Goal: Task Accomplishment & Management: Manage account settings

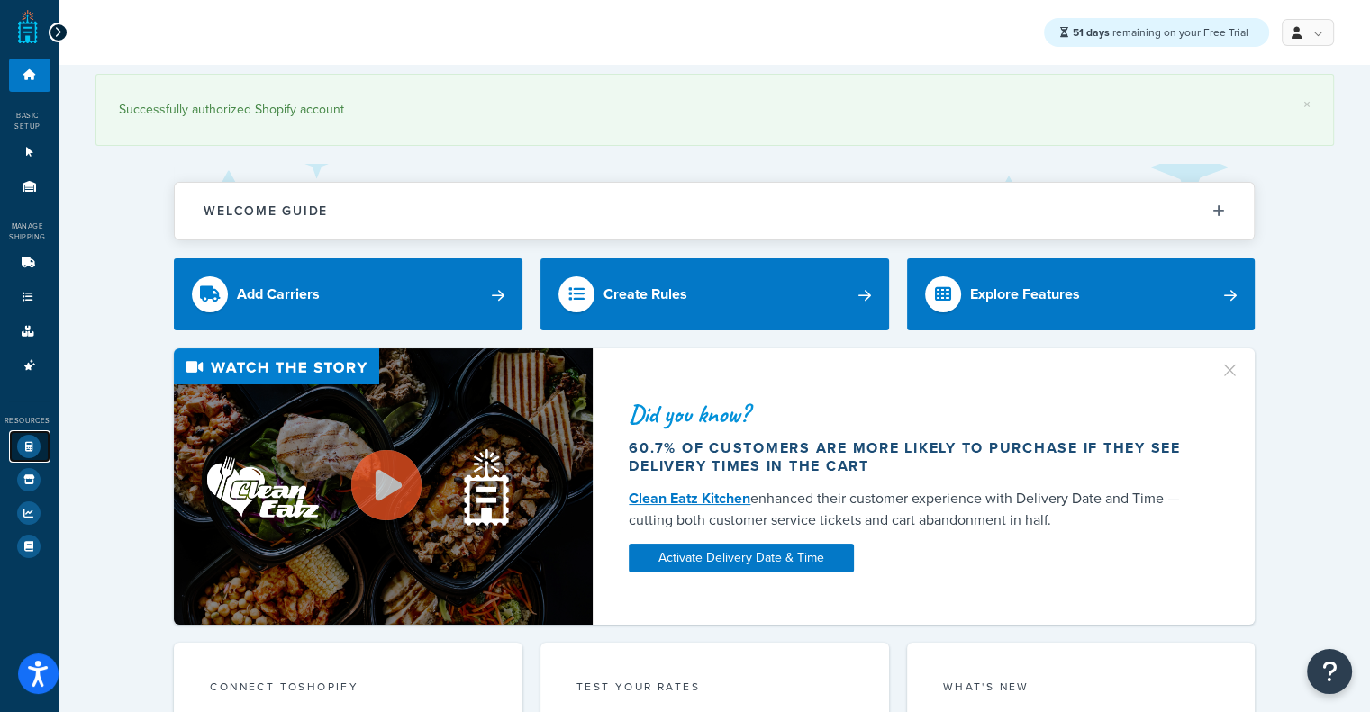
click at [27, 457] on icon at bounding box center [28, 446] width 23 height 23
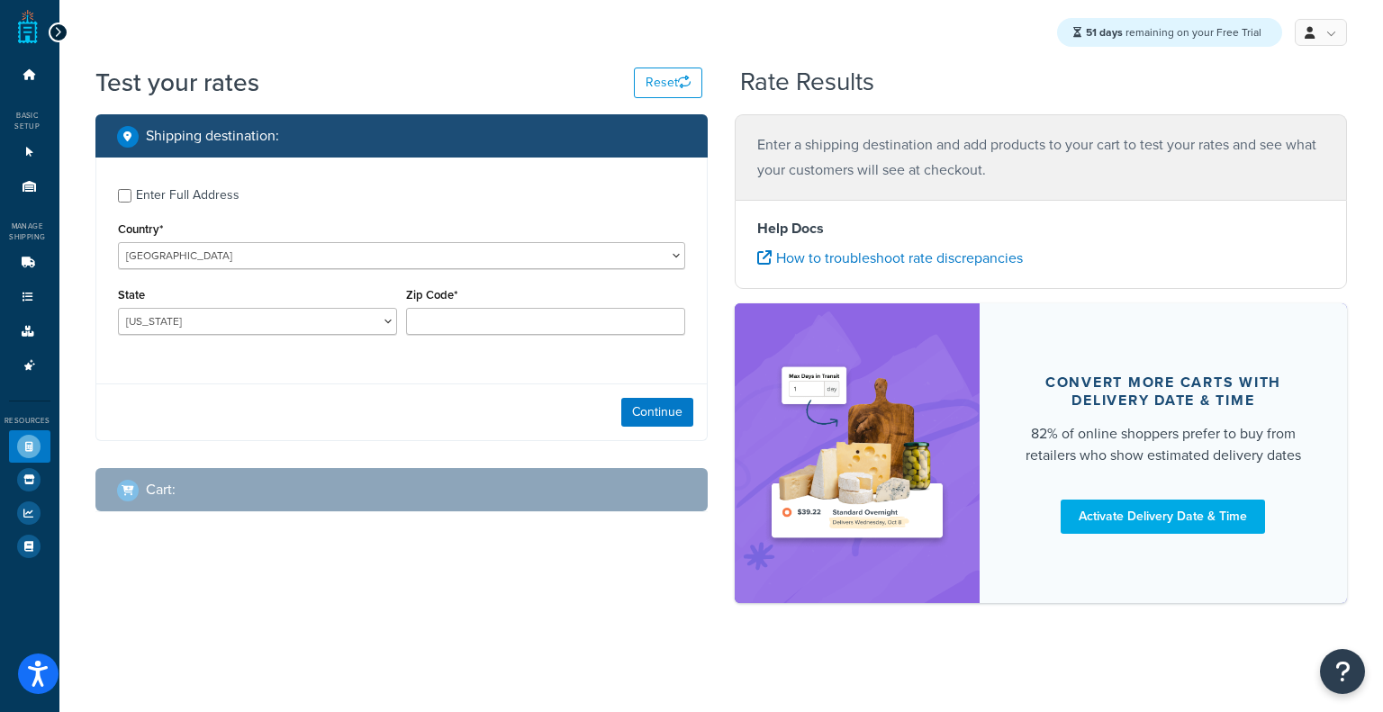
click at [167, 201] on div "Enter Full Address" at bounding box center [188, 195] width 104 height 25
click at [131, 201] on input "Enter Full Address" at bounding box center [125, 196] width 14 height 14
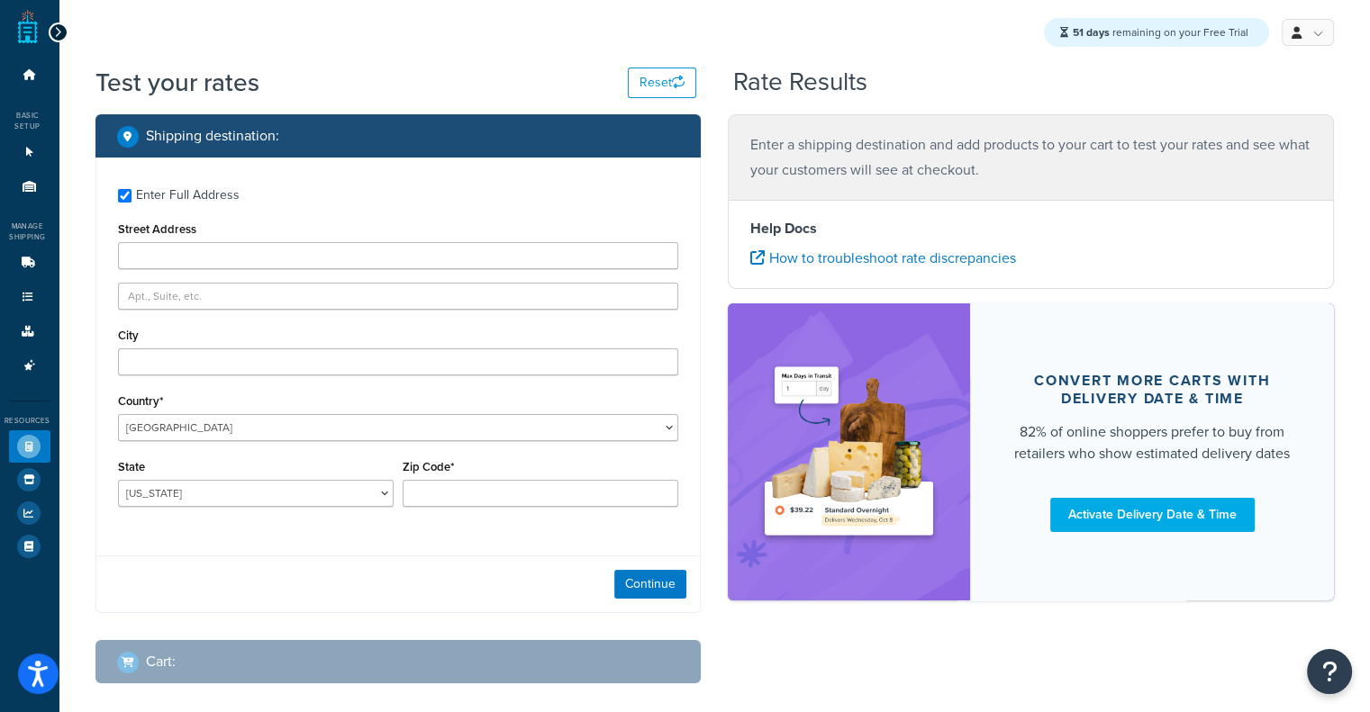
click at [209, 200] on div "Enter Full Address" at bounding box center [188, 195] width 104 height 25
click at [131, 200] on input "Enter Full Address" at bounding box center [125, 196] width 14 height 14
checkbox input "false"
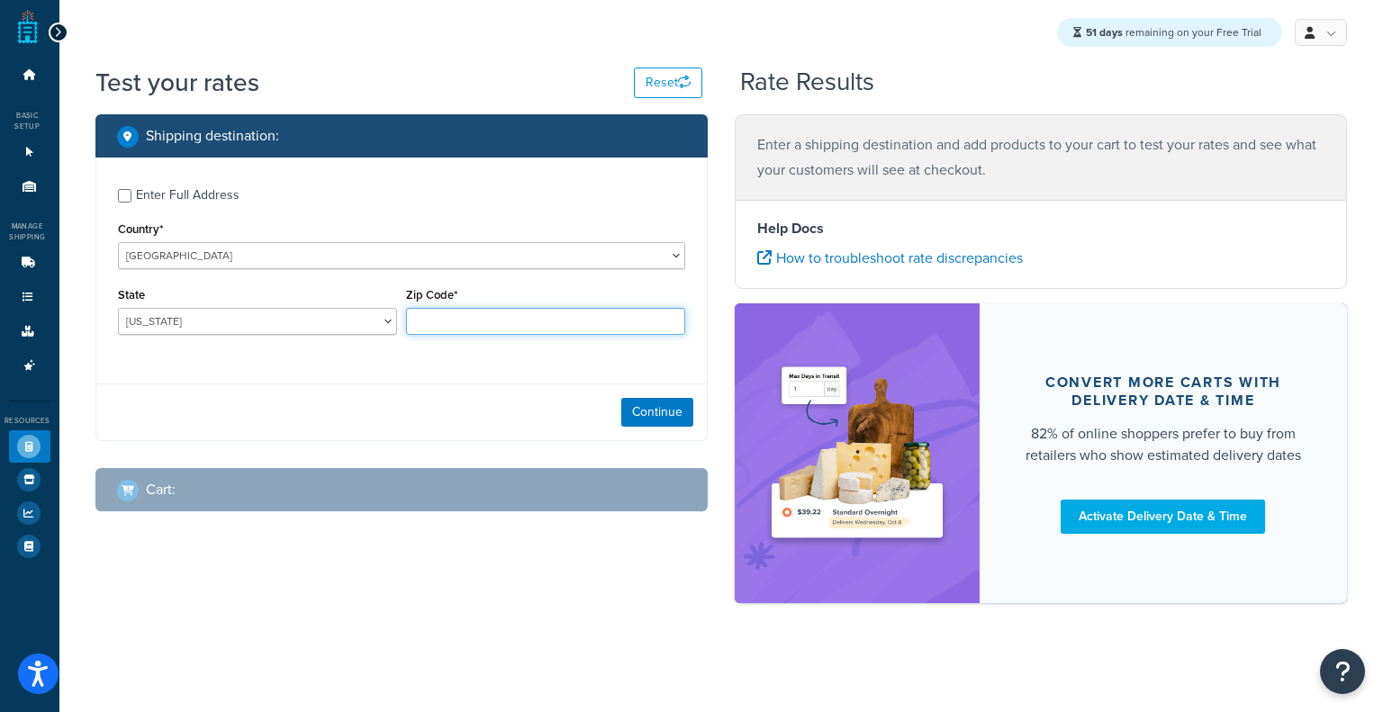
click at [413, 328] on input "Zip Code*" at bounding box center [545, 321] width 279 height 27
type input "60193"
select select "IL"
click at [645, 422] on button "Continue" at bounding box center [657, 412] width 72 height 29
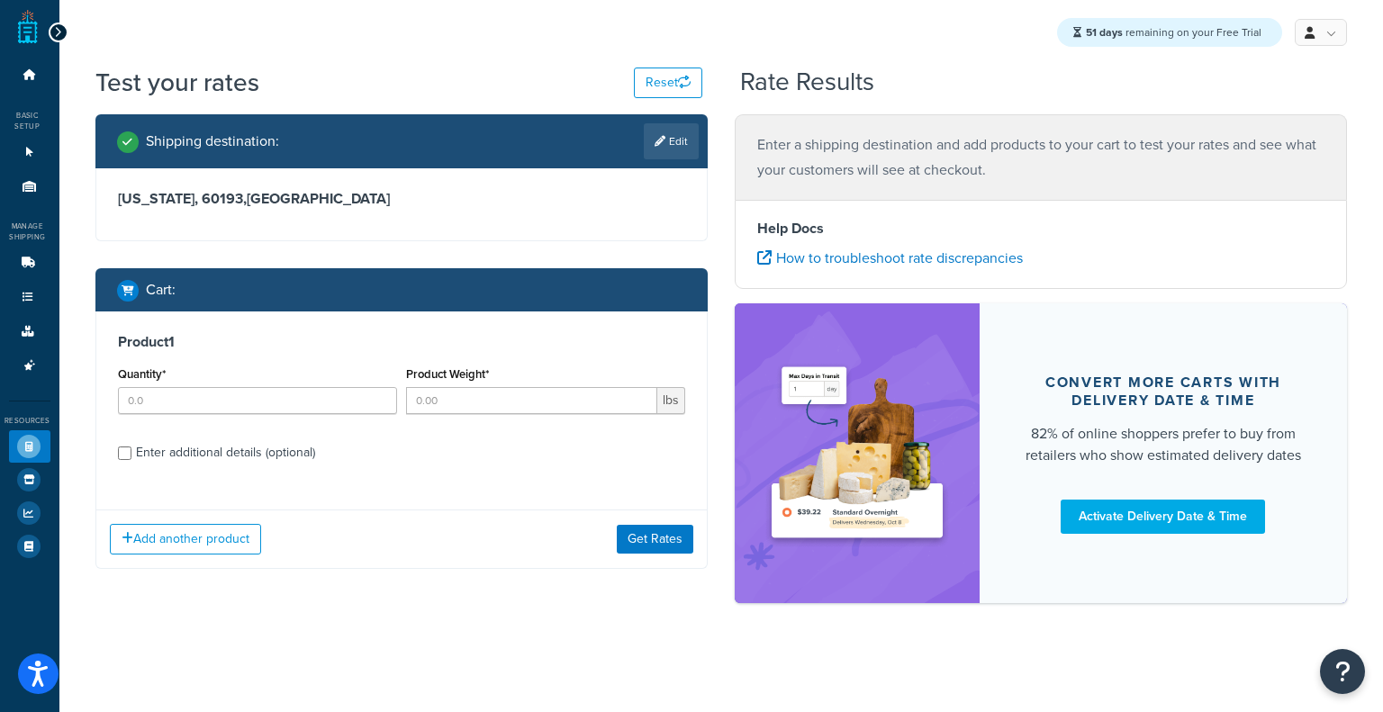
drag, startPoint x: 320, startPoint y: 369, endPoint x: 315, endPoint y: 393, distance: 23.8
click at [315, 393] on div "Quantity*" at bounding box center [257, 388] width 279 height 52
click at [315, 393] on input "Quantity*" at bounding box center [257, 400] width 279 height 27
type input "10"
click at [466, 395] on input "Product Weight*" at bounding box center [531, 400] width 251 height 27
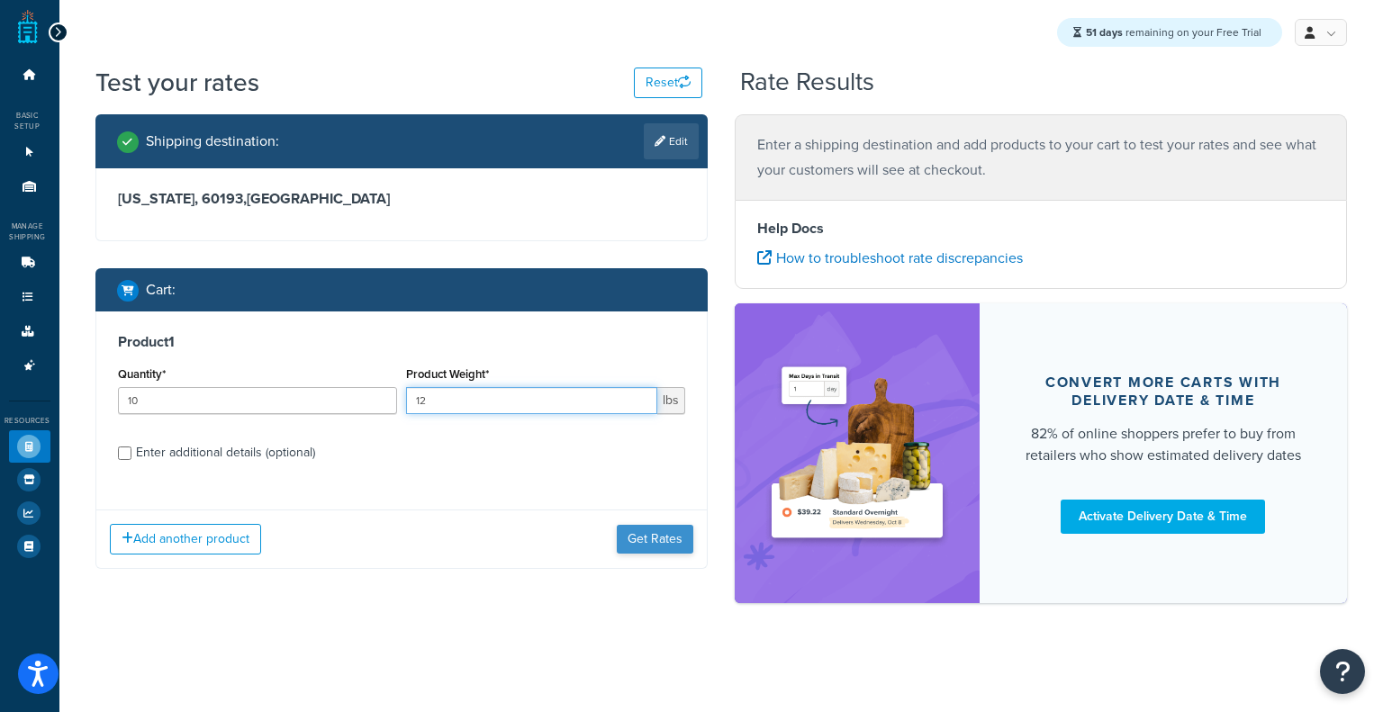
type input "12"
click at [623, 534] on button "Get Rates" at bounding box center [655, 539] width 77 height 29
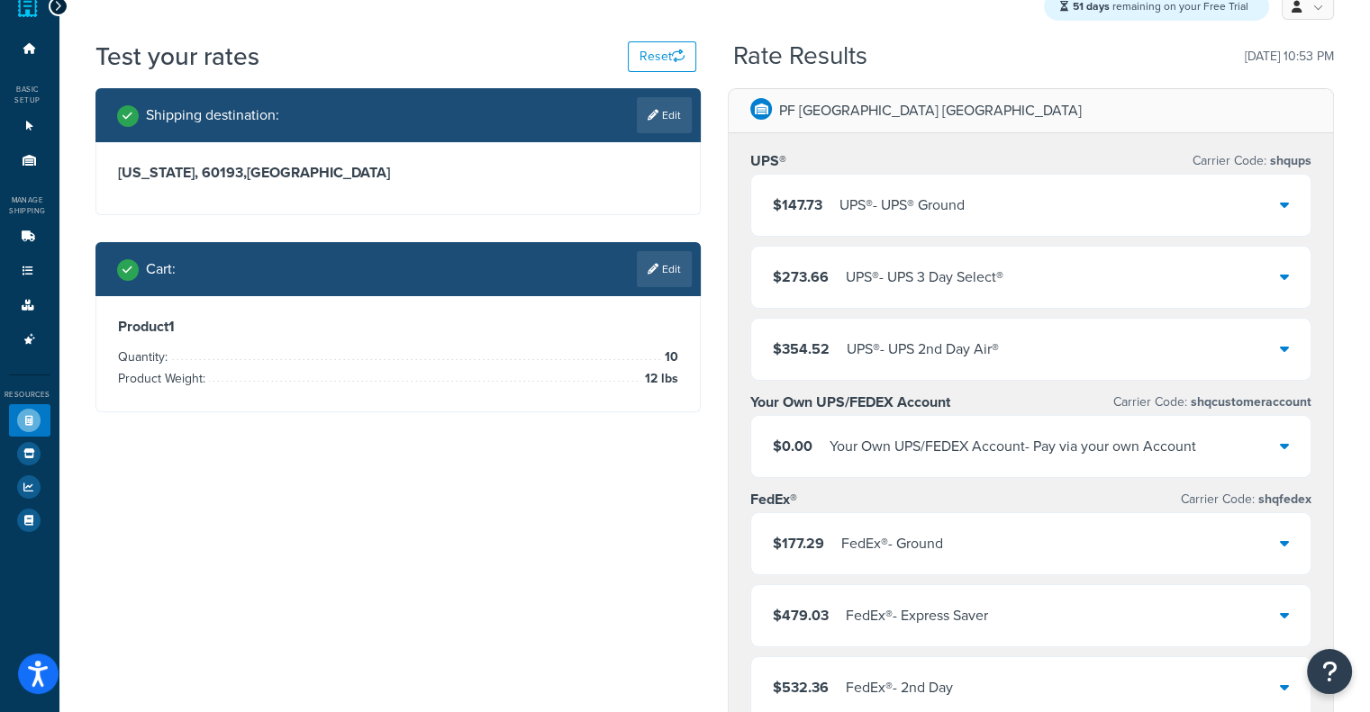
scroll to position [24, 0]
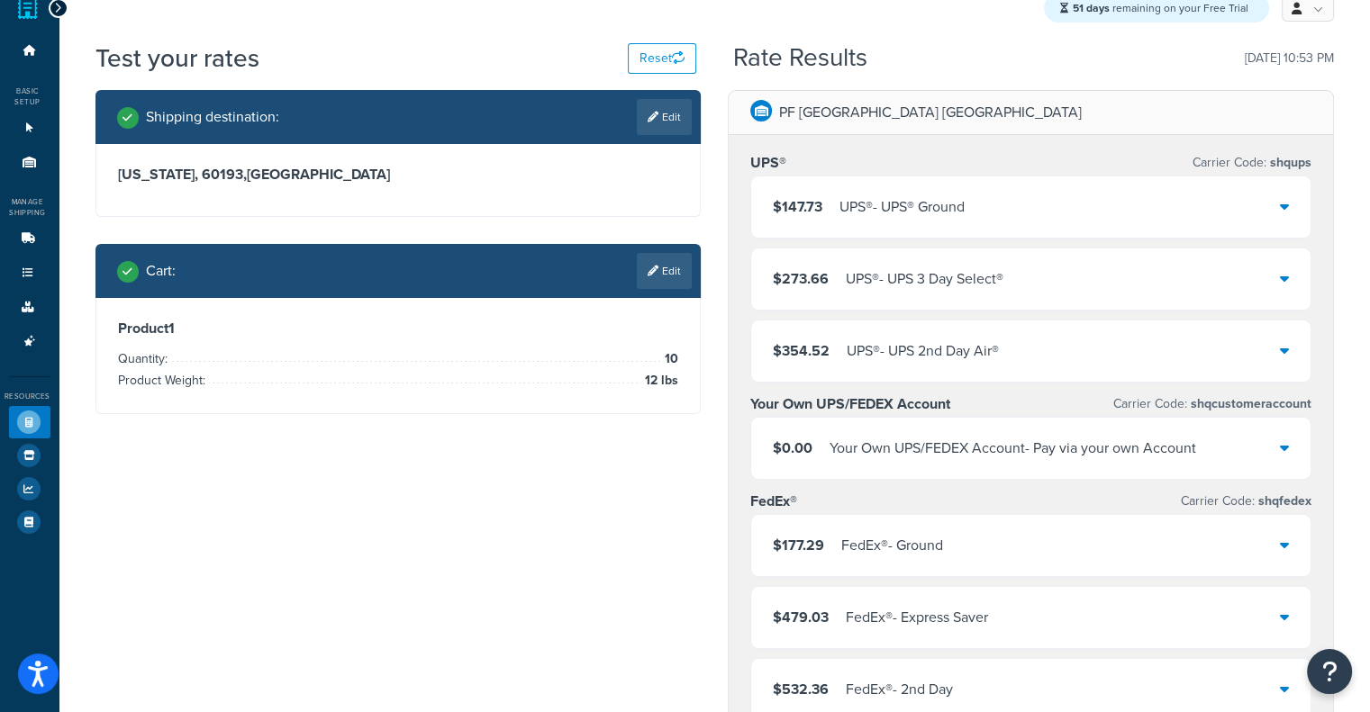
click at [873, 205] on div "UPS® - UPS® Ground" at bounding box center [901, 206] width 125 height 25
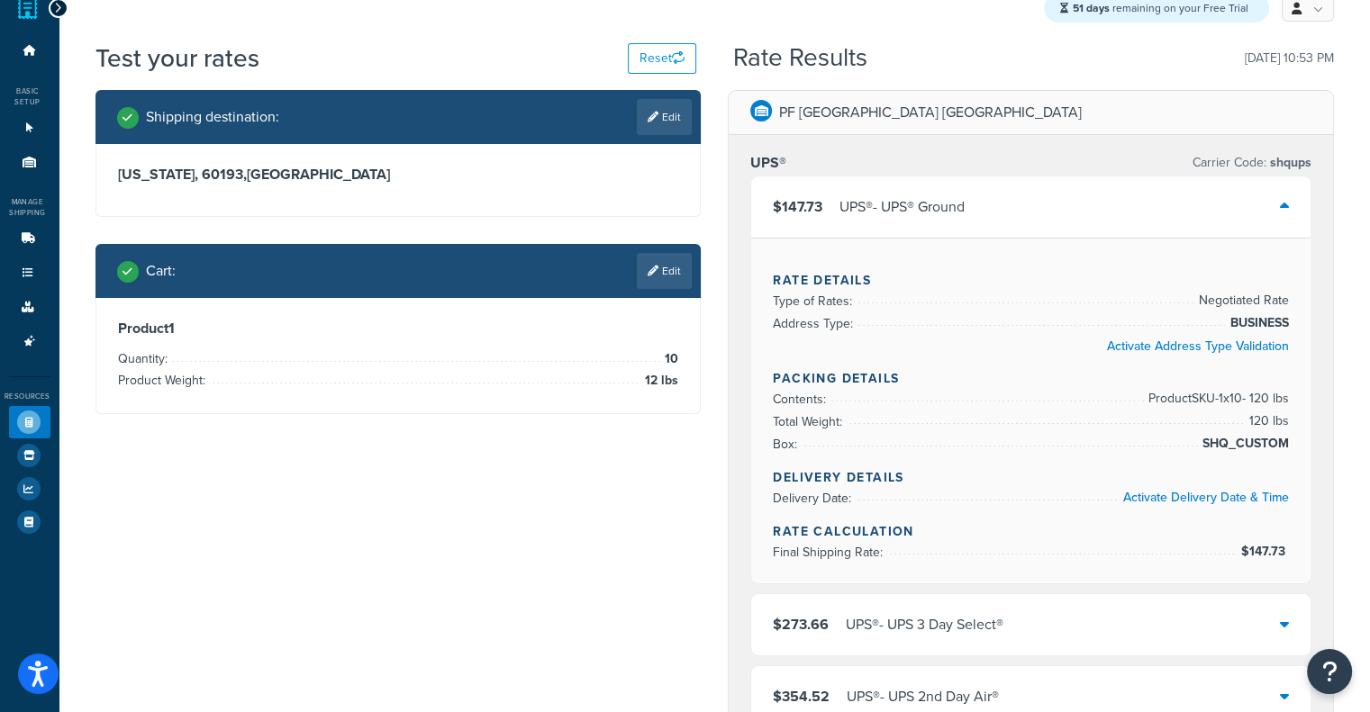
click at [873, 205] on div "UPS® - UPS® Ground" at bounding box center [901, 206] width 125 height 25
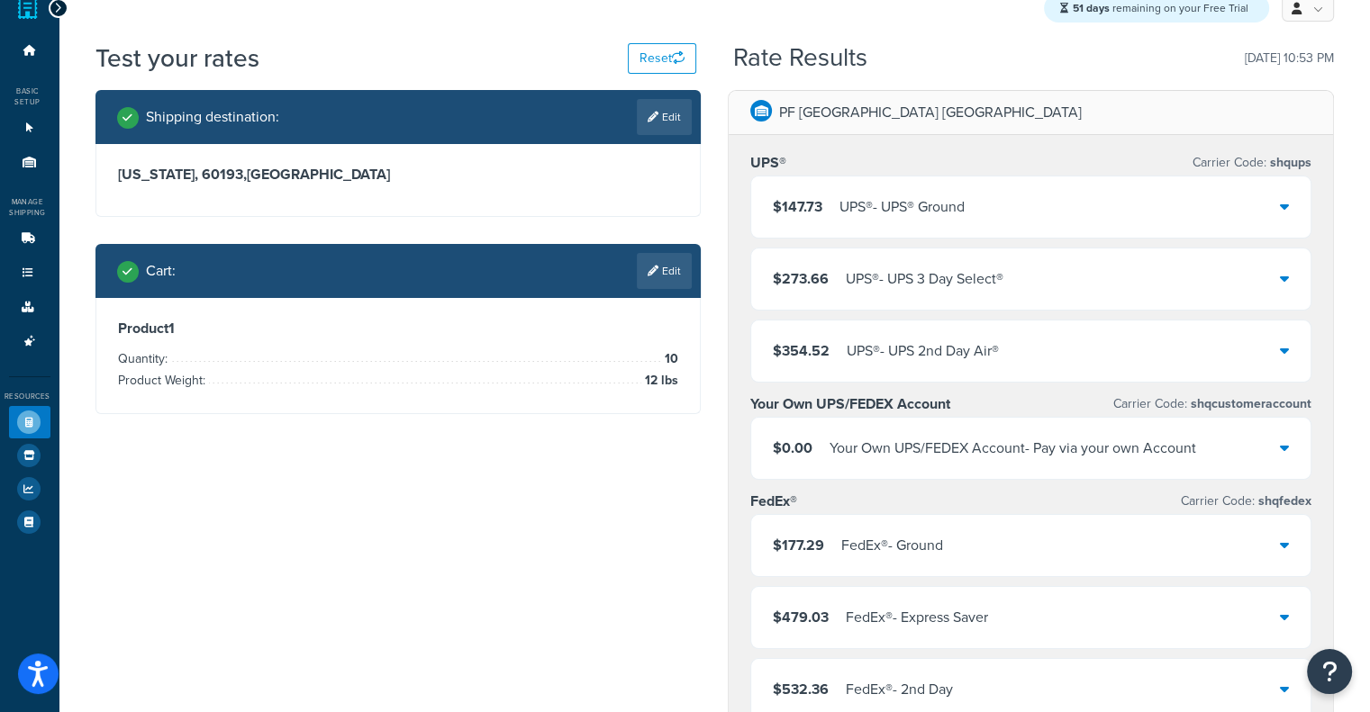
click at [982, 431] on div "$0.00 Your Own UPS/FEDEX Account - Pay via your own Account" at bounding box center [1030, 448] width 559 height 61
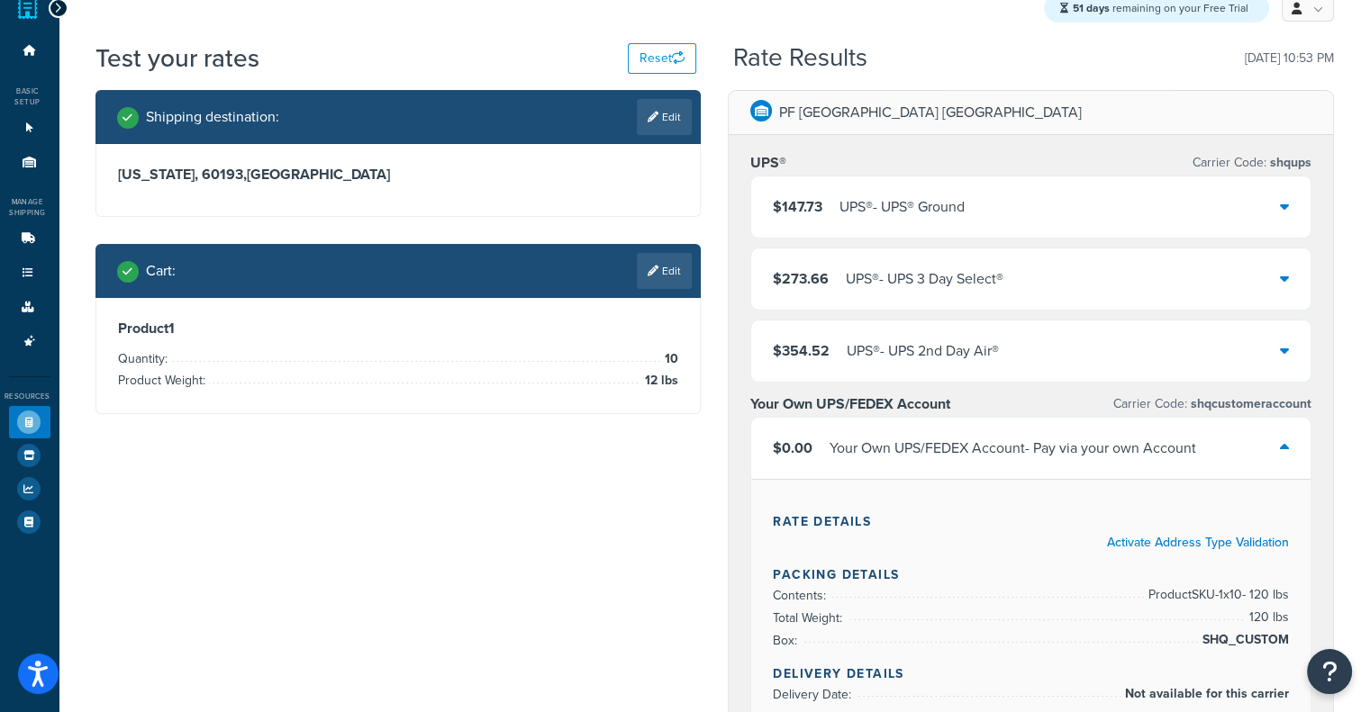
click at [982, 431] on div "$0.00 Your Own UPS/FEDEX Account - Pay via your own Account" at bounding box center [1030, 448] width 559 height 61
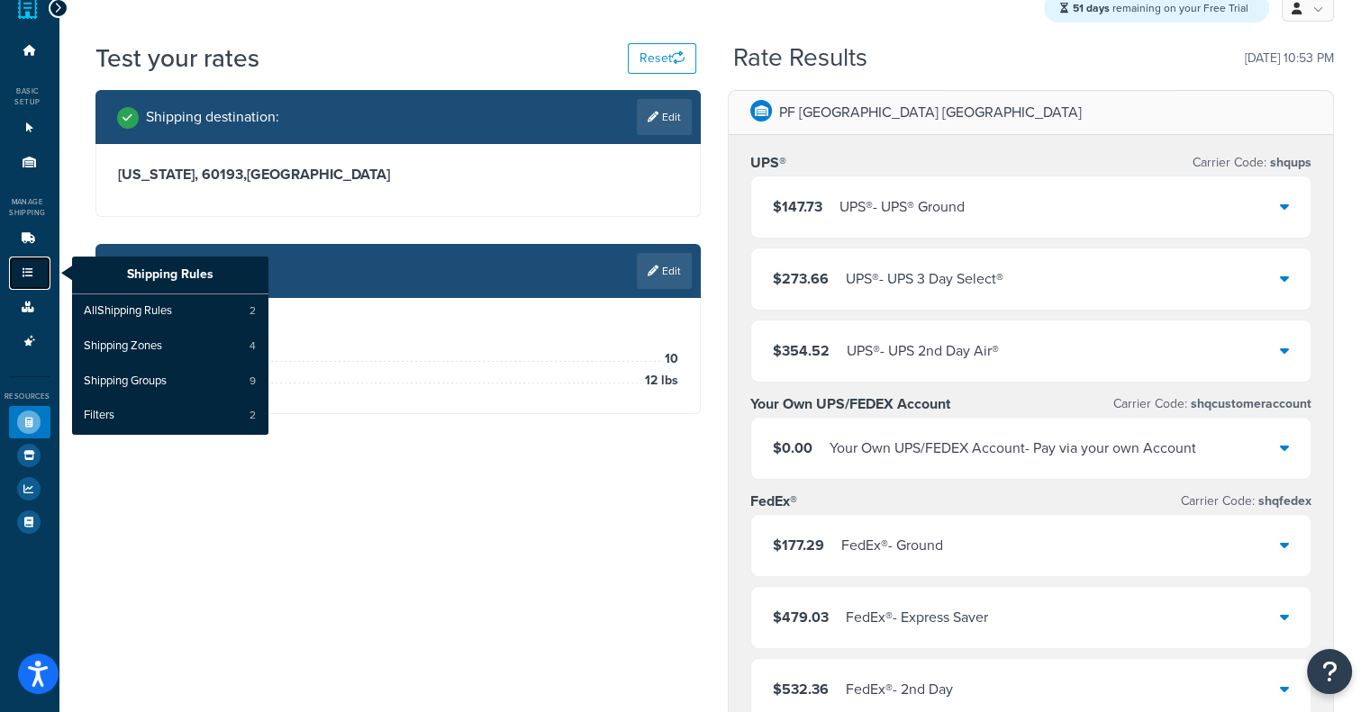
click at [39, 267] on link "Shipping Rules" at bounding box center [29, 273] width 41 height 33
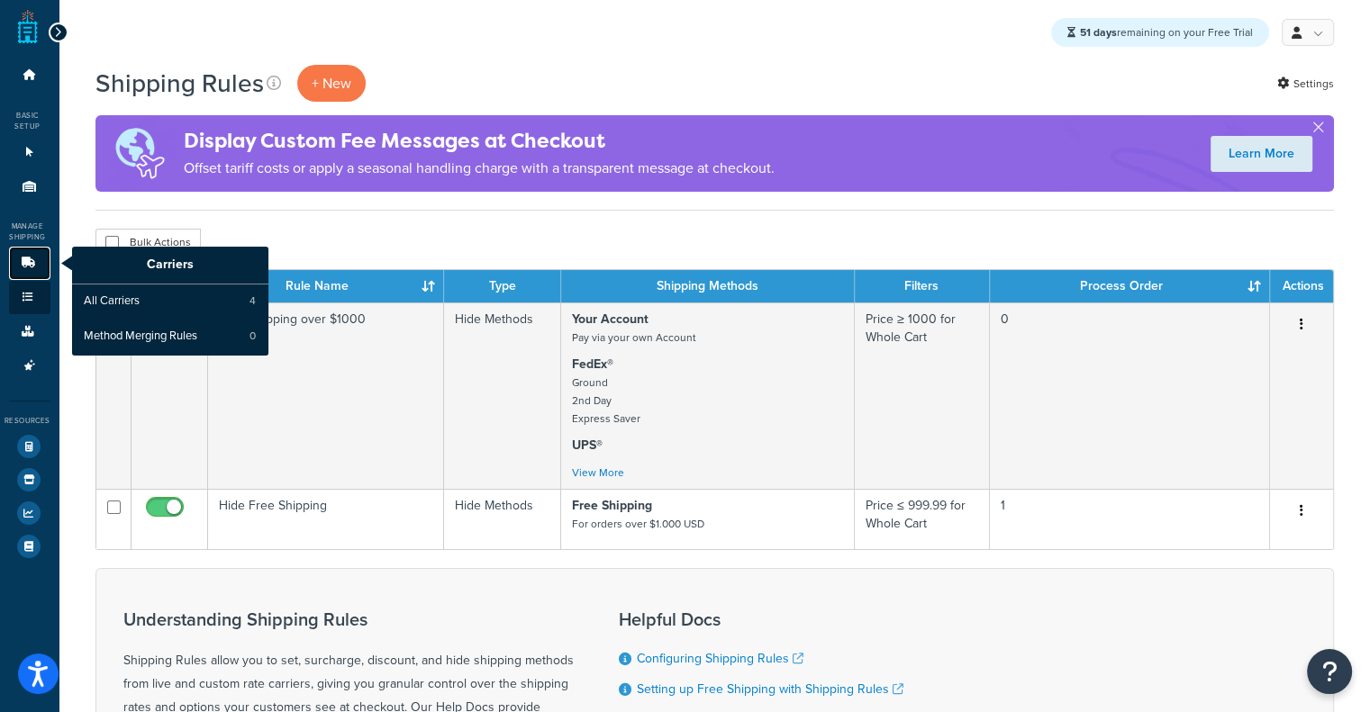
click at [16, 262] on link "Carriers" at bounding box center [29, 263] width 41 height 33
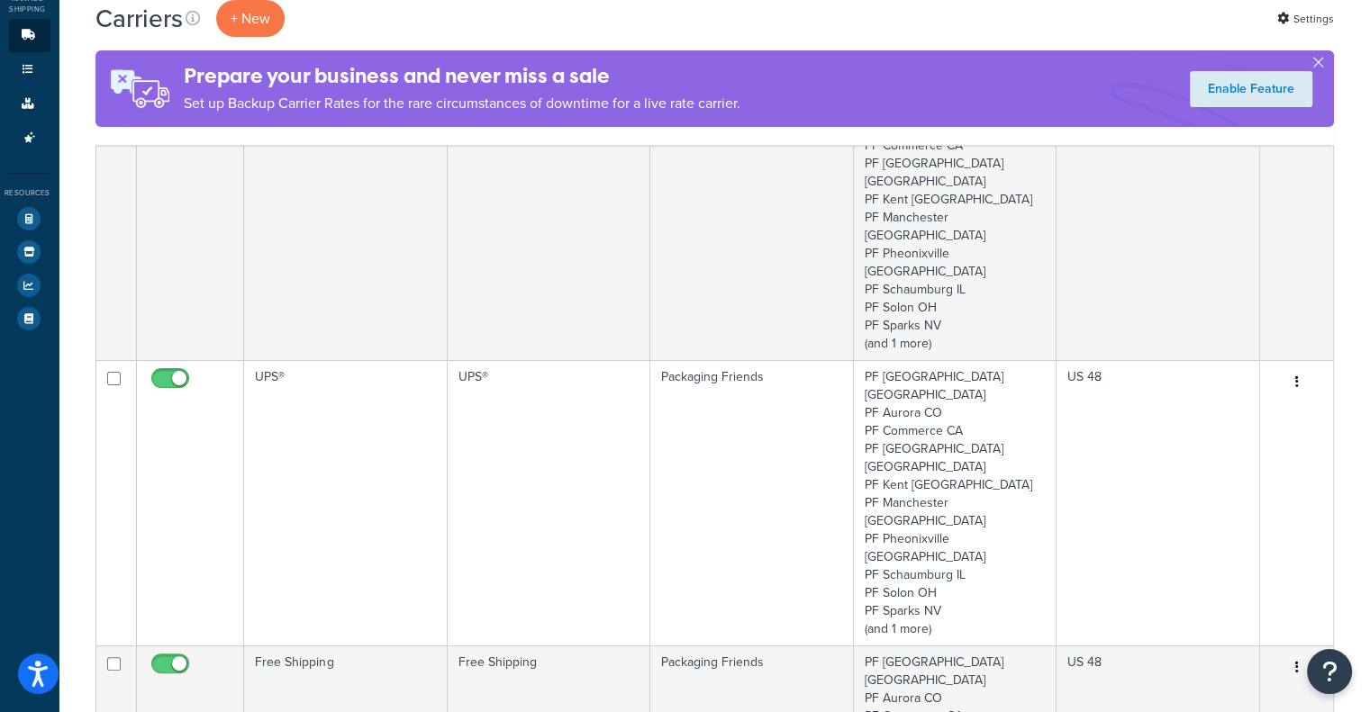
scroll to position [89, 0]
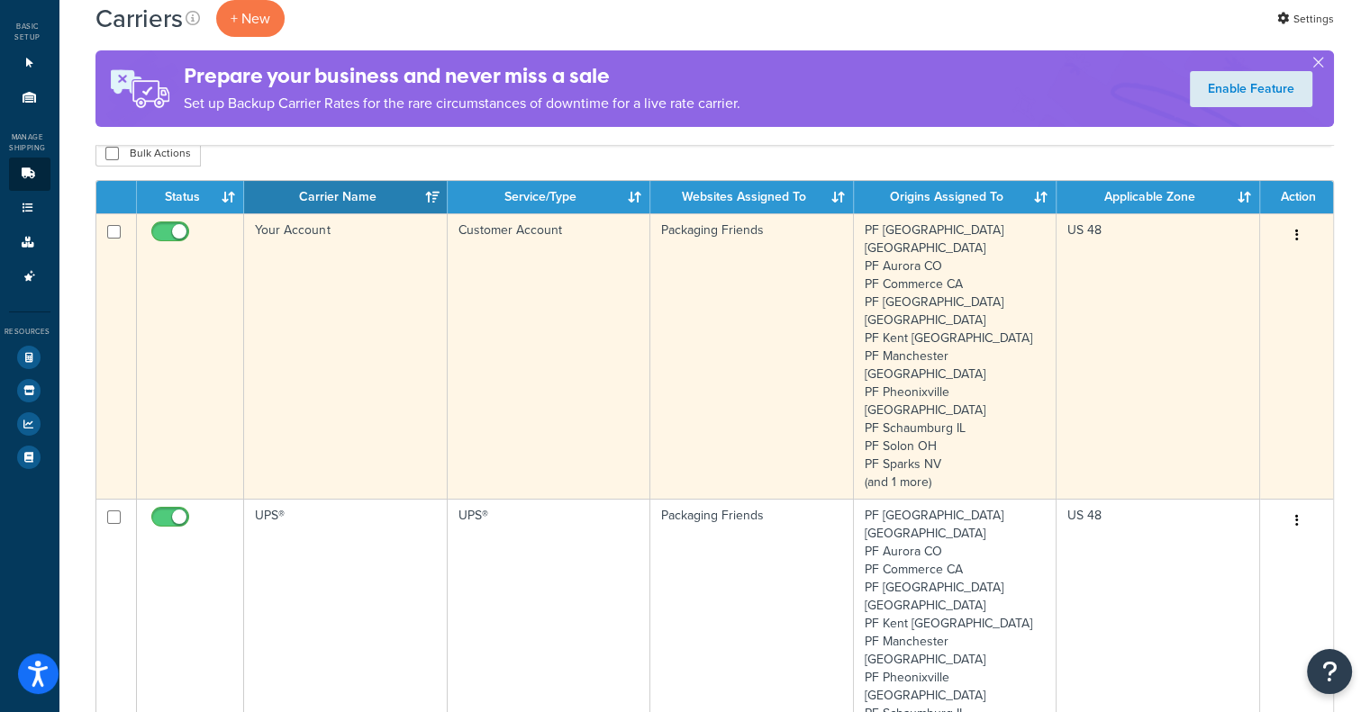
click at [711, 248] on td "Packaging Friends" at bounding box center [751, 355] width 203 height 285
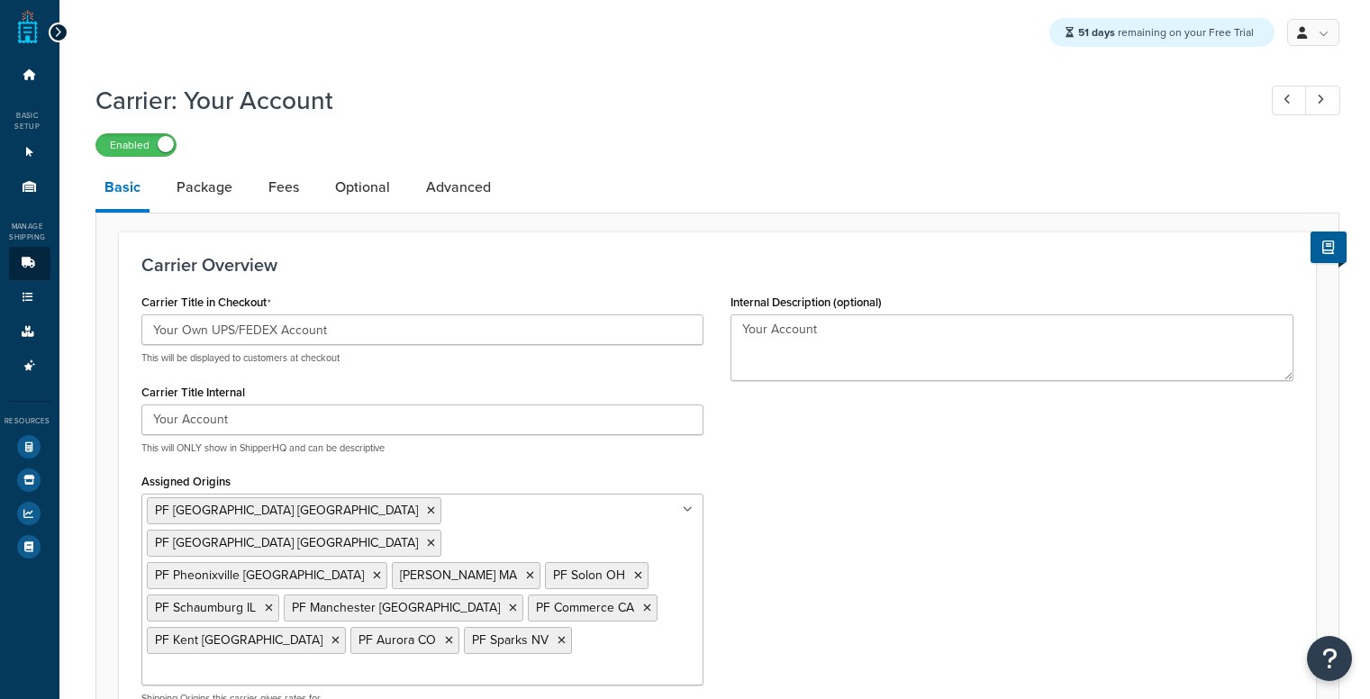
select select "customerAccount"
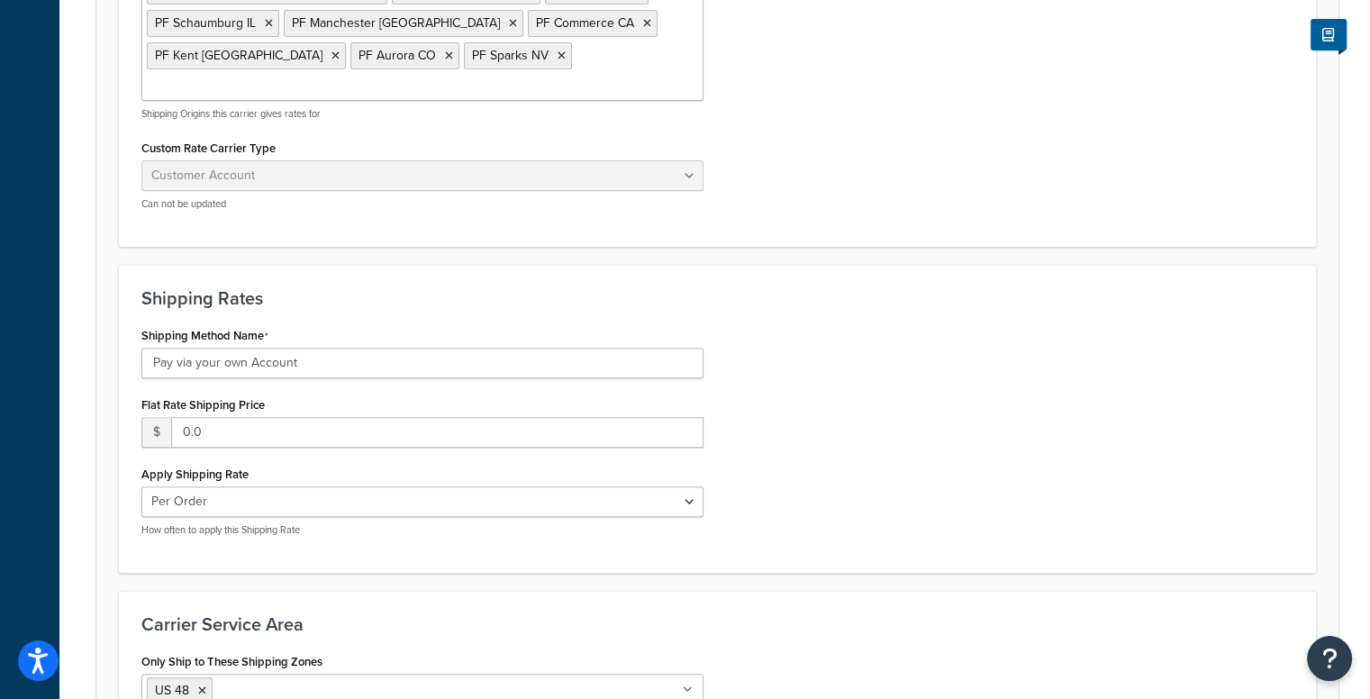
scroll to position [576, 0]
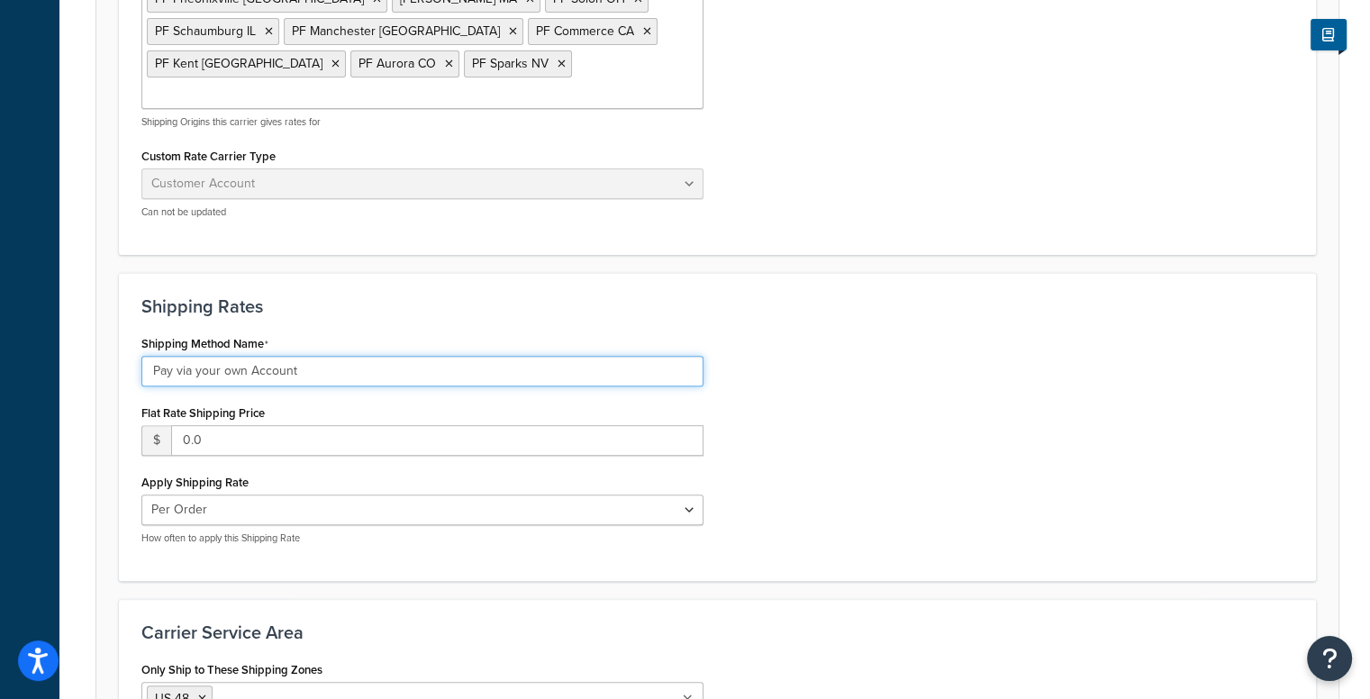
click at [475, 356] on input "Pay via your own Account" at bounding box center [422, 371] width 563 height 31
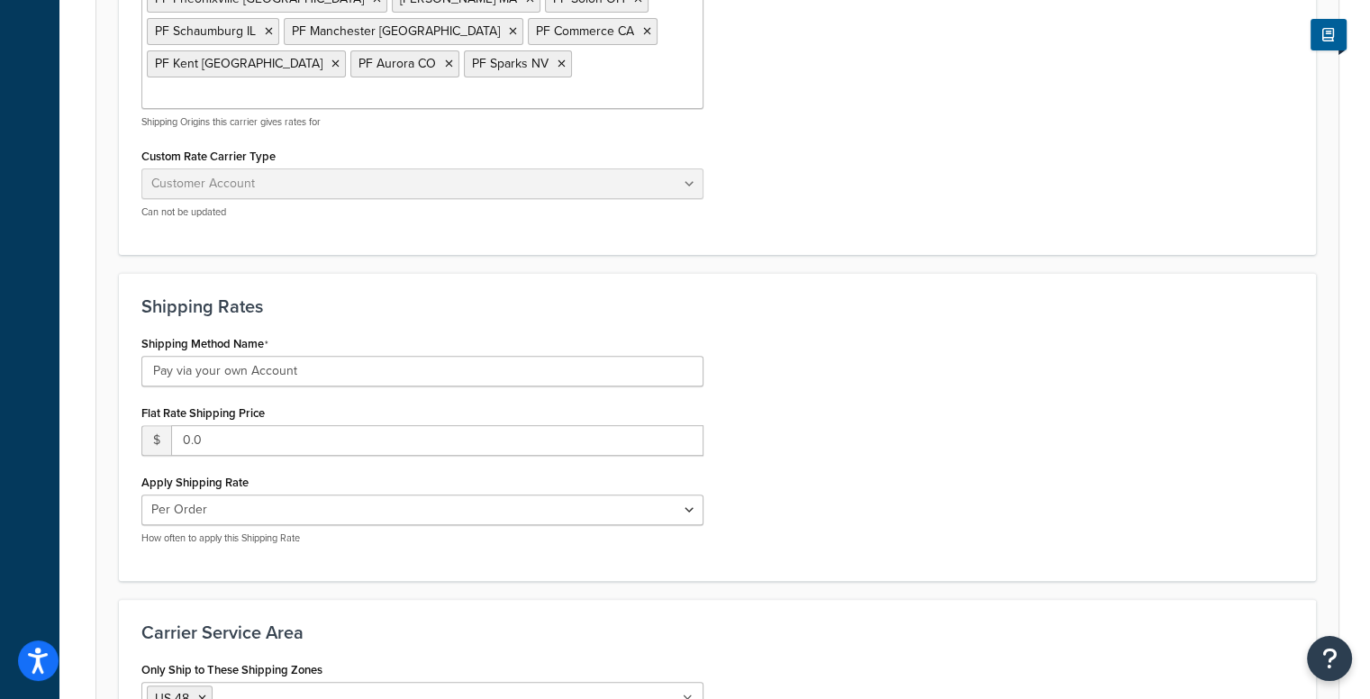
click at [432, 273] on div "Shipping Rates Shipping Method Name Pay via your own Account Flat Rate Shipping…" at bounding box center [717, 427] width 1197 height 308
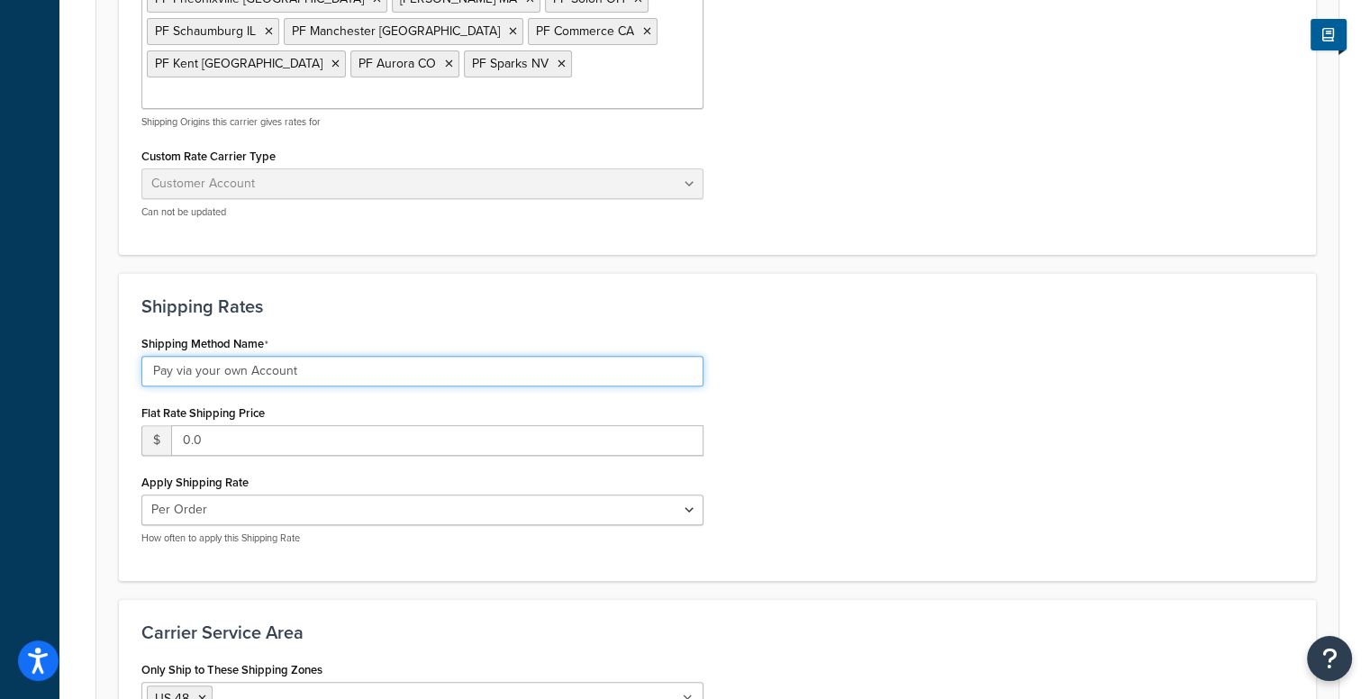
click at [411, 356] on input "Pay via your own Account" at bounding box center [422, 371] width 563 height 31
click at [349, 356] on input "Pay via your own Account" at bounding box center [422, 371] width 563 height 31
click at [331, 356] on input "Pay via your own Account" at bounding box center [422, 371] width 563 height 31
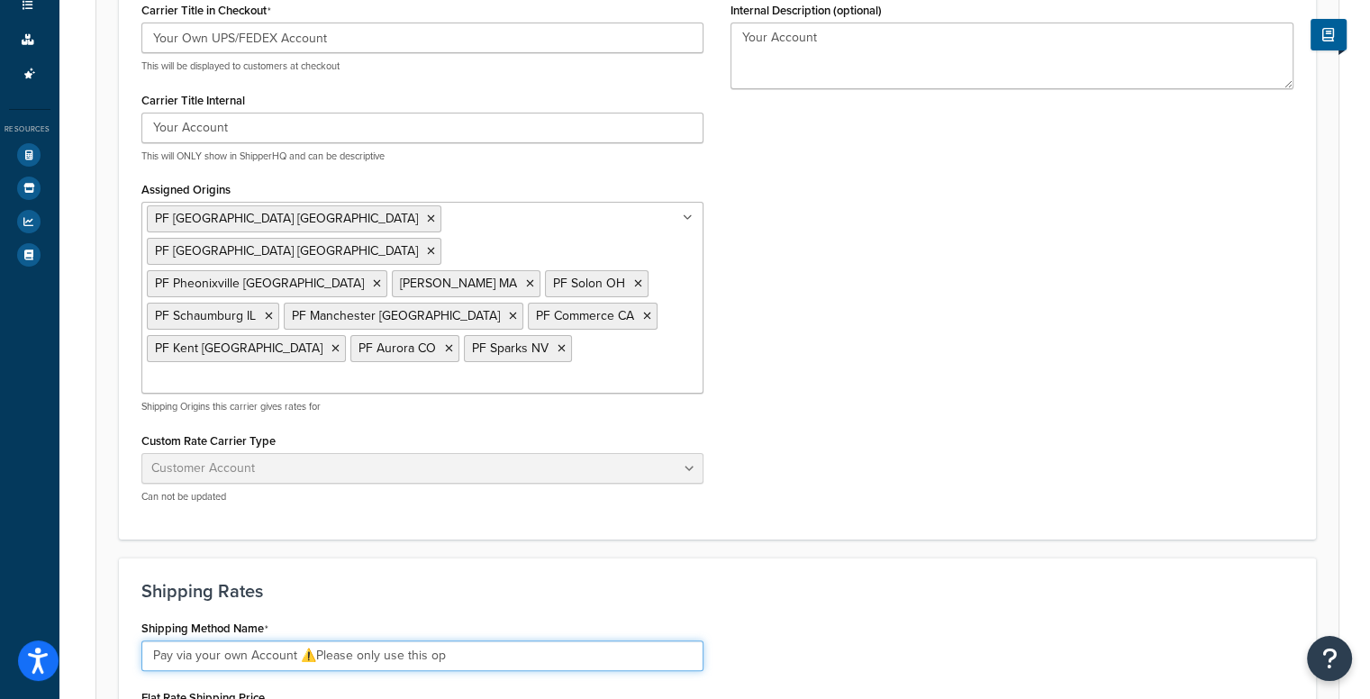
scroll to position [285, 0]
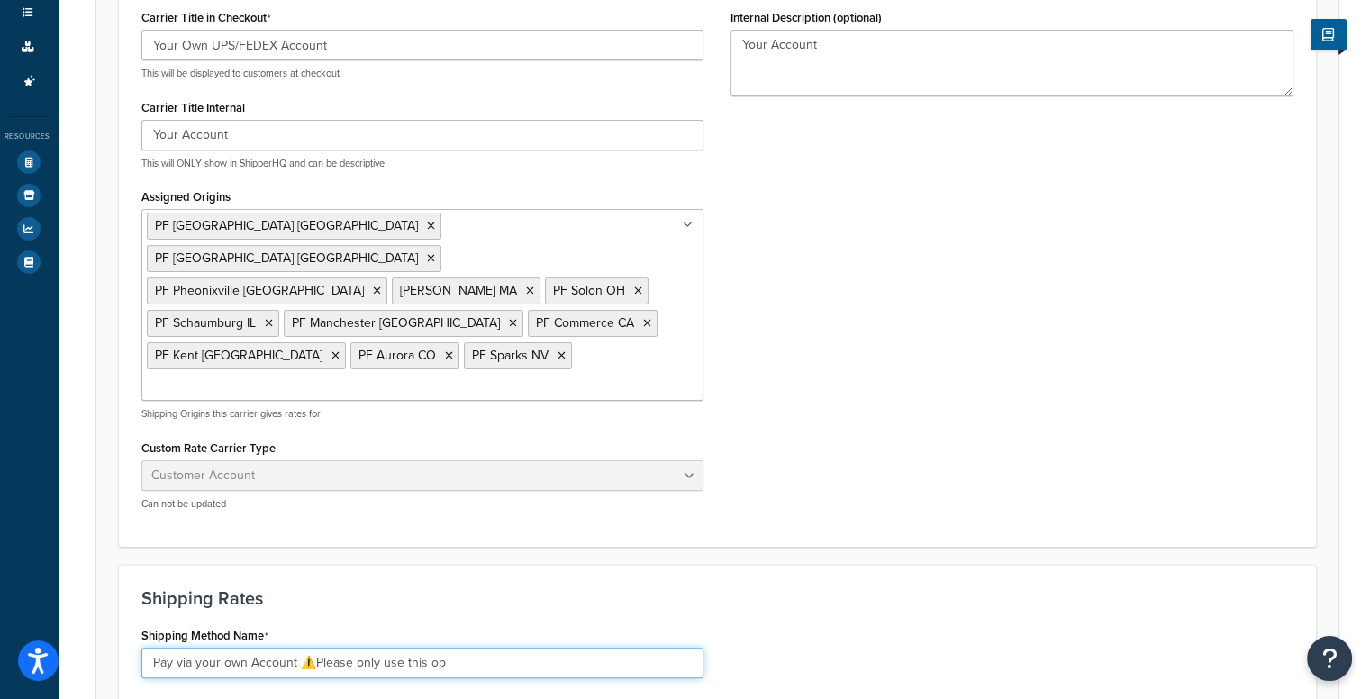
click at [191, 647] on input "Pay via your own Account ⚠️Please only use this op" at bounding box center [422, 662] width 563 height 31
drag, startPoint x: 191, startPoint y: 571, endPoint x: 0, endPoint y: 587, distance: 191.6
click at [0, 587] on div "Dashboard Basic Setup Websites 1 Origins 11 Manage Shipping Carriers Carriers A…" at bounding box center [685, 478] width 1370 height 1527
type input "Pay via your own Account ⚠️Please only use this op"
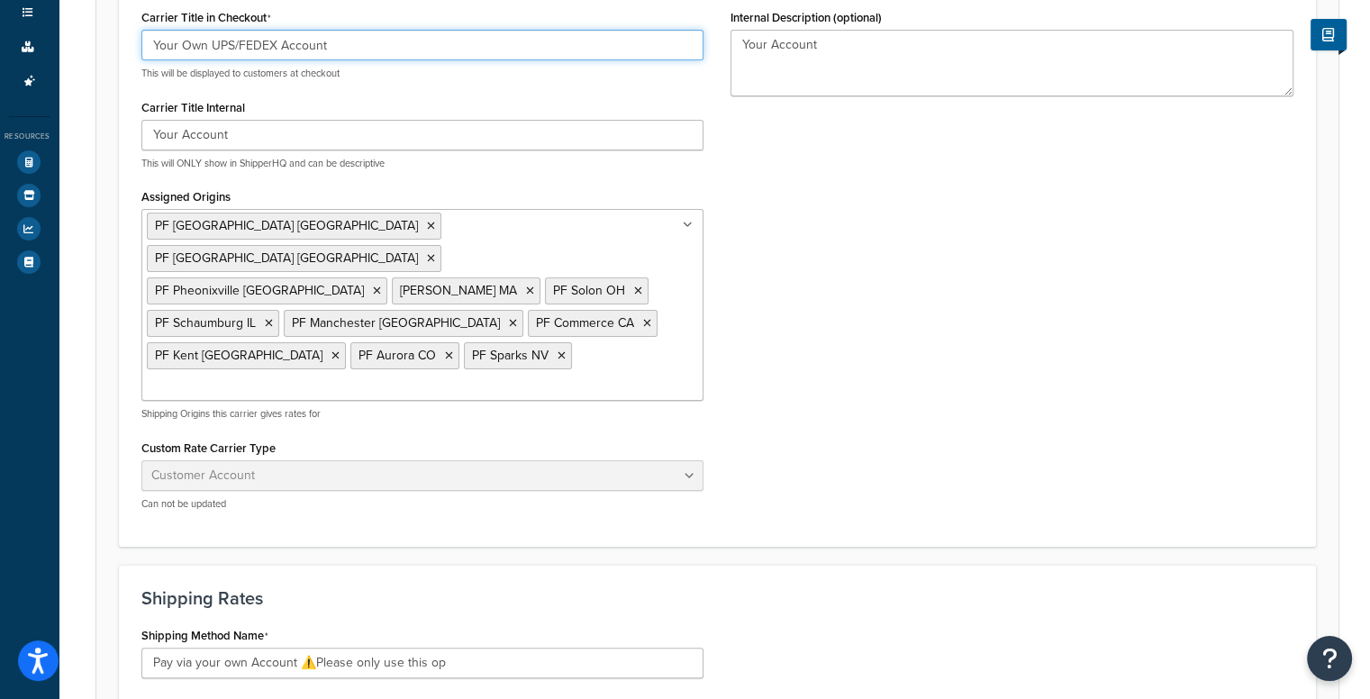
click at [149, 47] on input "Your Own UPS/FEDEX Account" at bounding box center [422, 45] width 563 height 31
paste input "Pay via"
type input "Pay via your Own UPS/FEDEX Account"
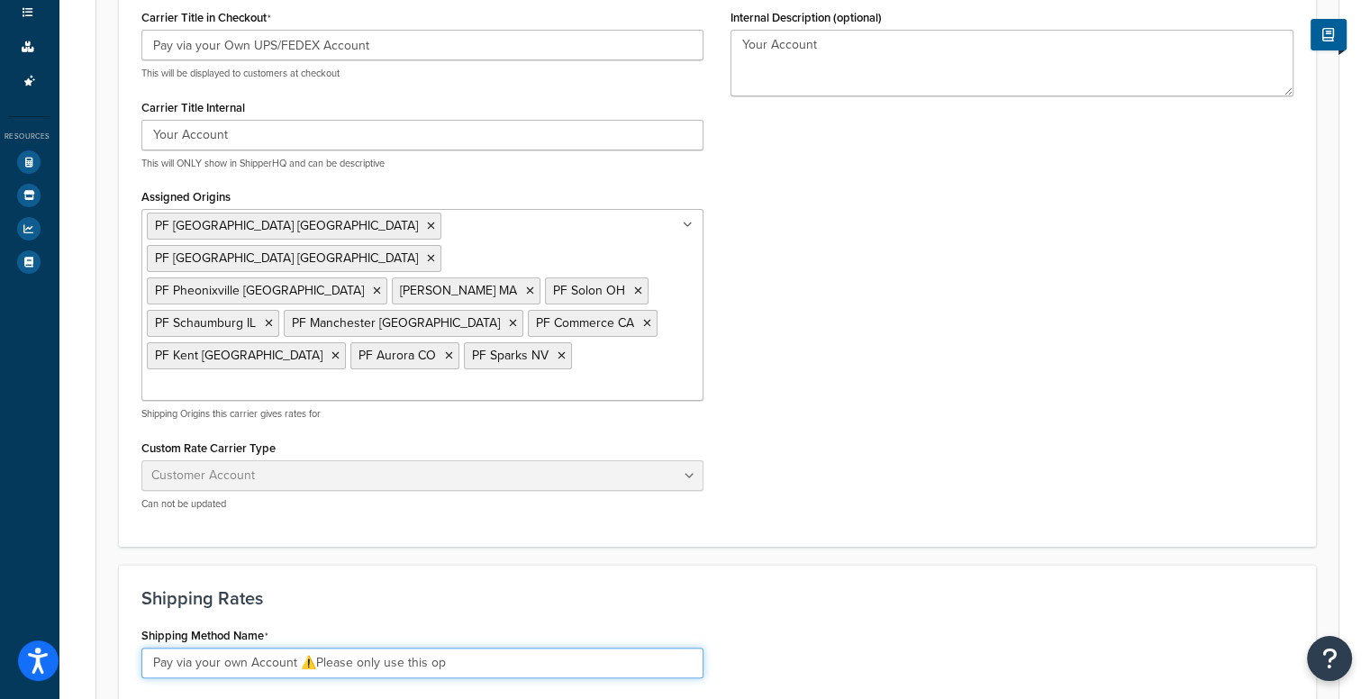
drag, startPoint x: 295, startPoint y: 571, endPoint x: 0, endPoint y: 629, distance: 300.9
click at [0, 629] on div "Dashboard Basic Setup Websites 1 Origins 11 Manage Shipping Carriers Carriers A…" at bounding box center [685, 478] width 1370 height 1527
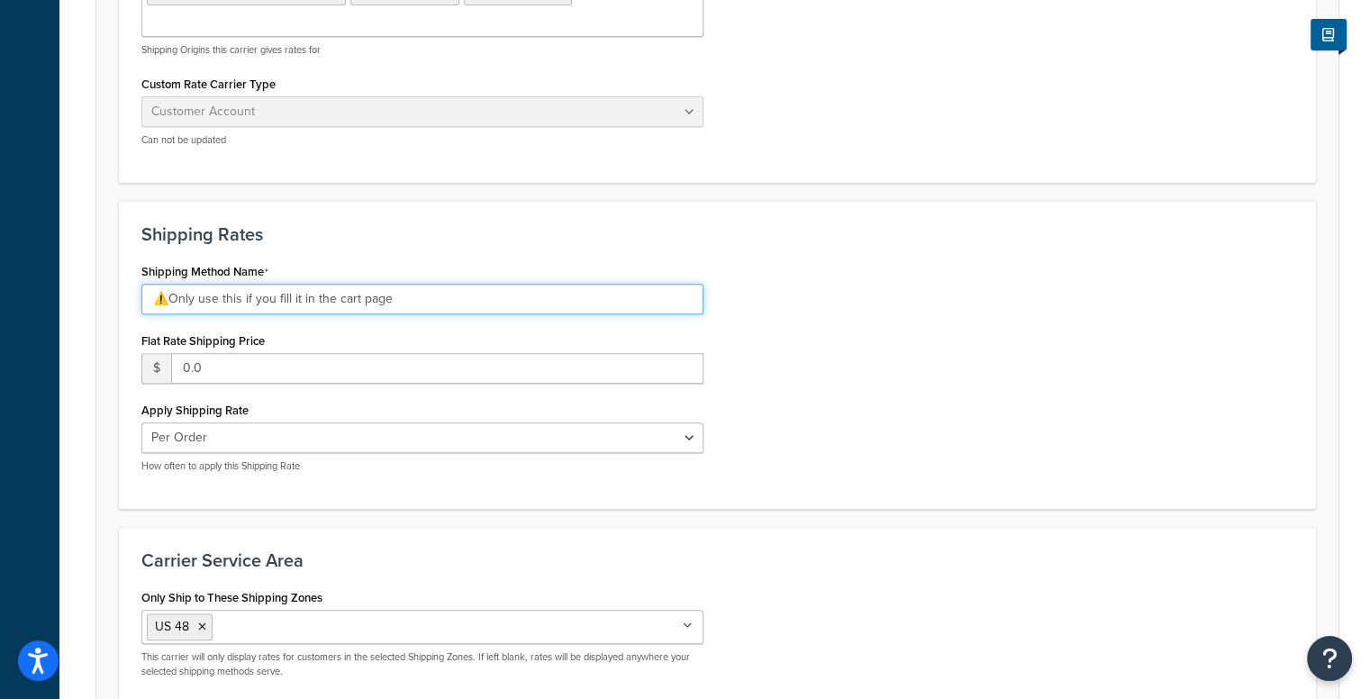
scroll to position [667, 0]
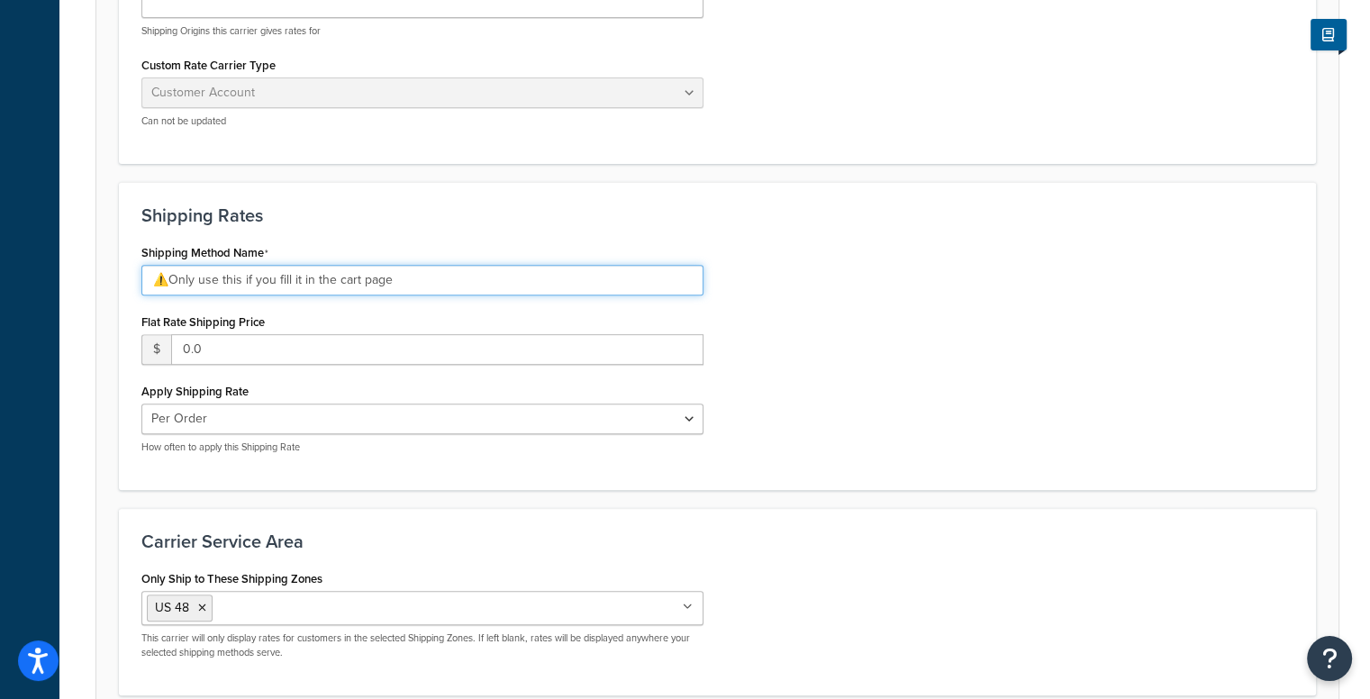
type input "⚠️Only use this if you fill it in the cart page"
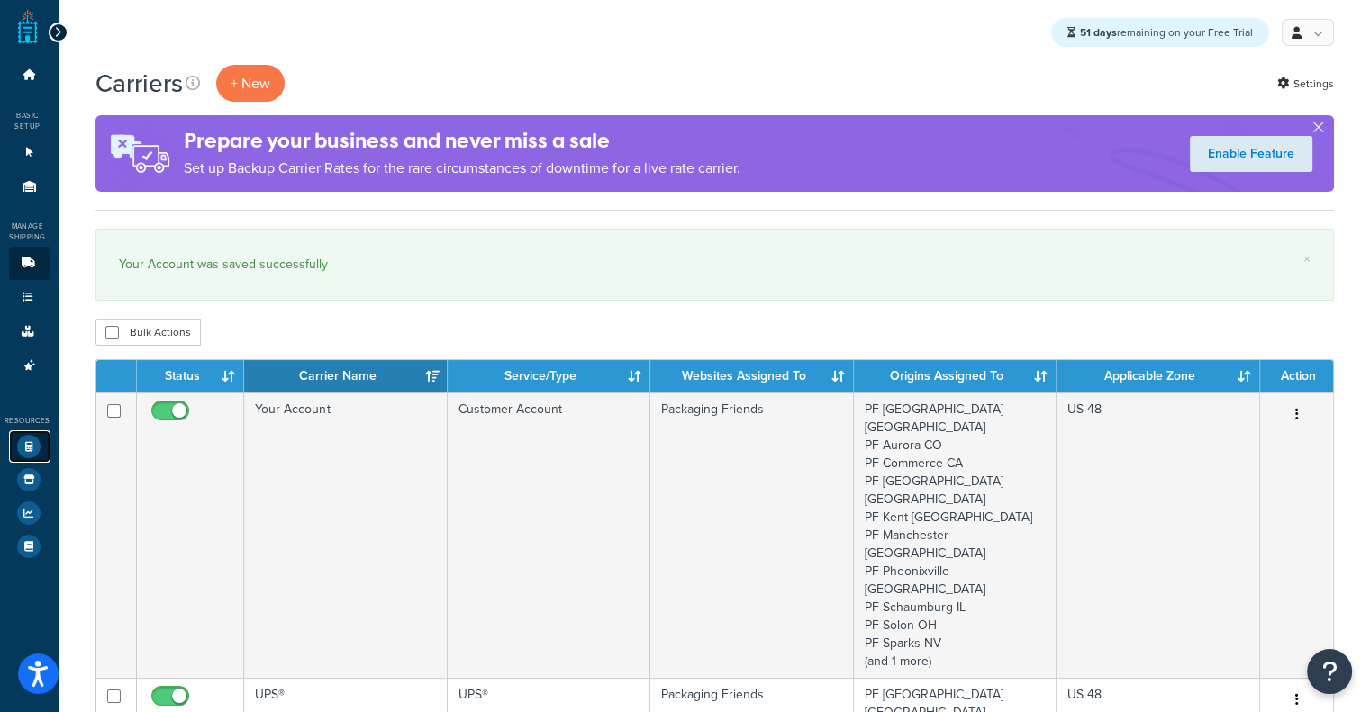
click at [22, 447] on icon at bounding box center [28, 446] width 23 height 23
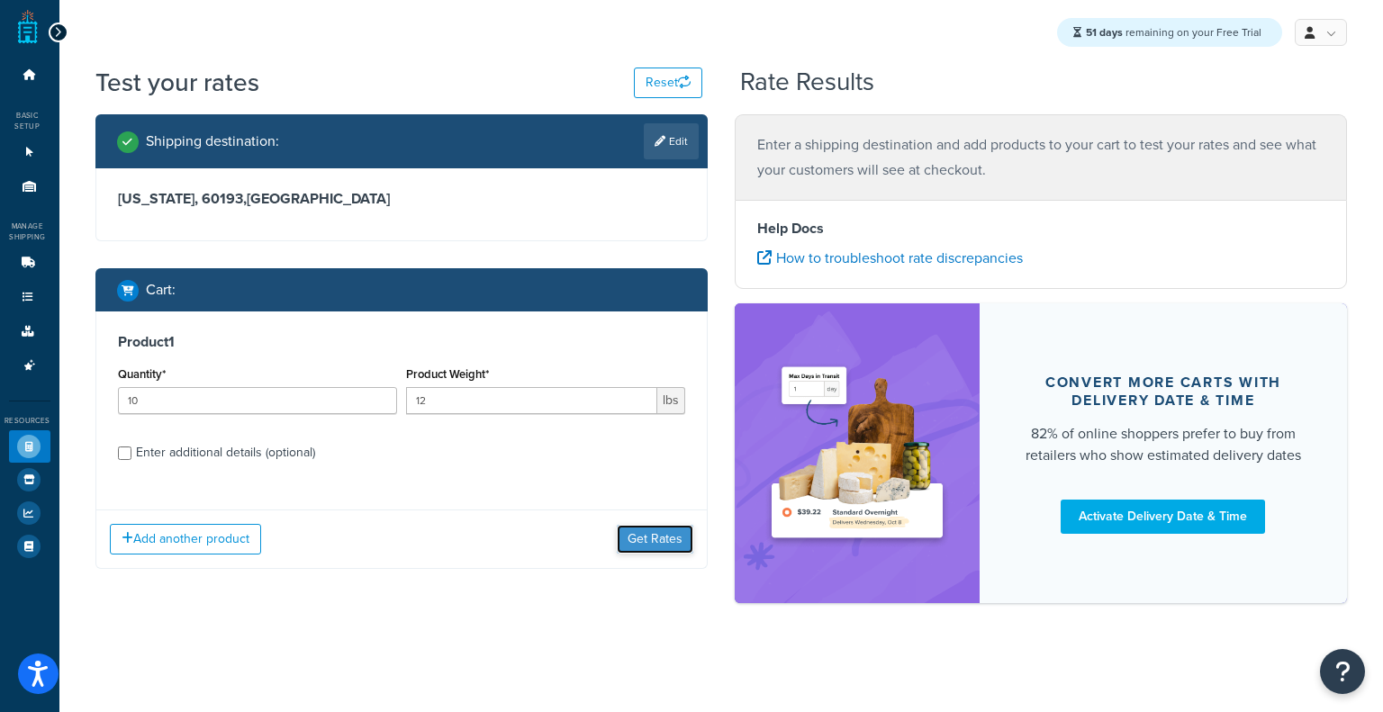
click at [634, 526] on button "Get Rates" at bounding box center [655, 539] width 77 height 29
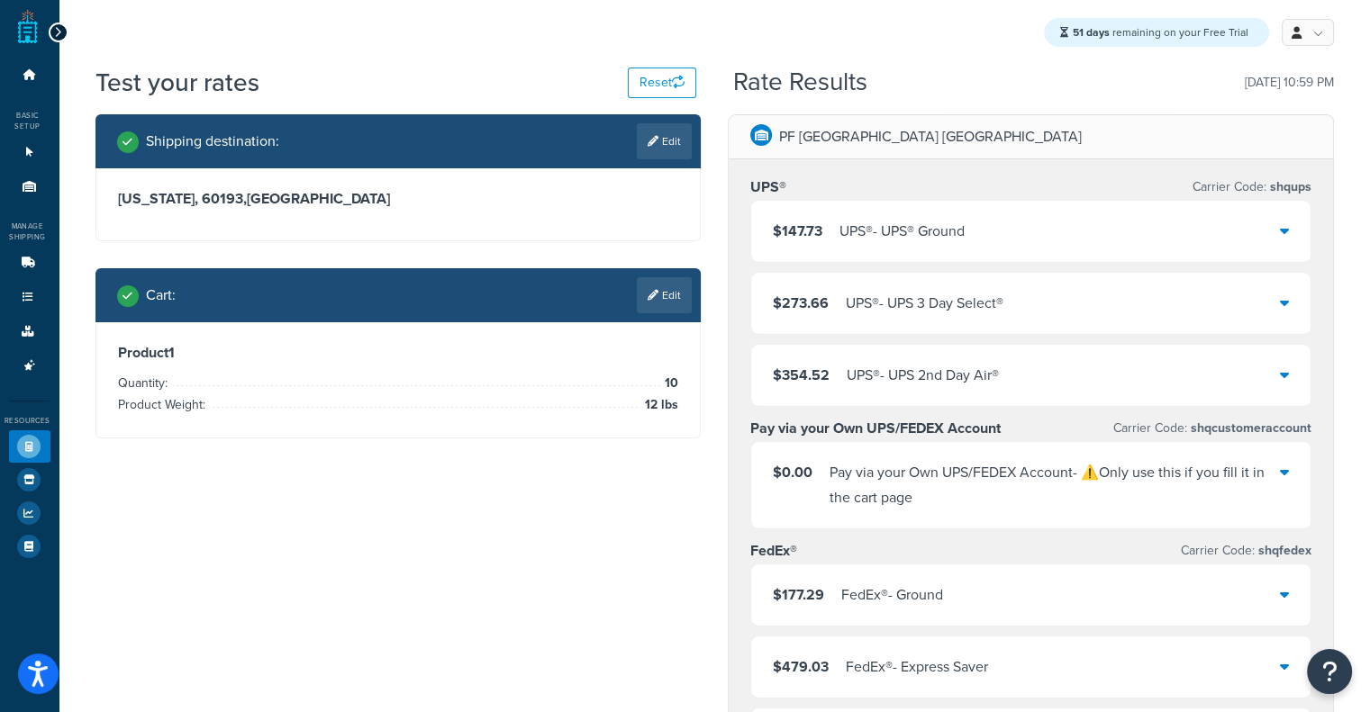
click at [1016, 504] on div "Pay via your Own UPS/FEDEX Account - ⚠️Only use this if you fill it in the cart…" at bounding box center [1054, 485] width 450 height 50
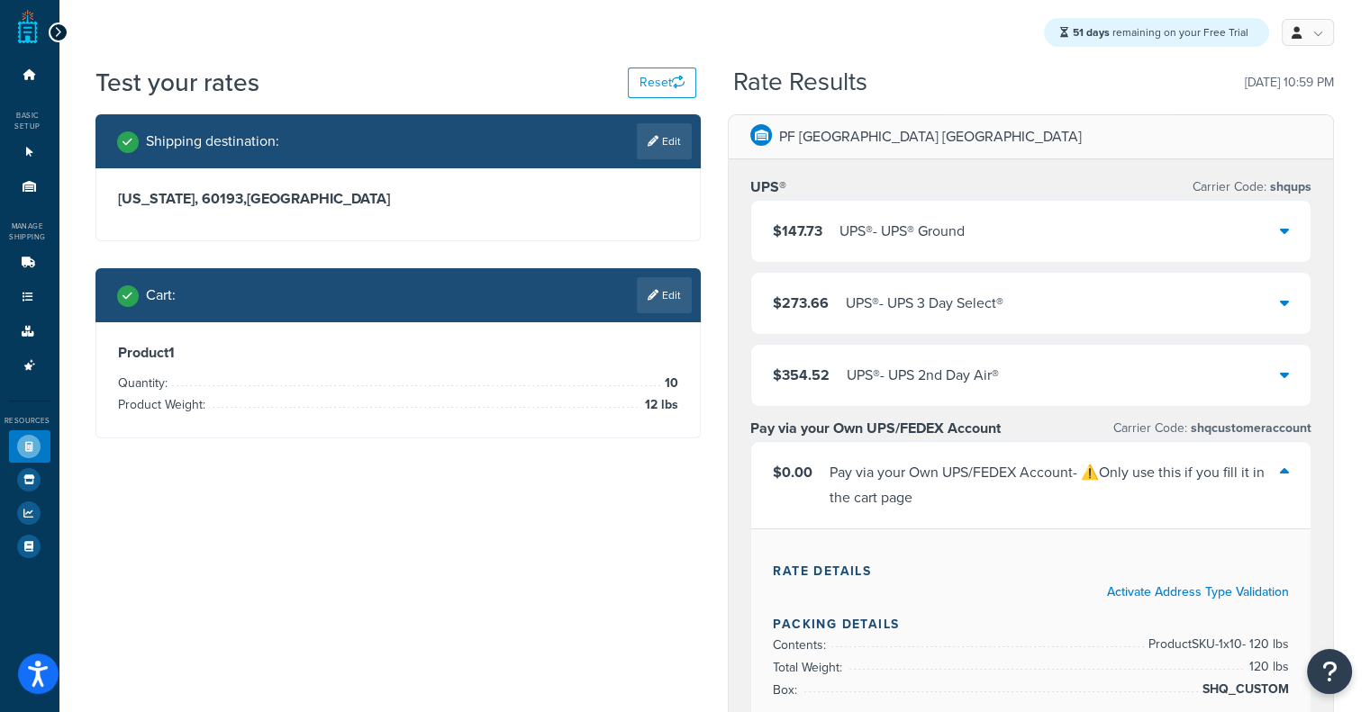
click at [1016, 504] on div "Pay via your Own UPS/FEDEX Account - ⚠️Only use this if you fill it in the cart…" at bounding box center [1054, 485] width 450 height 50
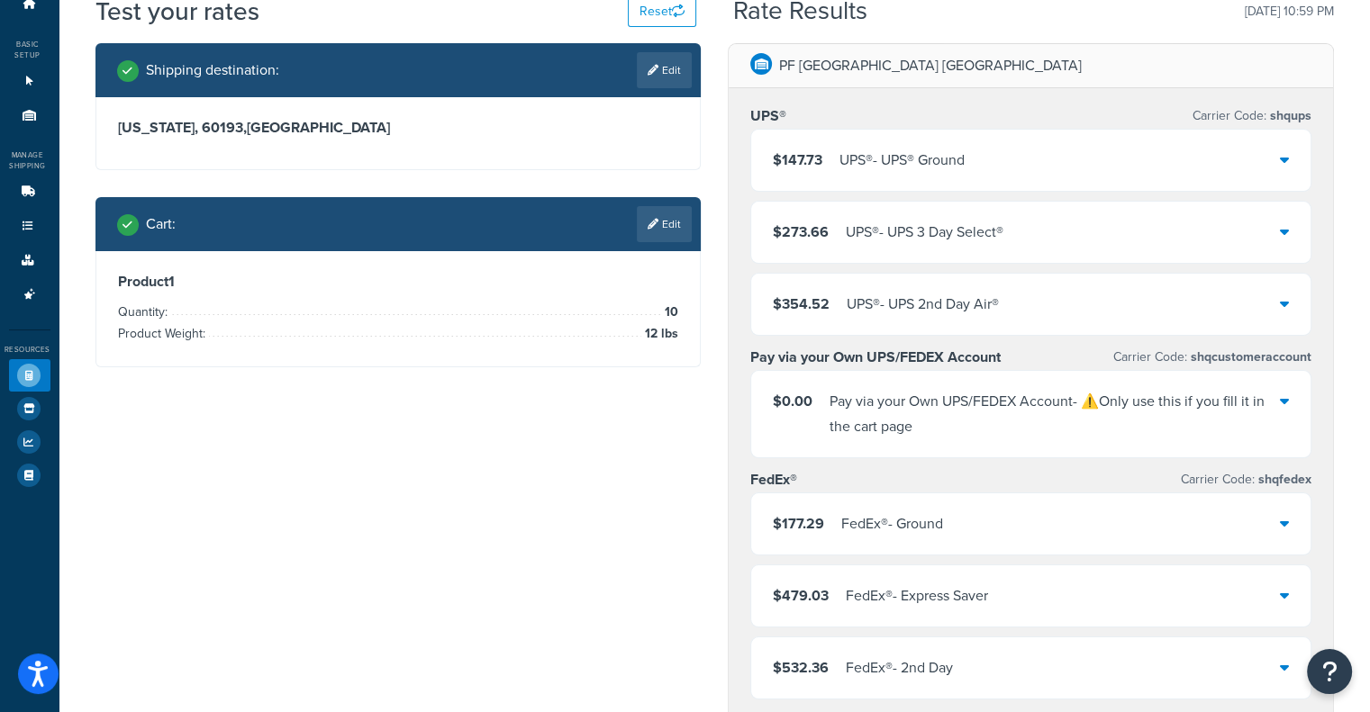
scroll to position [75, 0]
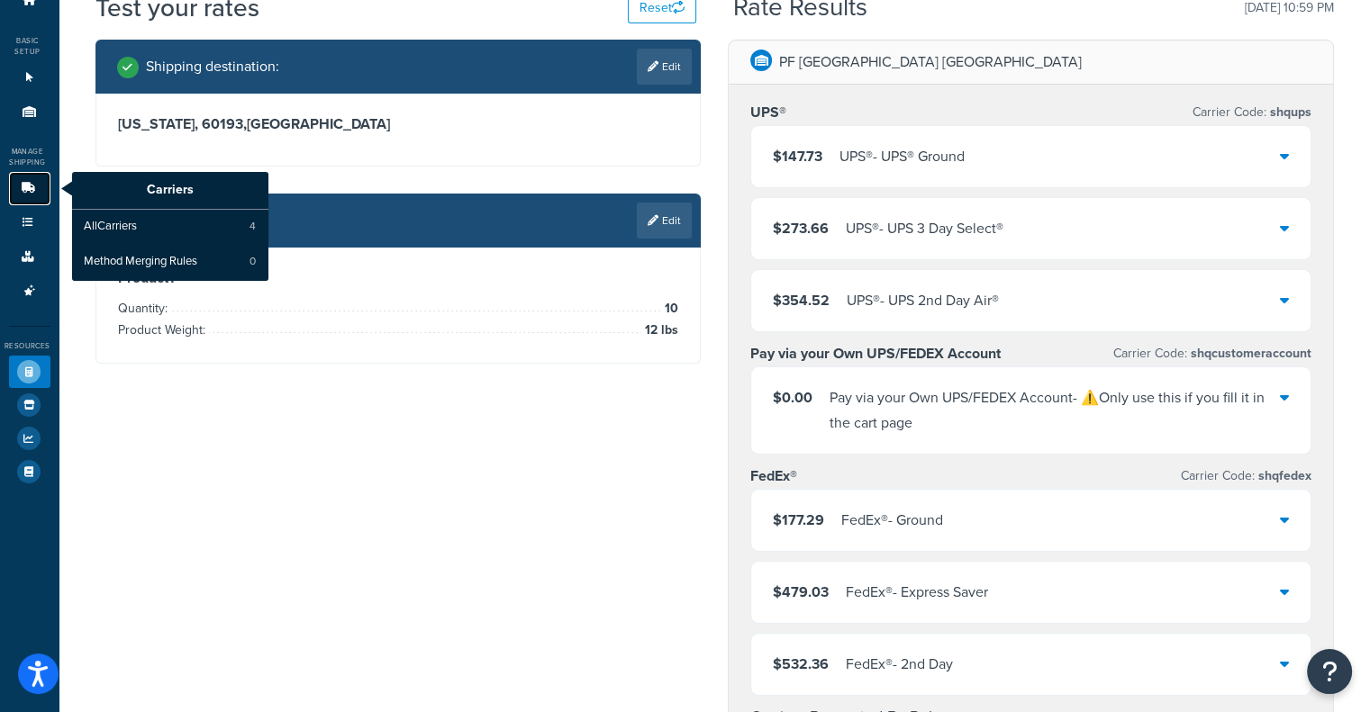
click at [31, 194] on icon at bounding box center [28, 188] width 18 height 11
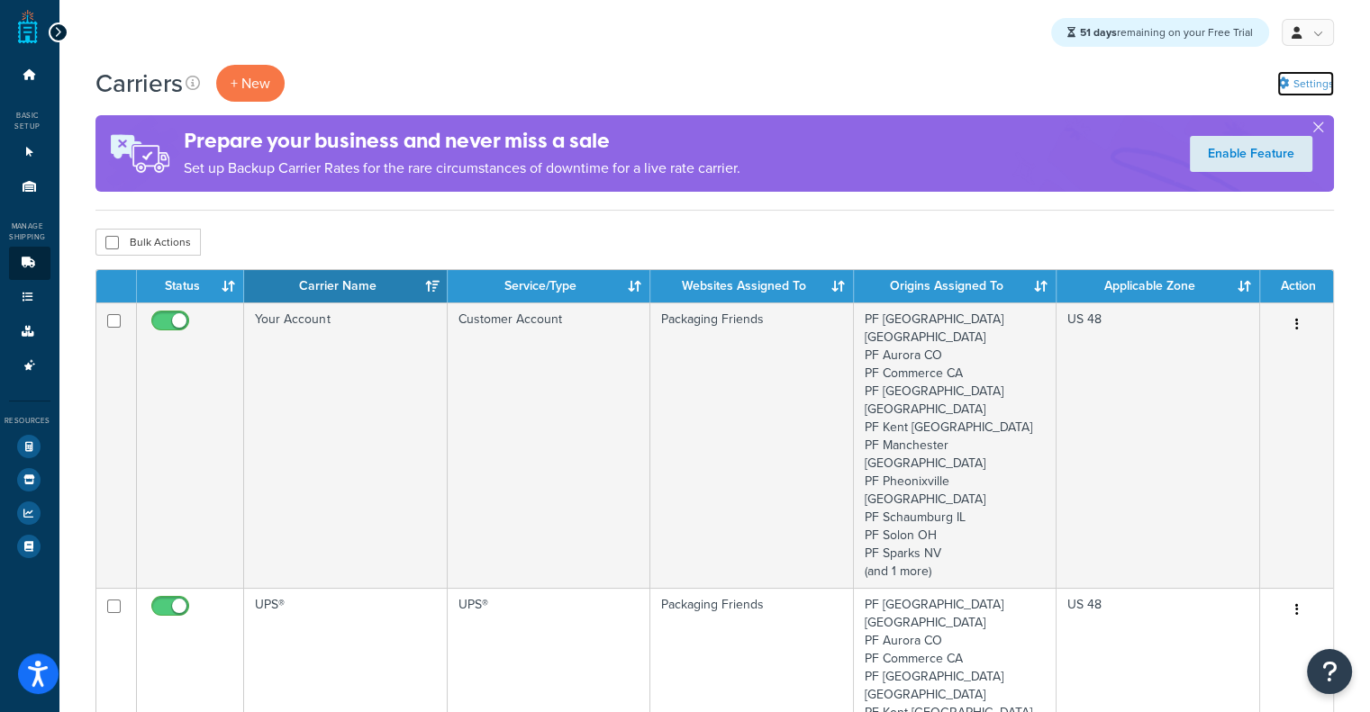
click at [1307, 95] on link "Settings" at bounding box center [1305, 83] width 57 height 25
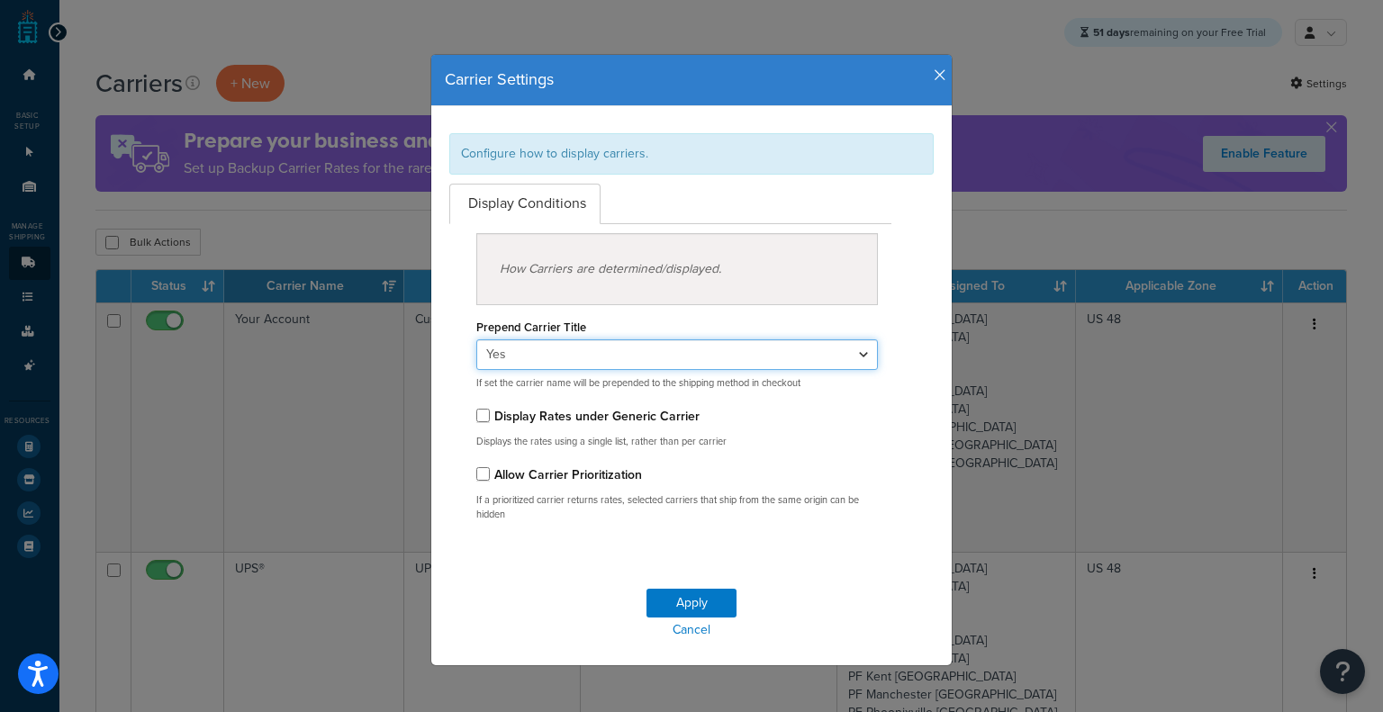
click at [623, 348] on select "Yes No" at bounding box center [677, 354] width 402 height 31
click at [591, 470] on label "Allow Carrier Prioritization" at bounding box center [568, 475] width 148 height 19
click at [490, 470] on input "Allow Carrier Prioritization" at bounding box center [483, 474] width 14 height 14
click at [591, 470] on label "Allow Carrier Prioritization" at bounding box center [568, 475] width 148 height 19
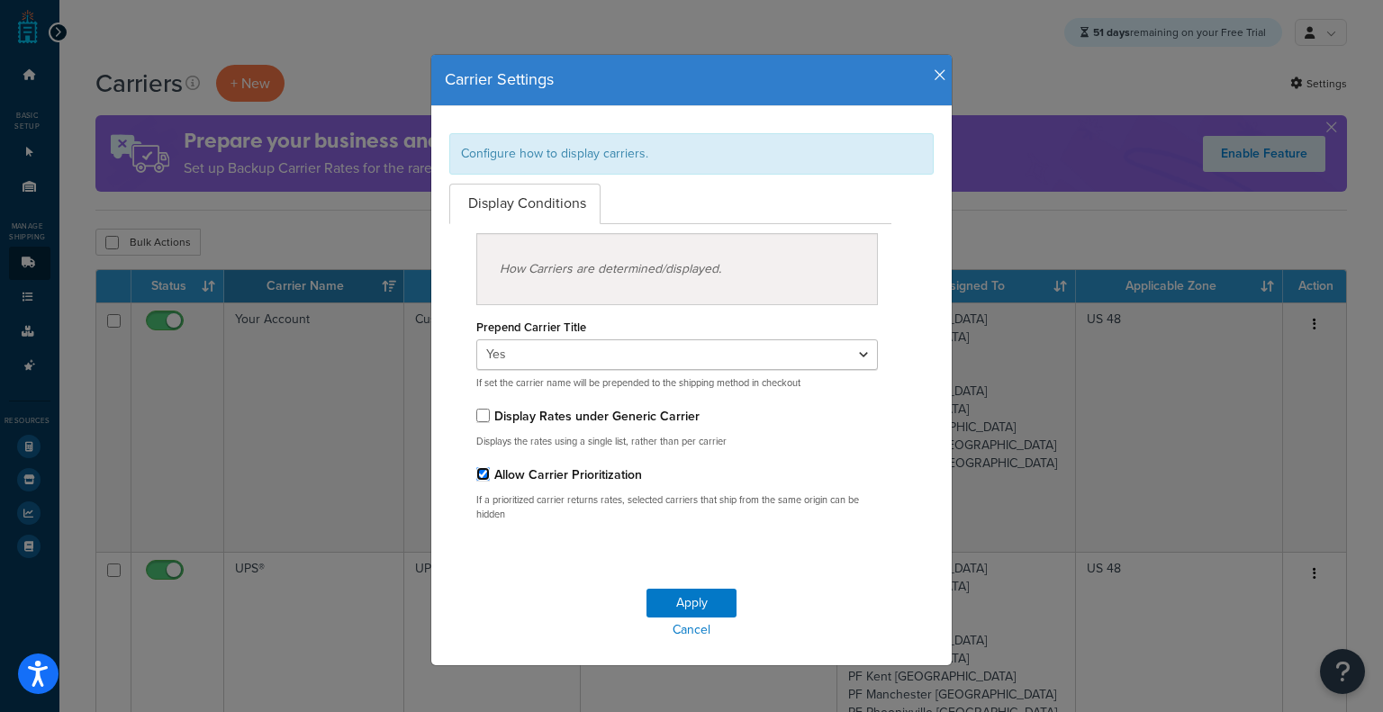
click at [490, 470] on input "Allow Carrier Prioritization" at bounding box center [483, 474] width 14 height 14
checkbox input "false"
click at [677, 258] on div "How Carriers are determined/displayed." at bounding box center [677, 269] width 402 height 72
click at [665, 351] on select "Yes No" at bounding box center [677, 354] width 402 height 31
click at [810, 189] on ul "Display Conditions" at bounding box center [670, 204] width 442 height 41
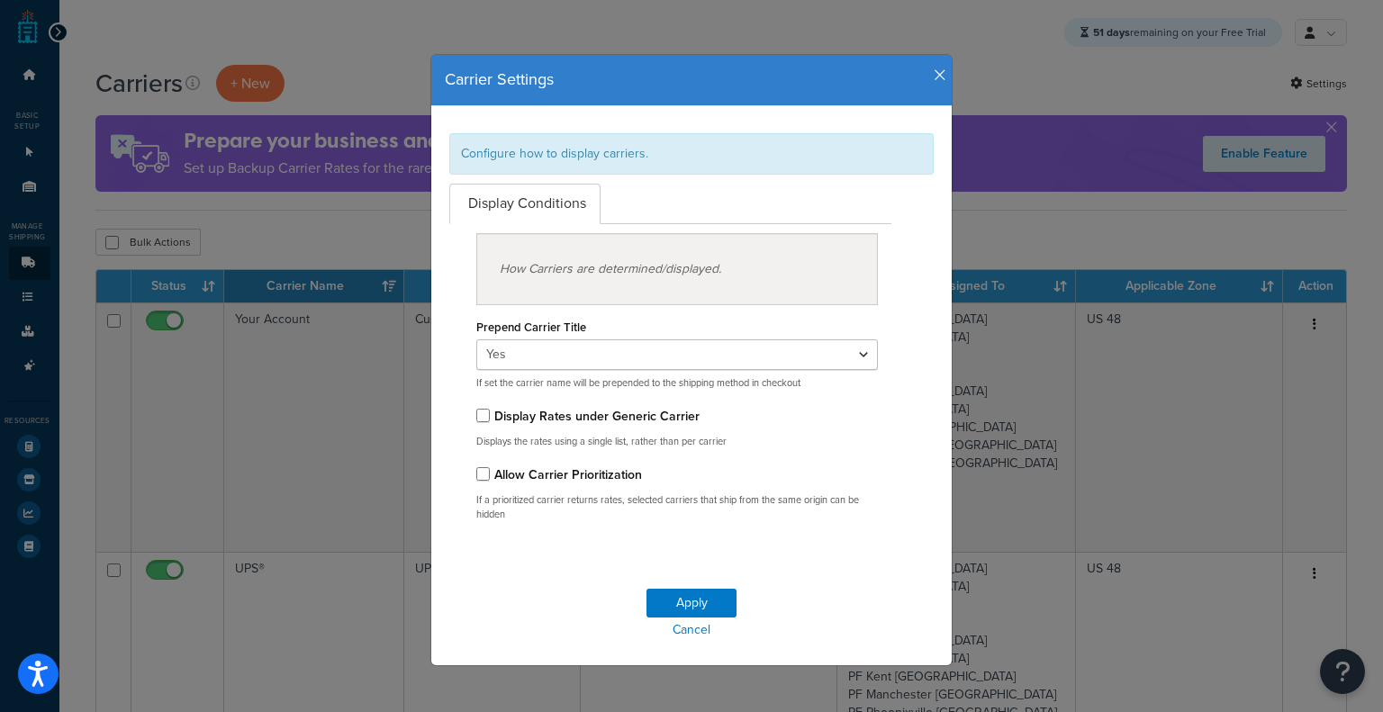
click at [936, 73] on icon "button" at bounding box center [940, 76] width 13 height 16
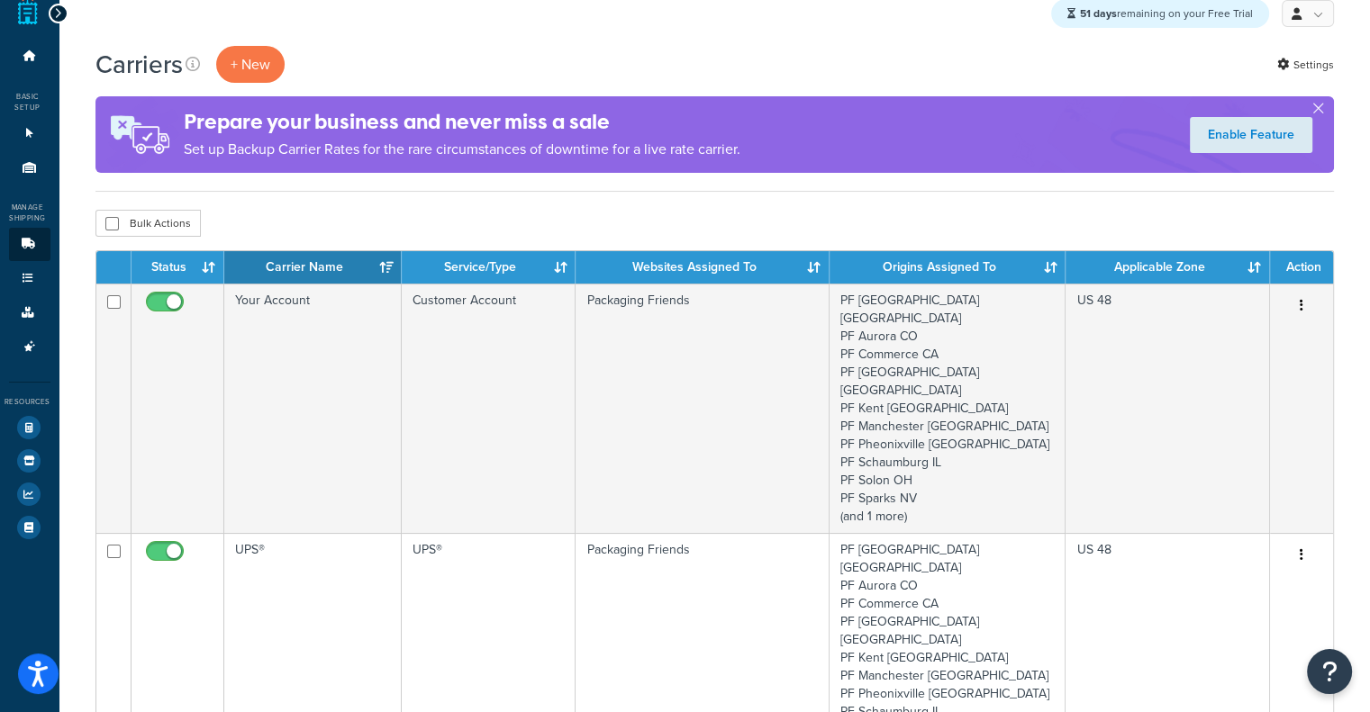
scroll to position [21, 0]
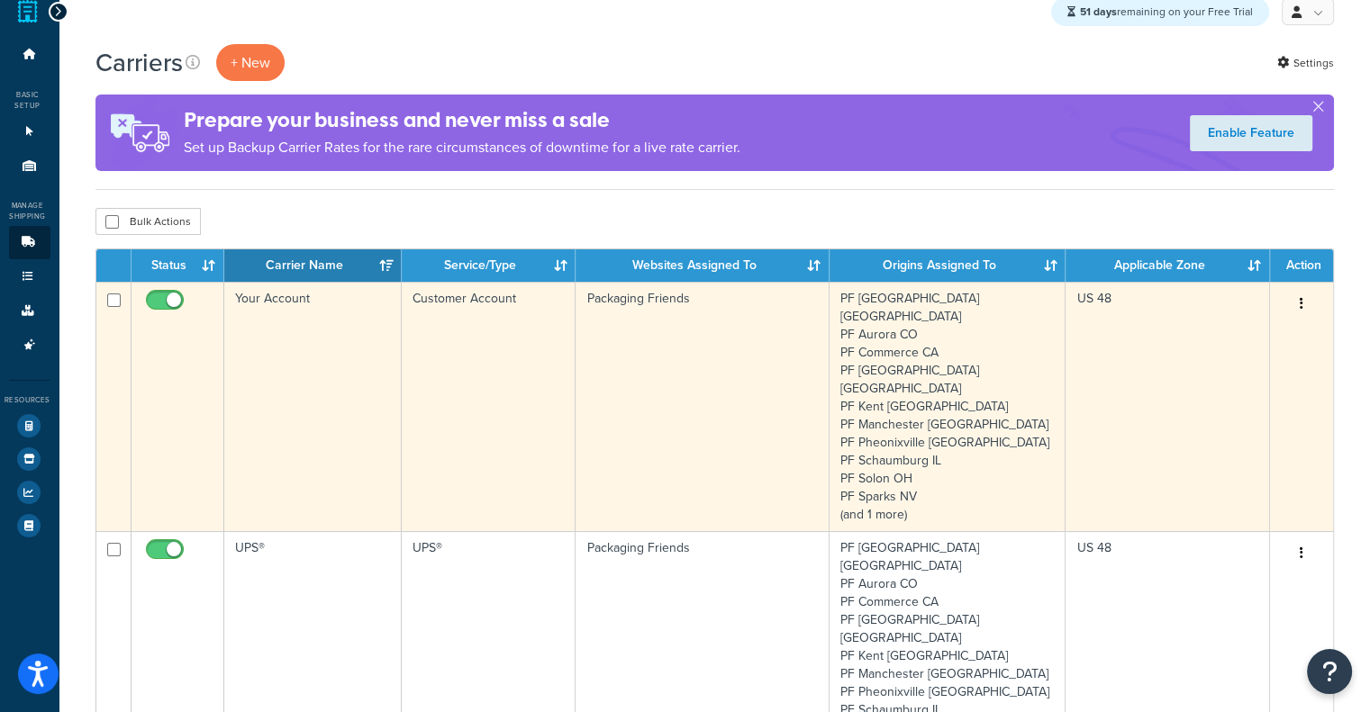
click at [1296, 309] on button "button" at bounding box center [1301, 304] width 25 height 29
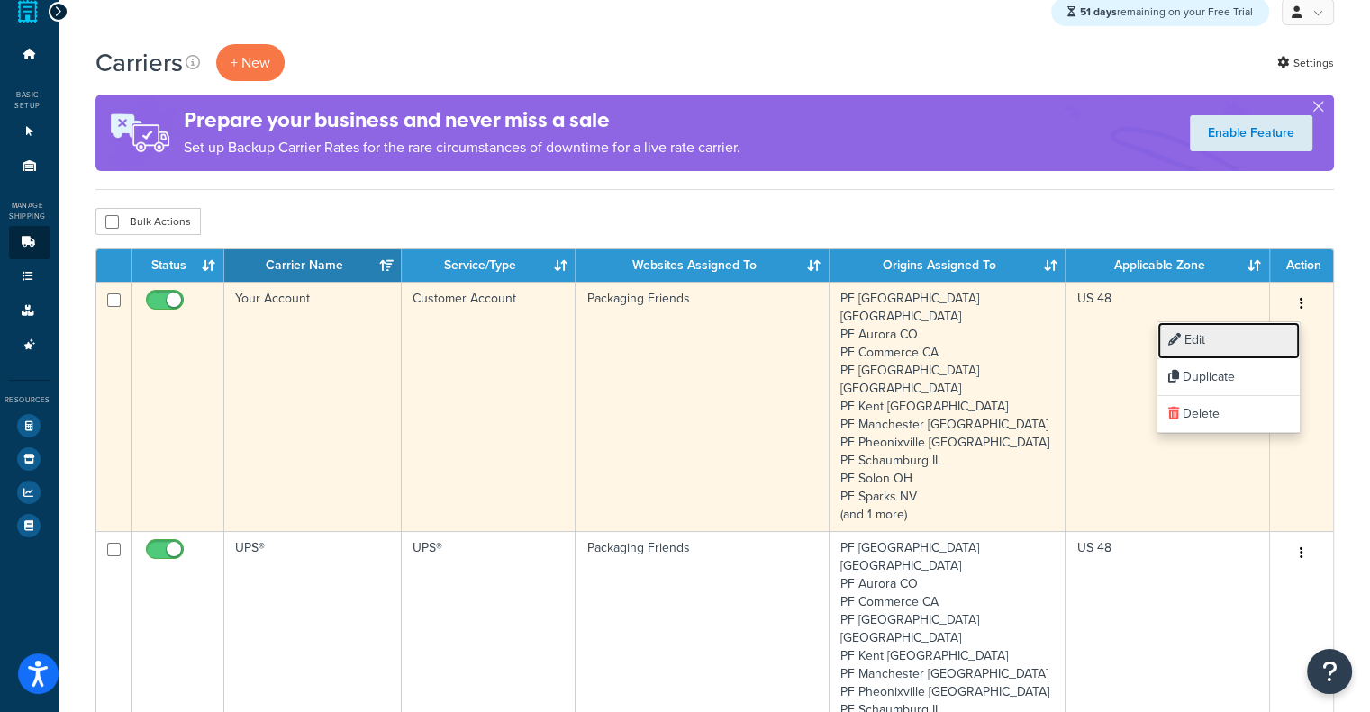
click at [1235, 330] on link "Edit" at bounding box center [1228, 340] width 142 height 37
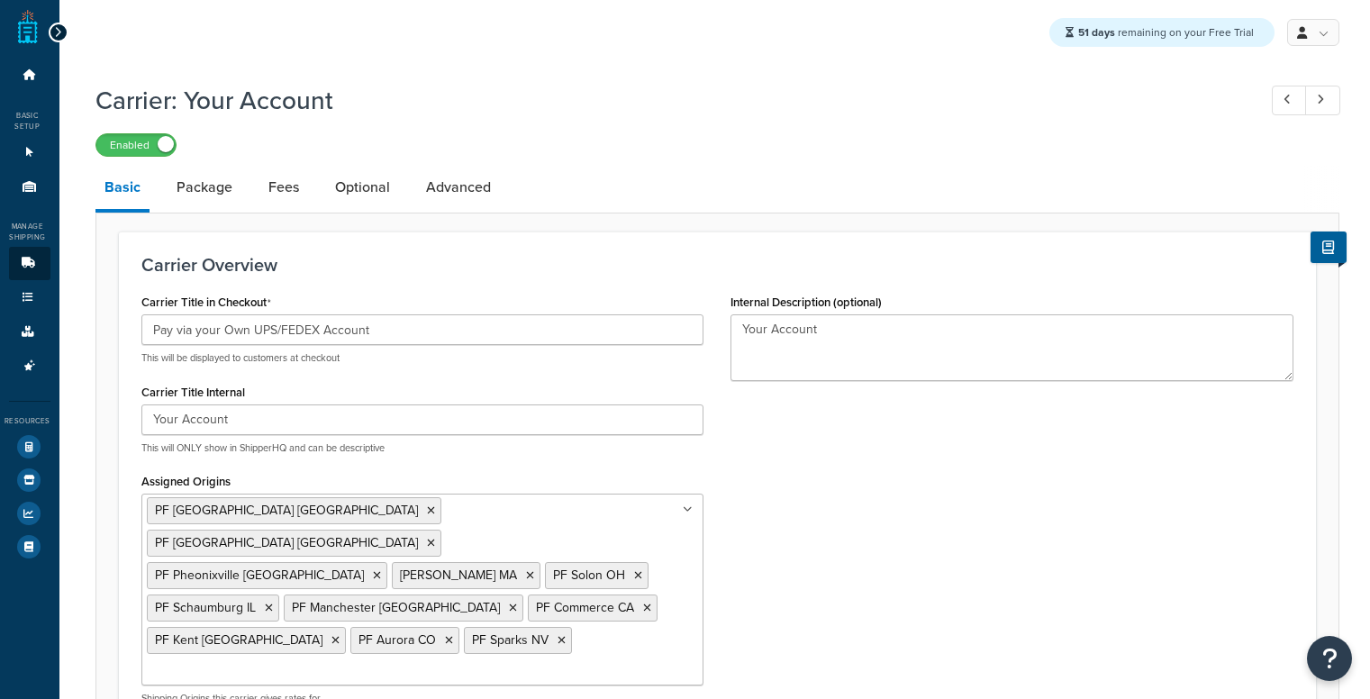
select select "customerAccount"
click at [183, 208] on link "Package" at bounding box center [204, 187] width 74 height 43
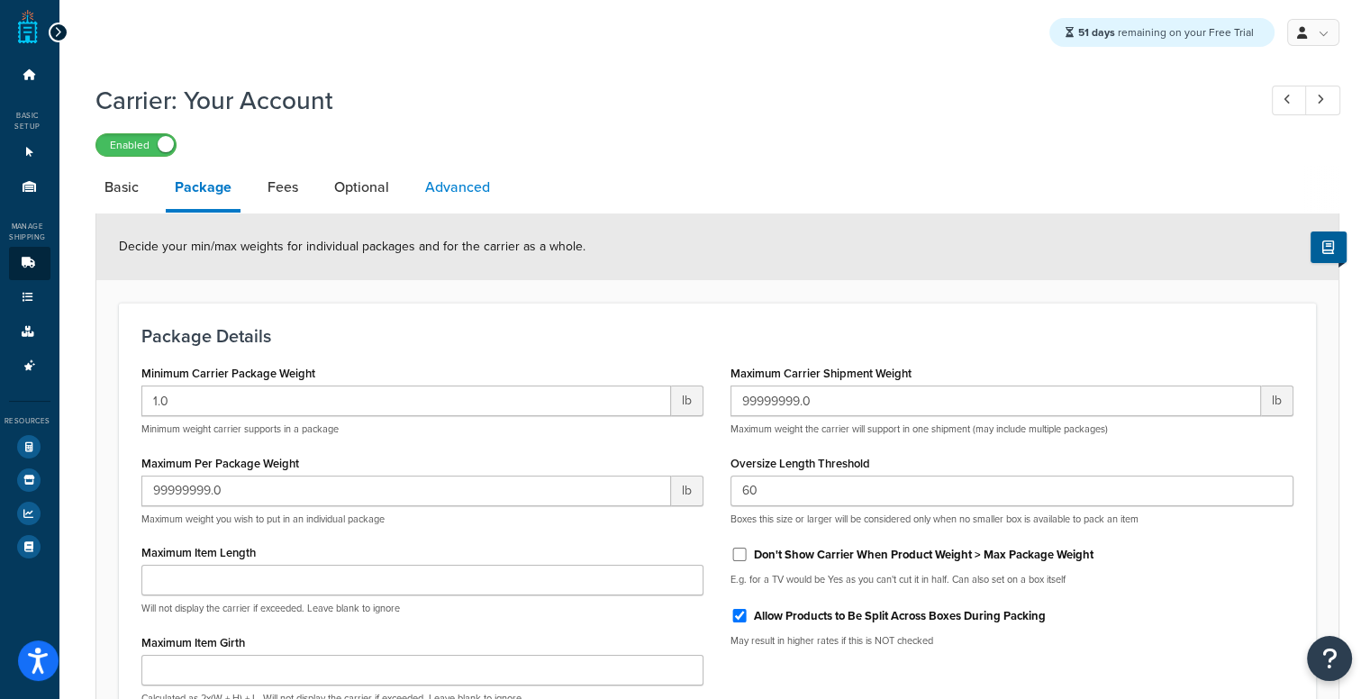
click at [421, 178] on link "Advanced" at bounding box center [457, 187] width 83 height 43
select select "false"
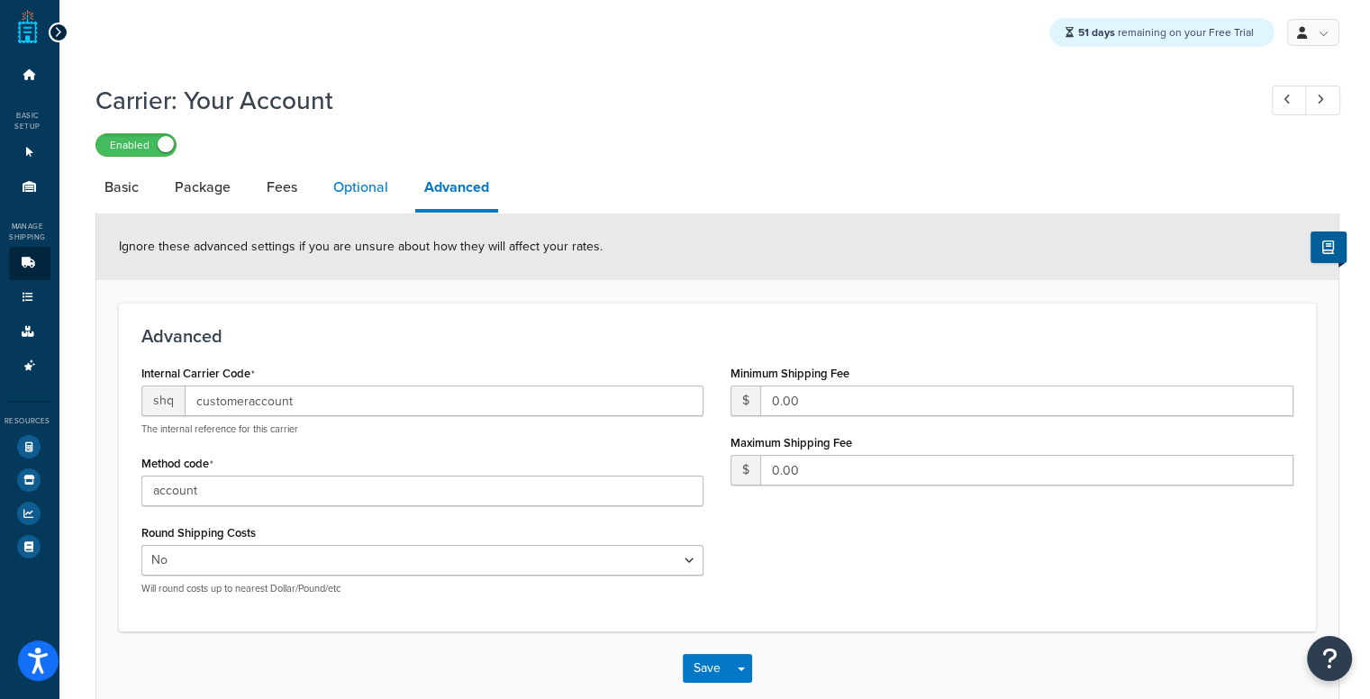
click at [369, 204] on link "Optional" at bounding box center [360, 187] width 73 height 43
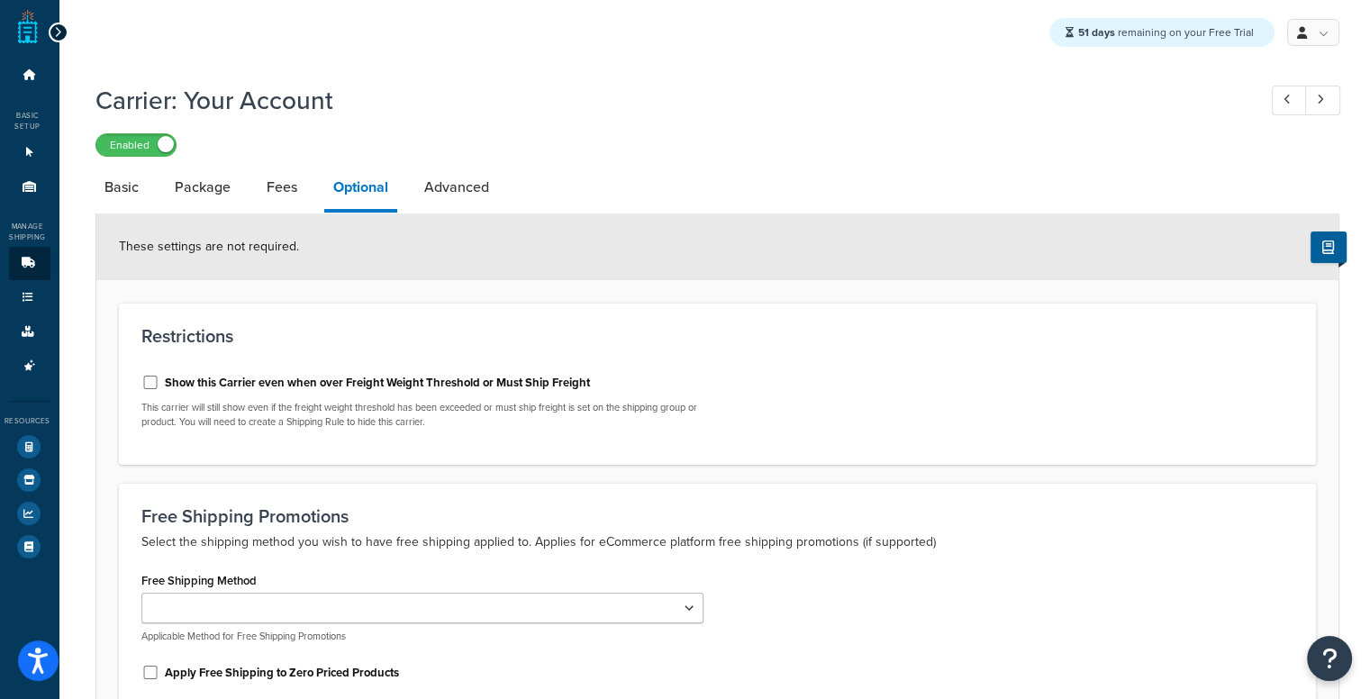
click at [483, 384] on label "Show this Carrier even when over Freight Weight Threshold or Must Ship Freight" at bounding box center [377, 383] width 425 height 16
click at [159, 384] on input "Show this Carrier even when over Freight Weight Threshold or Must Ship Freight" at bounding box center [150, 382] width 18 height 14
checkbox input "true"
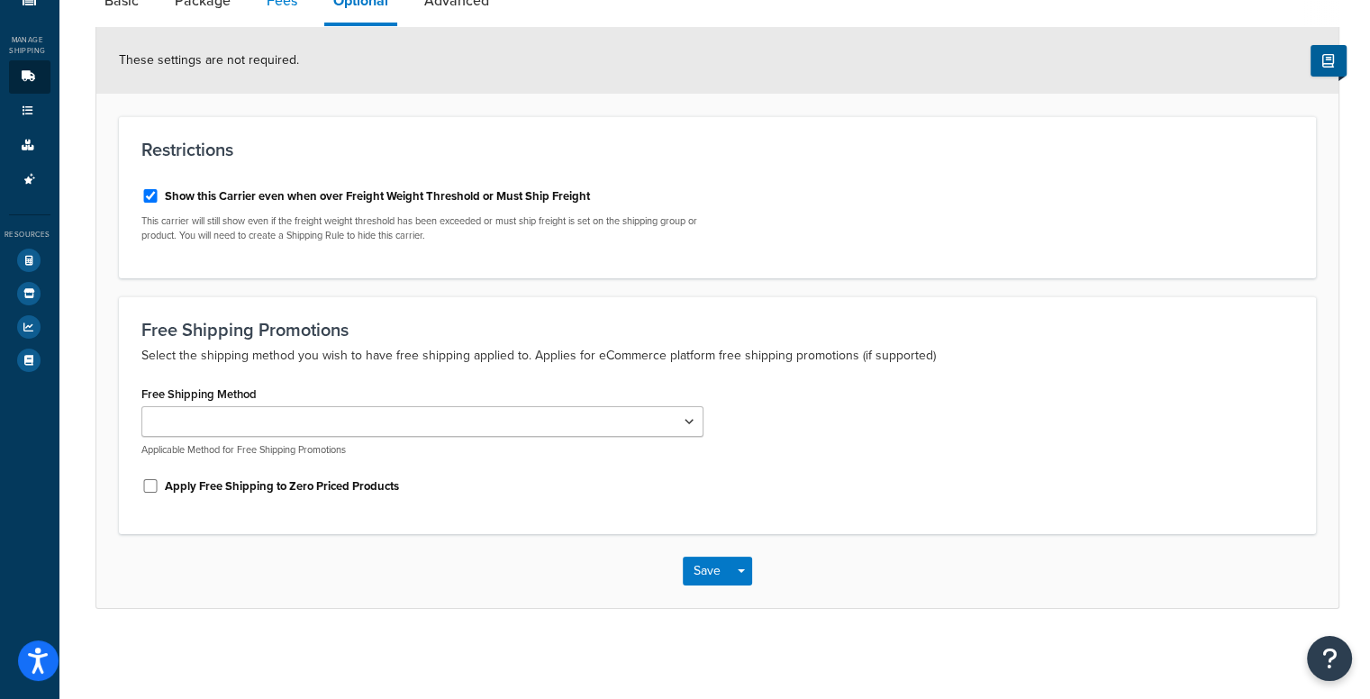
click at [296, 10] on link "Fees" at bounding box center [282, 0] width 49 height 43
select select "AFTER"
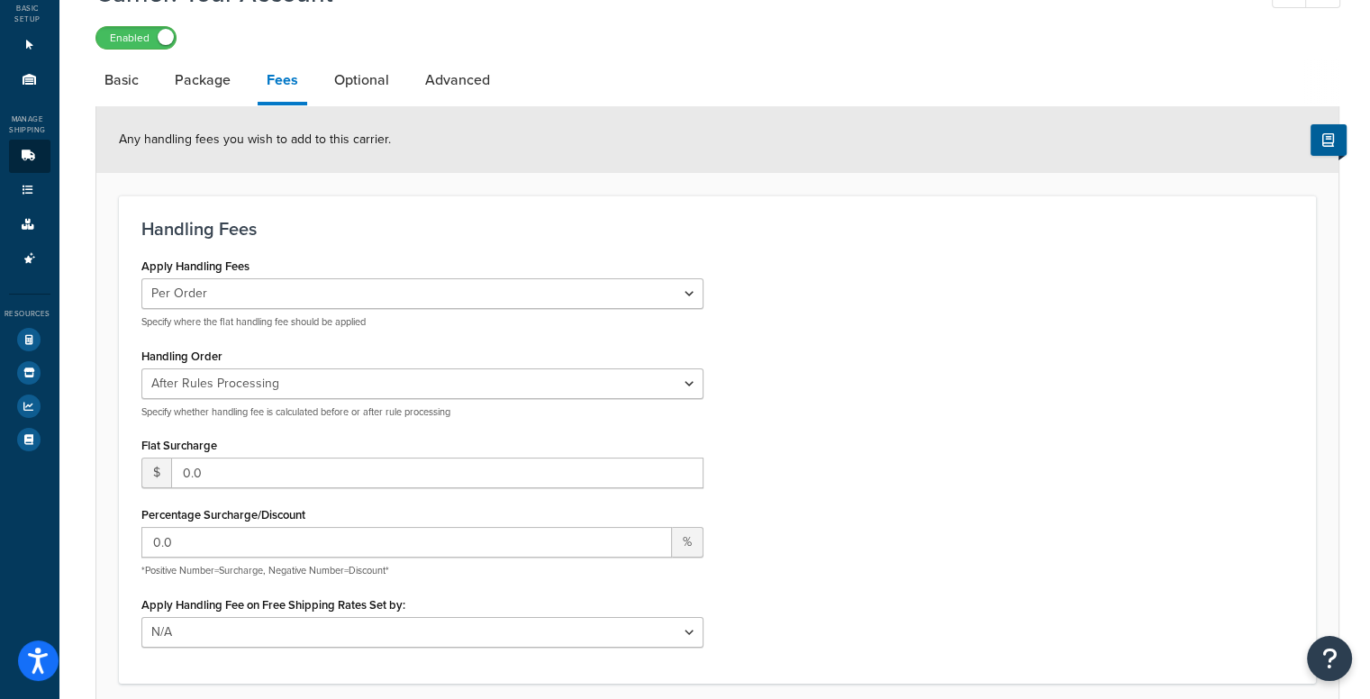
scroll to position [108, 0]
click at [216, 96] on link "Package" at bounding box center [203, 79] width 74 height 43
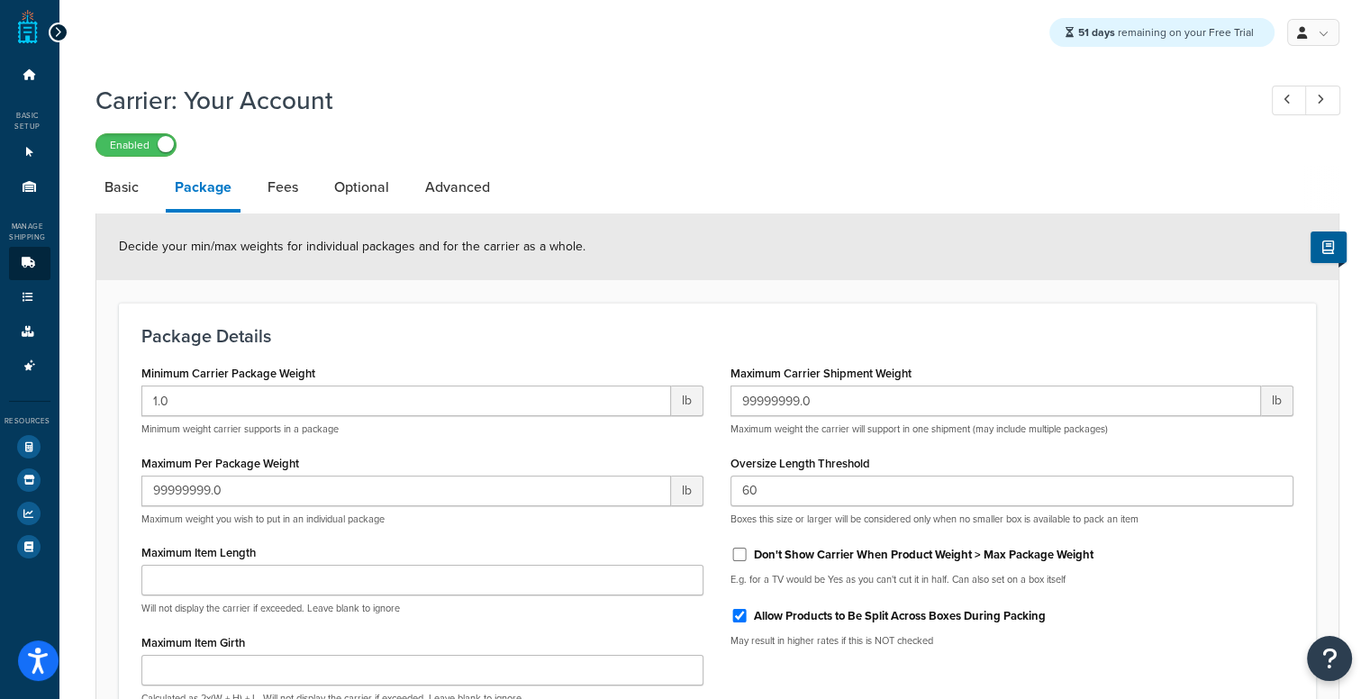
click at [107, 223] on div "Decide your min/max weights for individual packages and for the carrier as a wh…" at bounding box center [717, 246] width 1242 height 67
click at [124, 186] on link "Basic" at bounding box center [121, 187] width 52 height 43
select select "customerAccount"
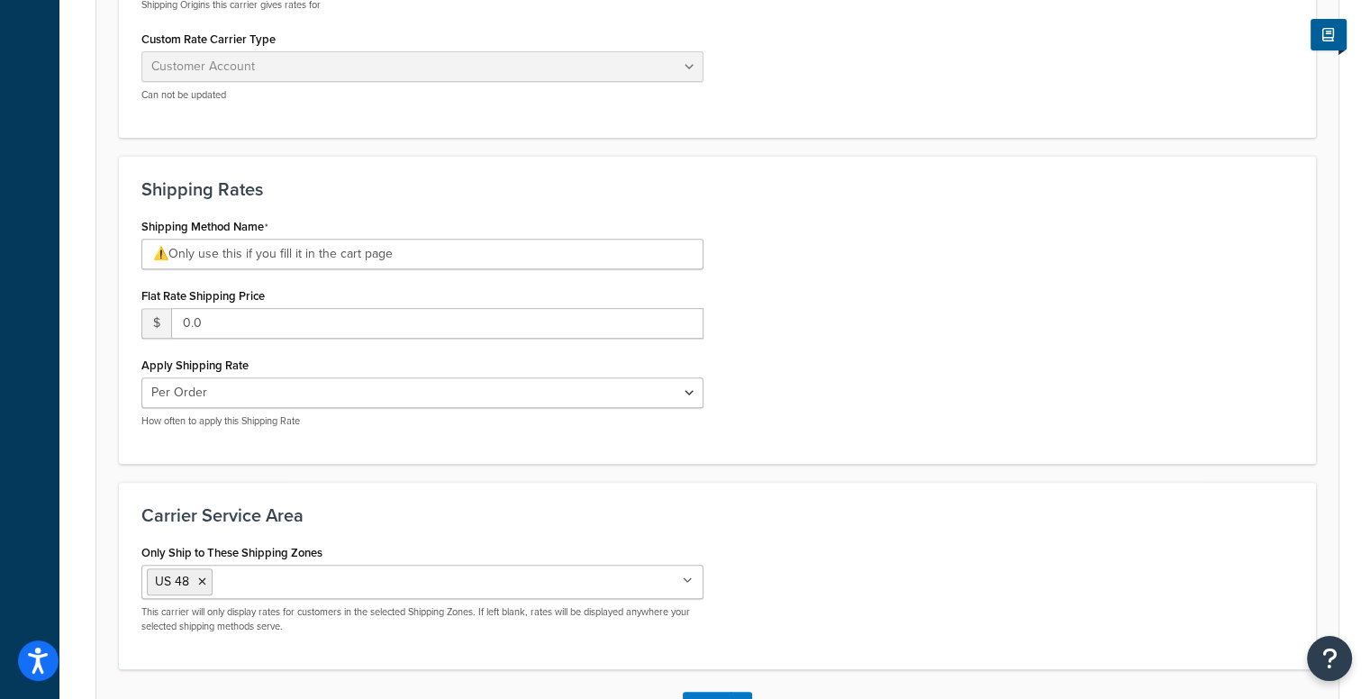
scroll to position [735, 0]
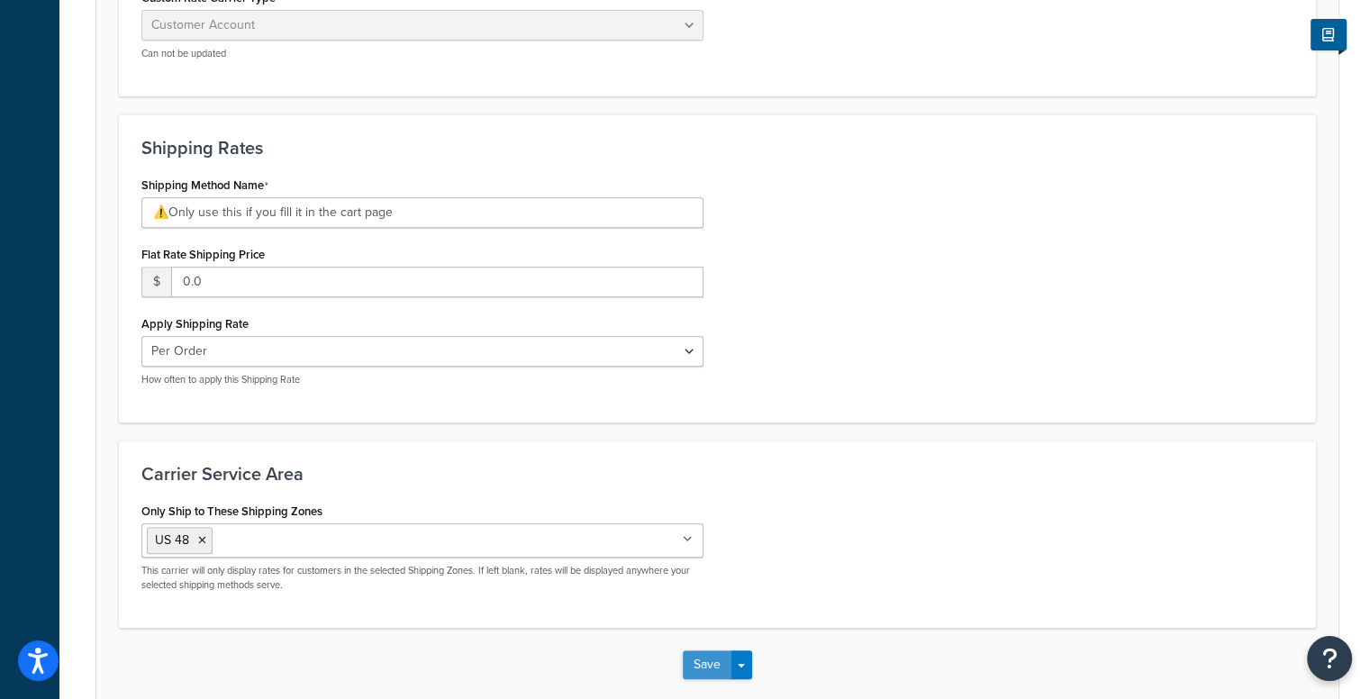
click at [724, 650] on button "Save" at bounding box center [707, 664] width 49 height 29
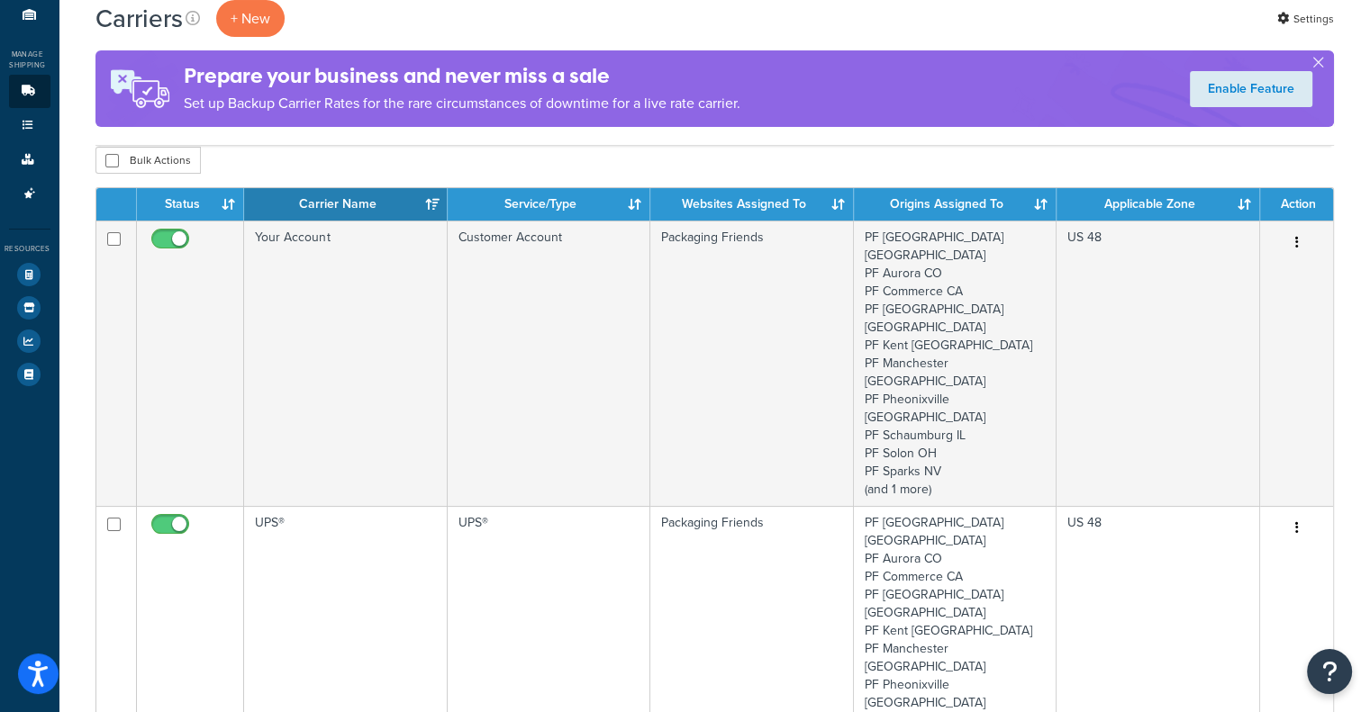
scroll to position [58, 0]
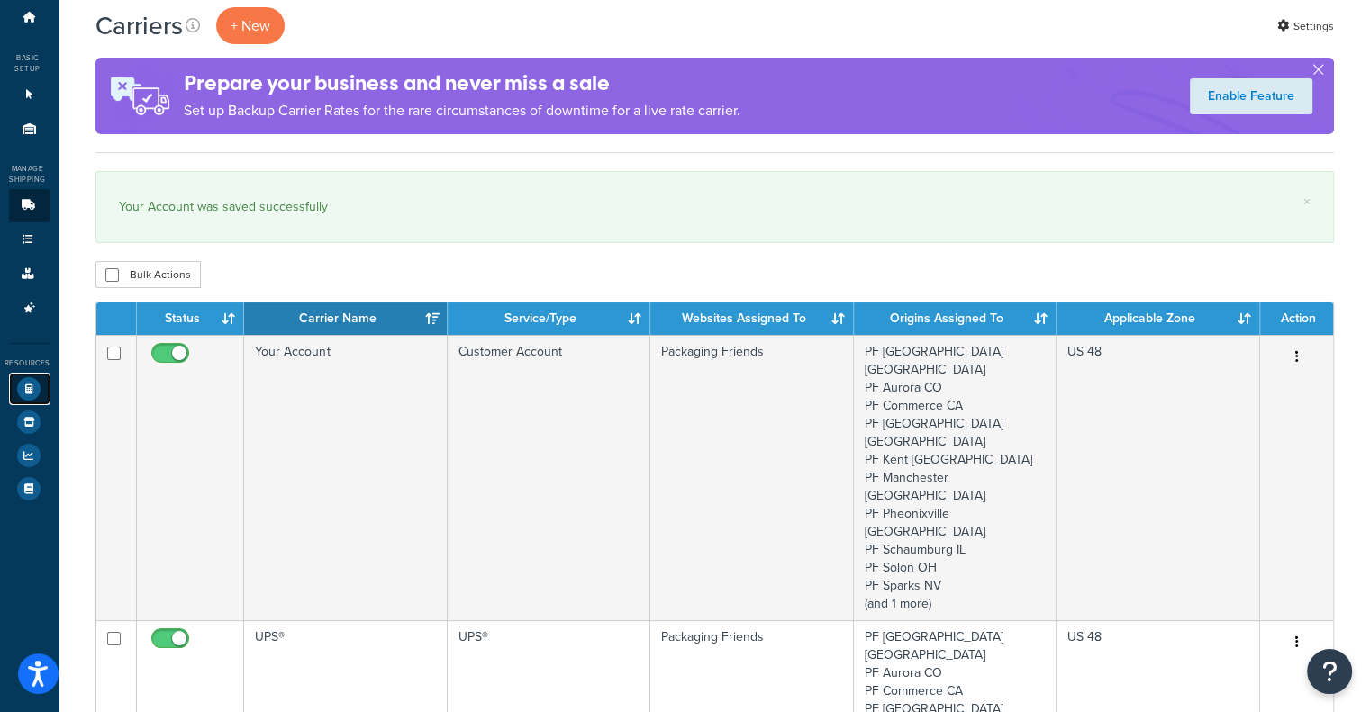
click at [23, 394] on icon at bounding box center [28, 388] width 23 height 23
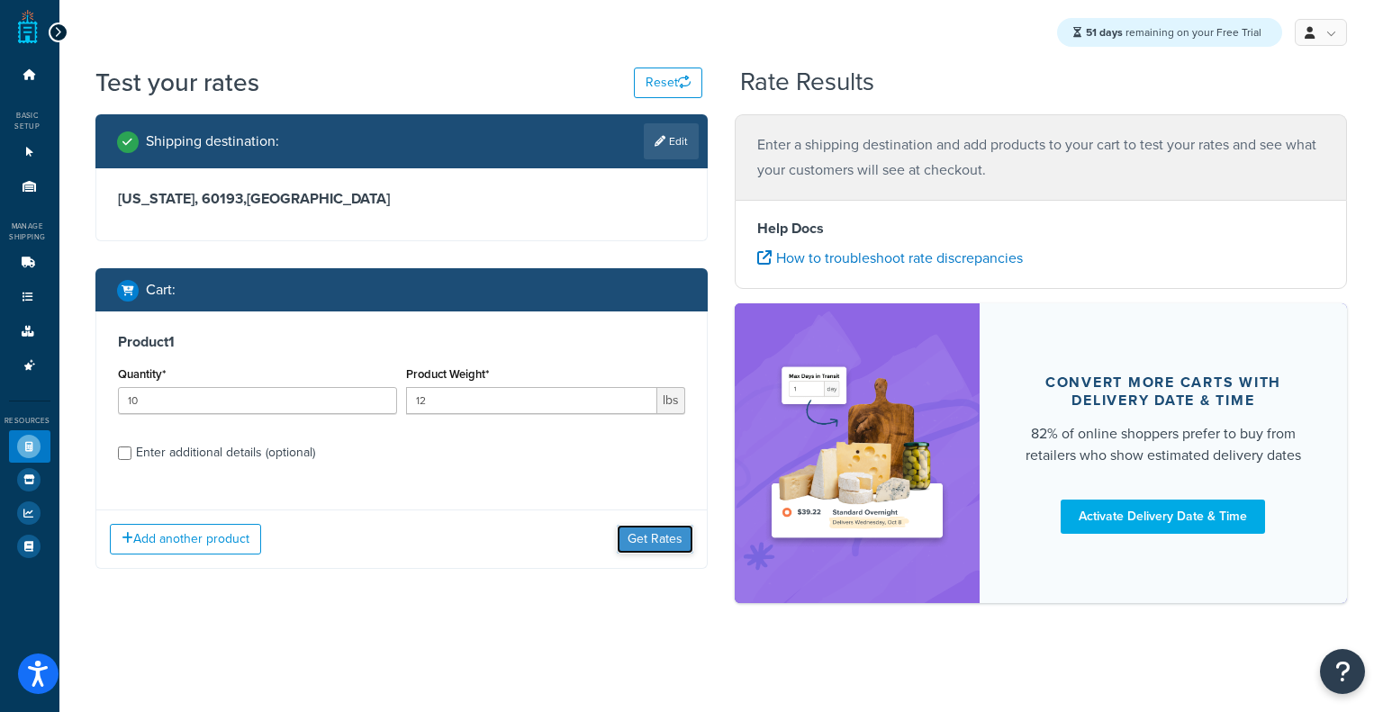
click at [680, 548] on button "Get Rates" at bounding box center [655, 539] width 77 height 29
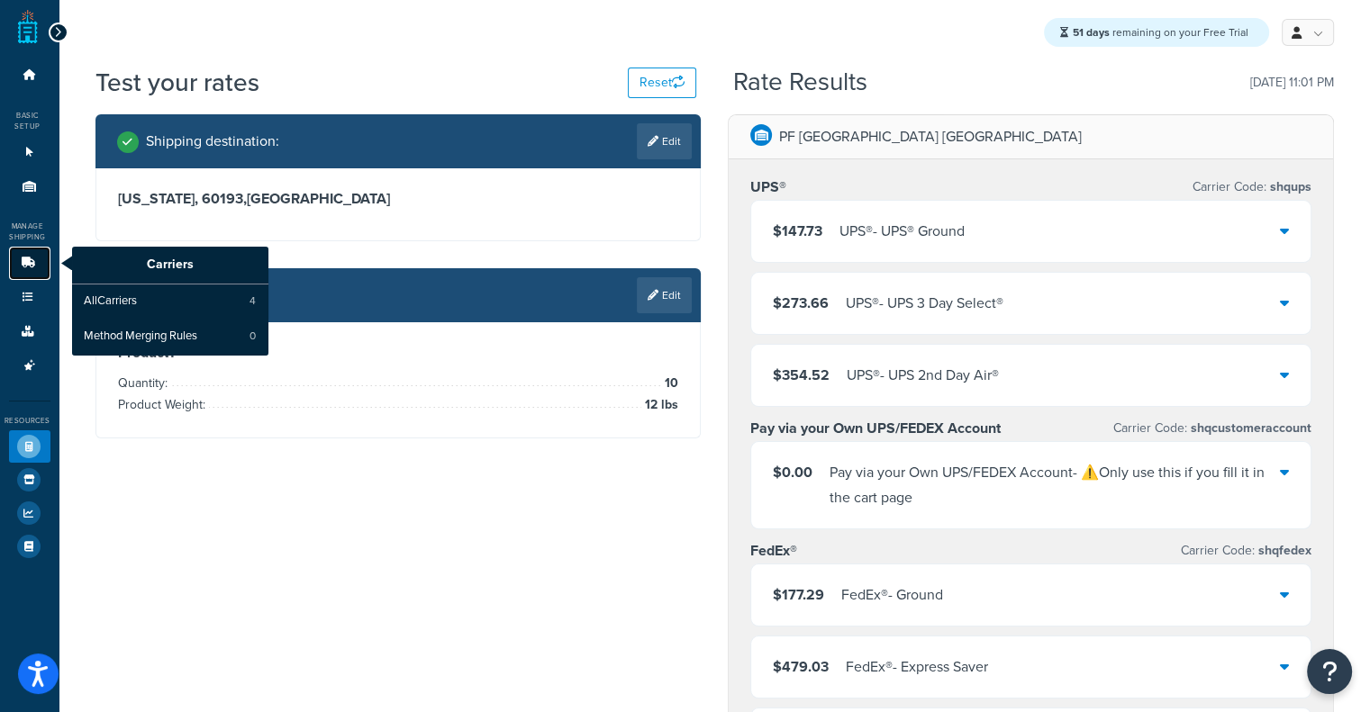
click at [27, 266] on icon at bounding box center [28, 263] width 18 height 11
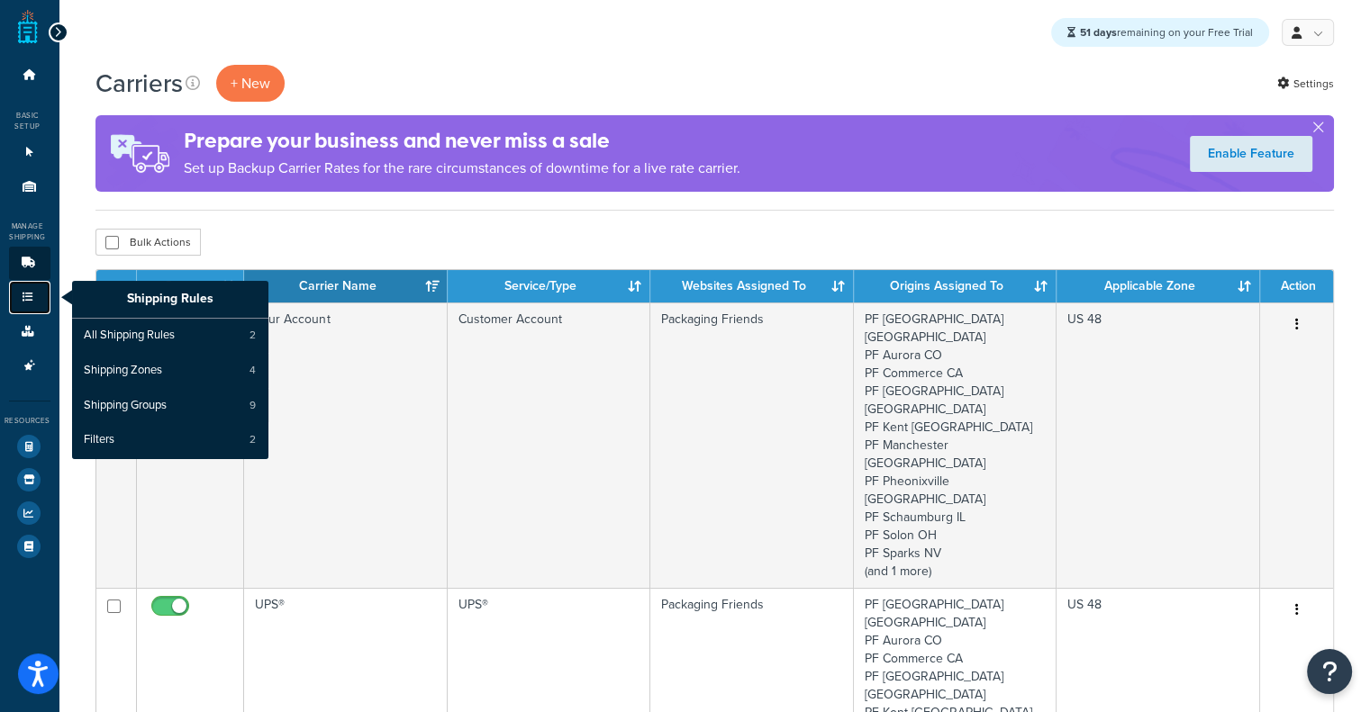
click at [22, 298] on icon at bounding box center [28, 297] width 18 height 11
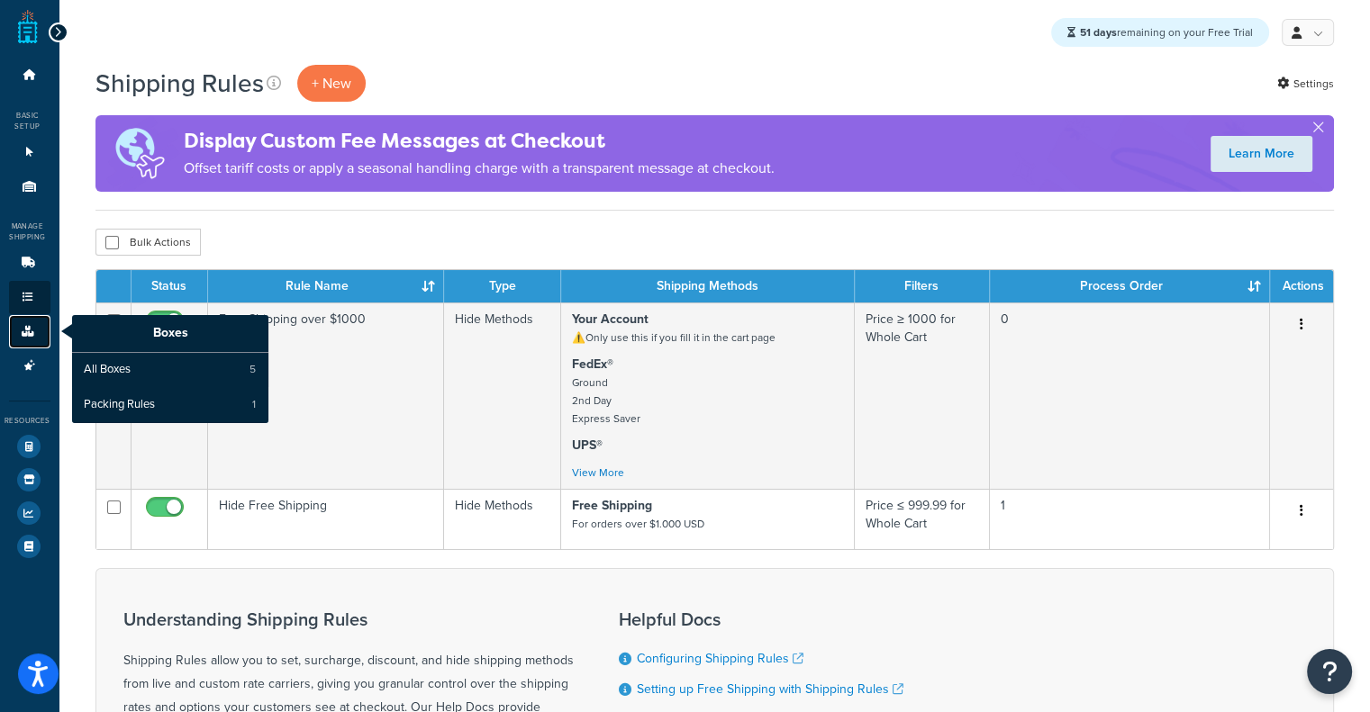
click at [25, 333] on icon at bounding box center [28, 331] width 18 height 11
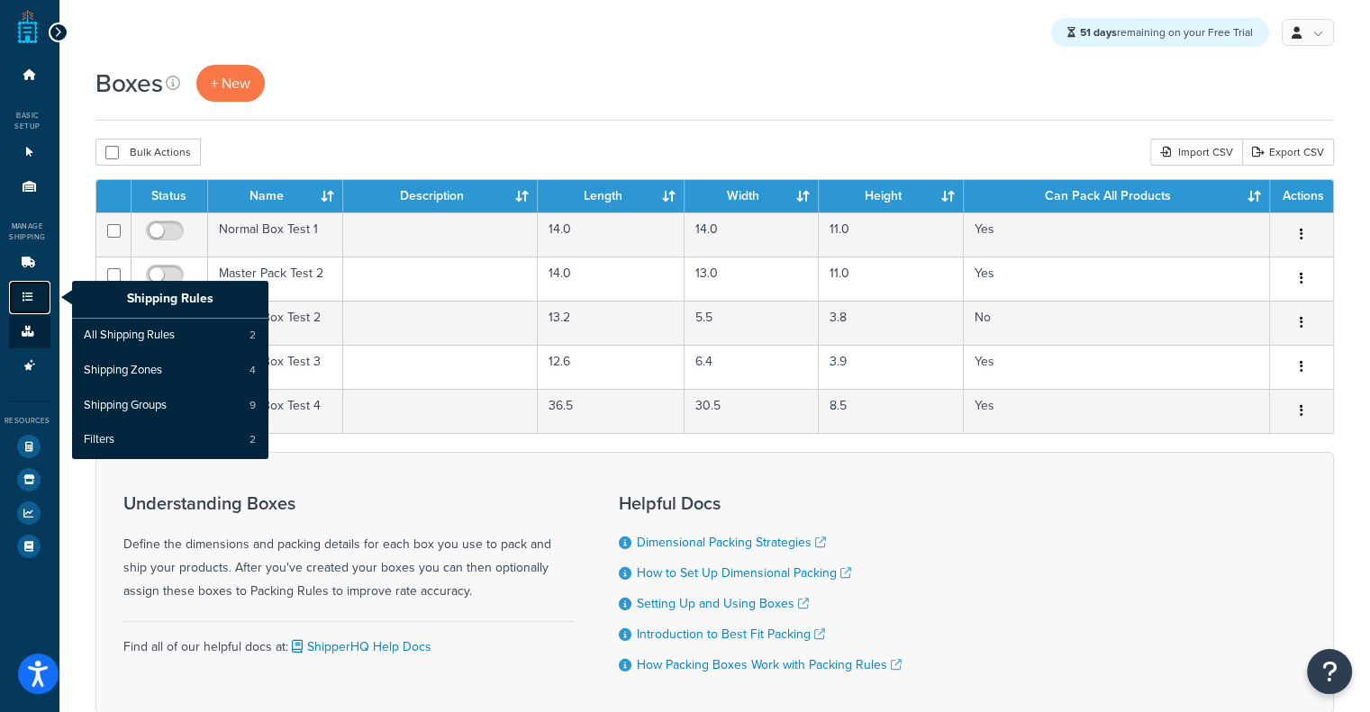
click at [19, 294] on icon at bounding box center [28, 297] width 18 height 11
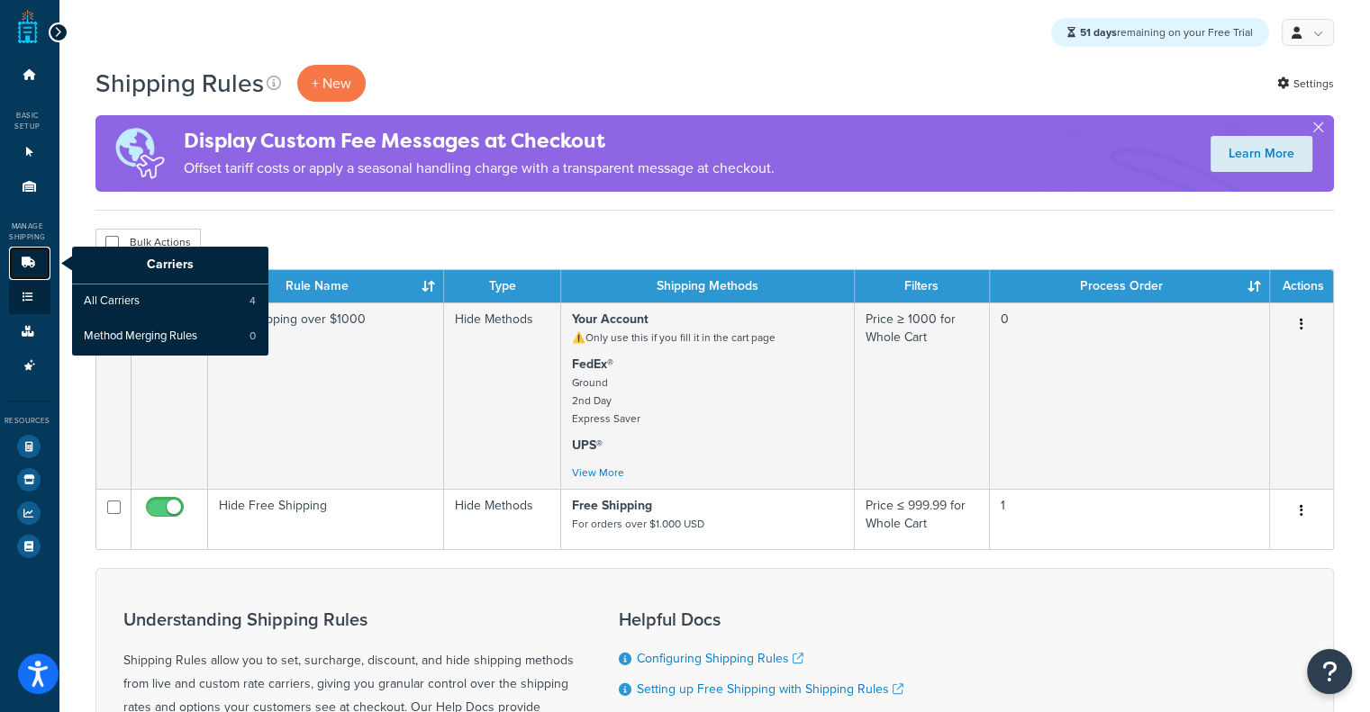
click at [32, 252] on link "Carriers" at bounding box center [29, 263] width 41 height 33
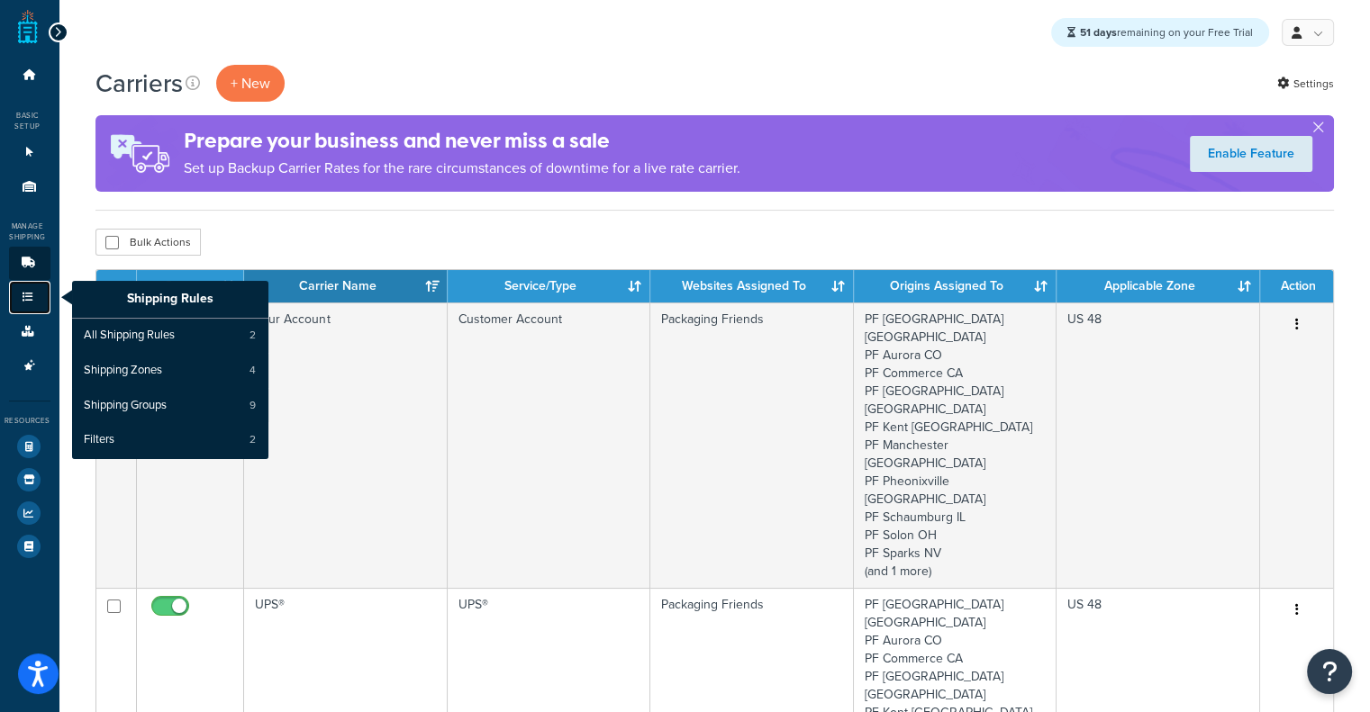
click at [18, 285] on link "Shipping Rules" at bounding box center [29, 297] width 41 height 33
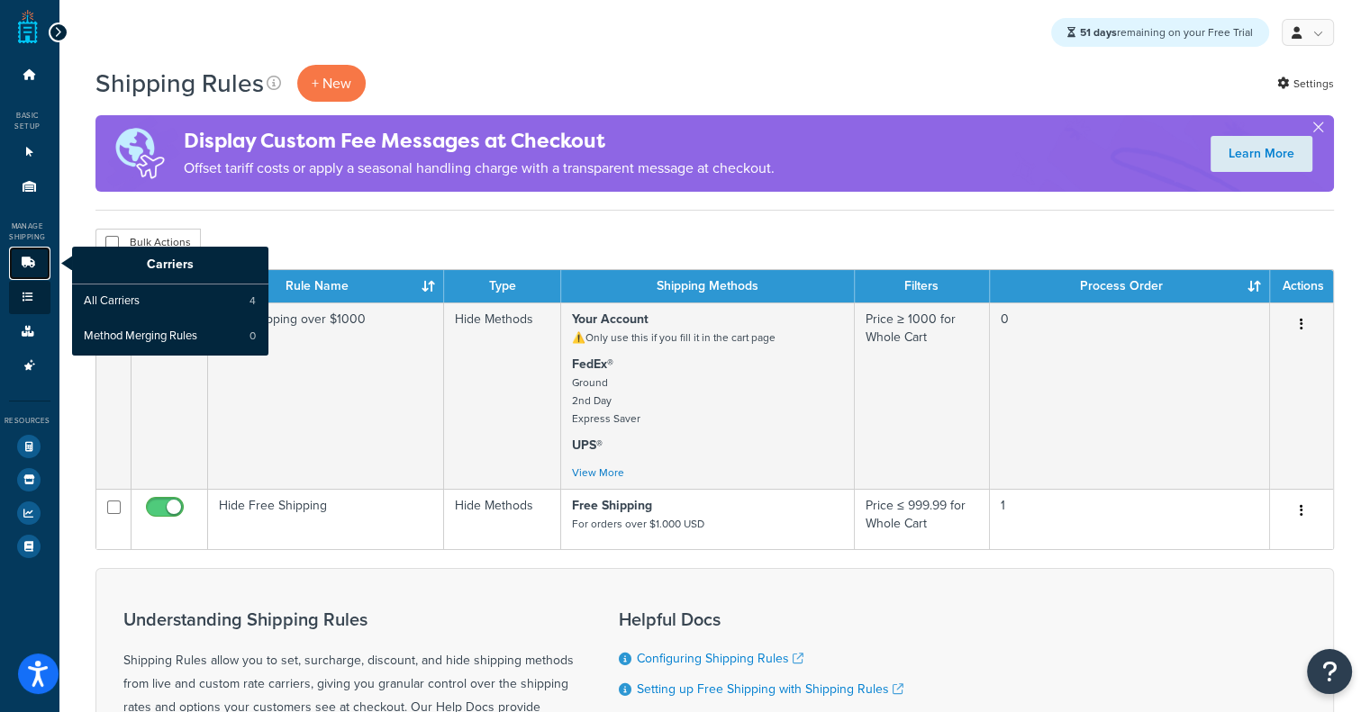
click at [19, 258] on icon at bounding box center [28, 263] width 18 height 11
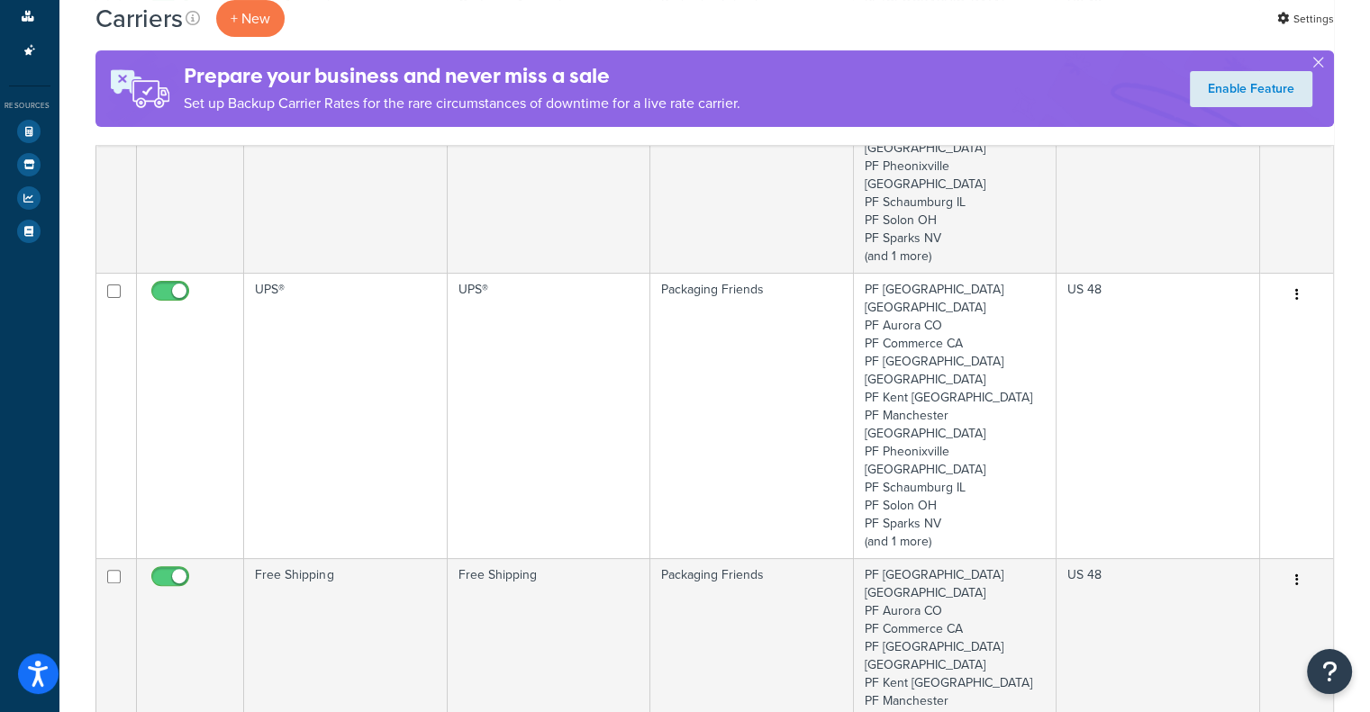
scroll to position [322, 0]
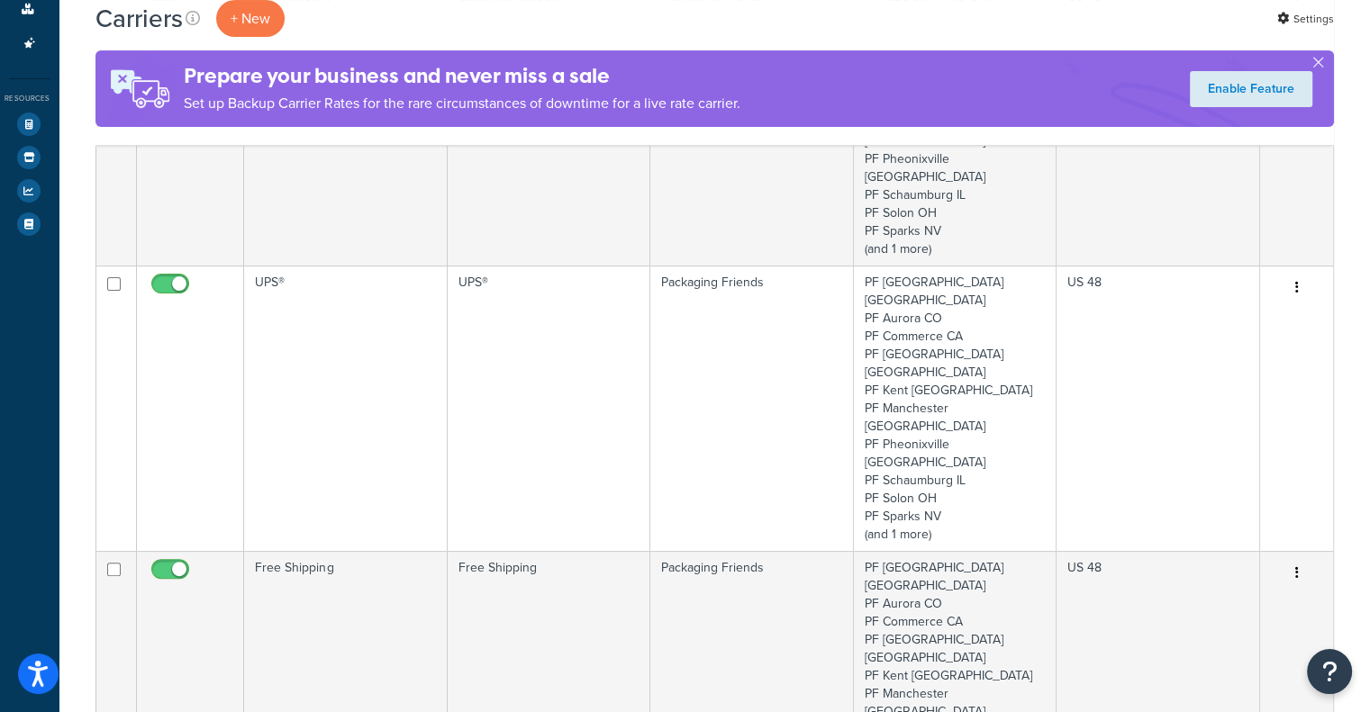
drag, startPoint x: 1364, startPoint y: 360, endPoint x: 1381, endPoint y: 293, distance: 69.7
click at [1369, 293] on html "Press Alt+1 for screen-reader mode, Alt+0 to cancel Accessibility Screen-Reader…" at bounding box center [685, 630] width 1370 height 1904
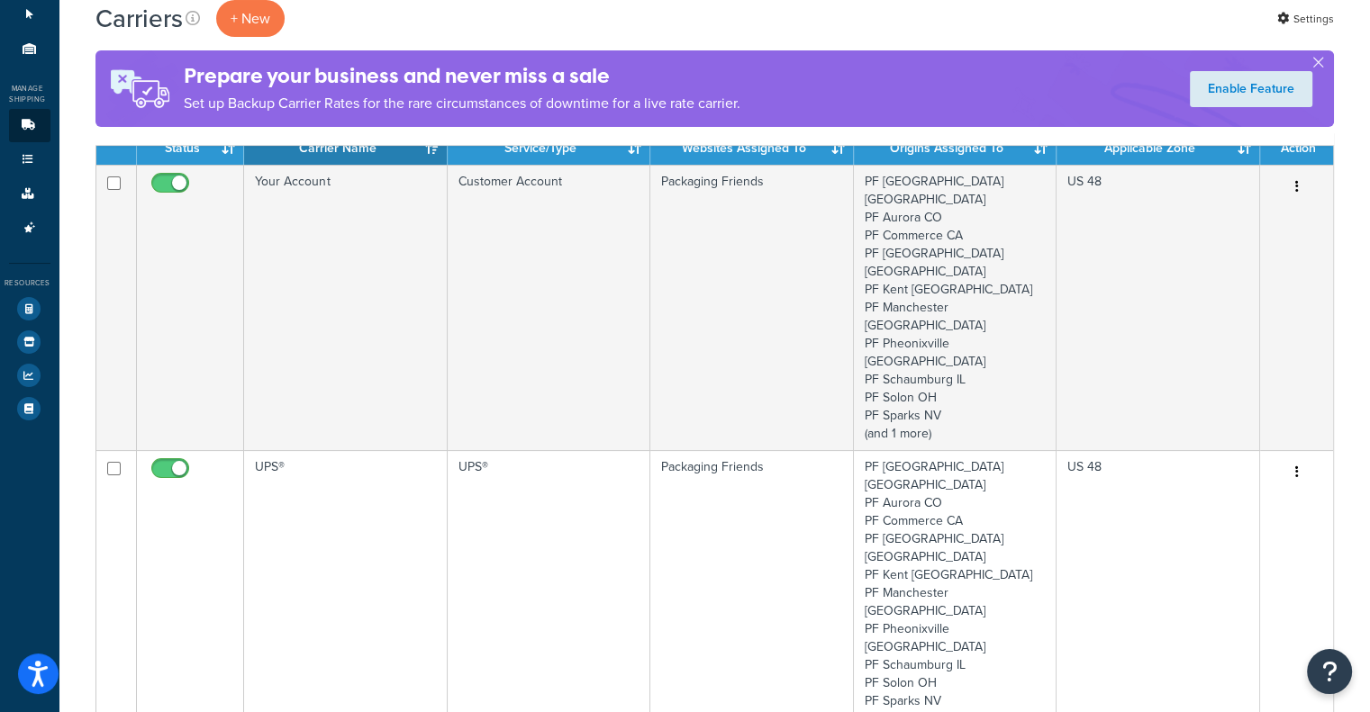
scroll to position [239, 0]
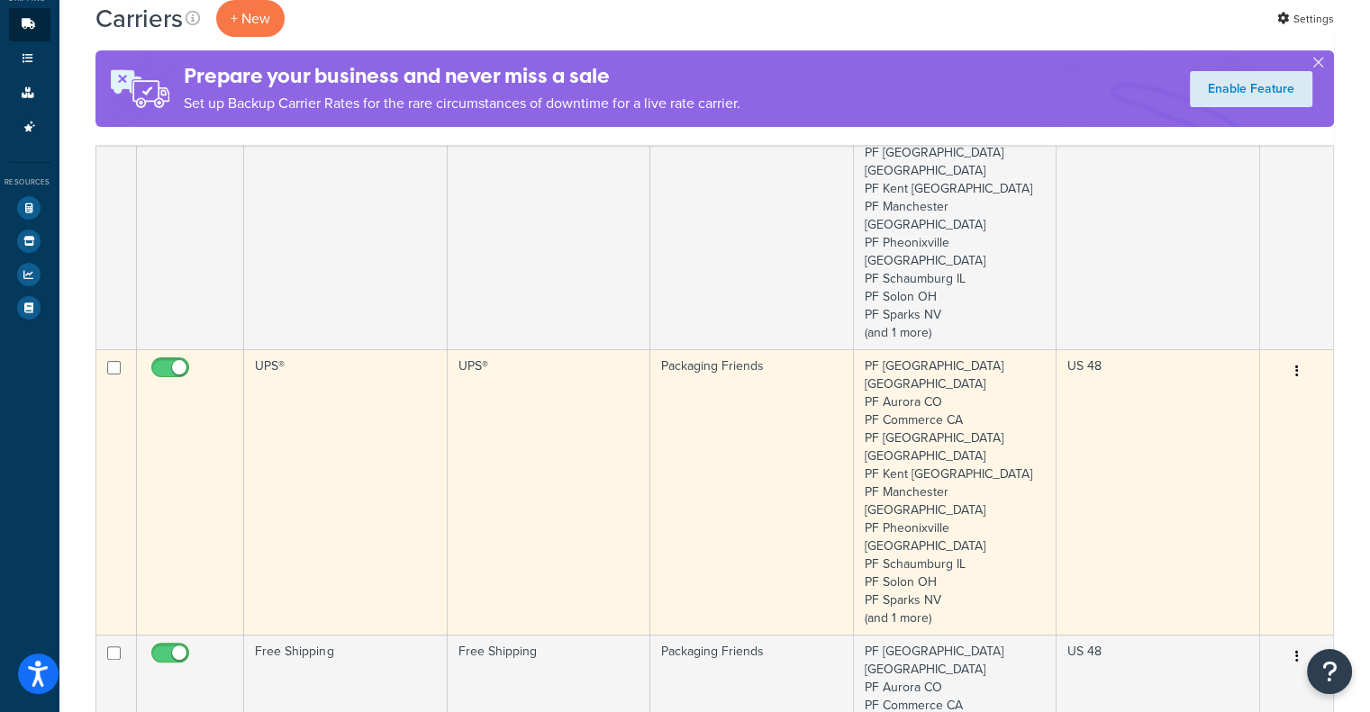
click at [569, 419] on td "UPS®" at bounding box center [549, 491] width 203 height 285
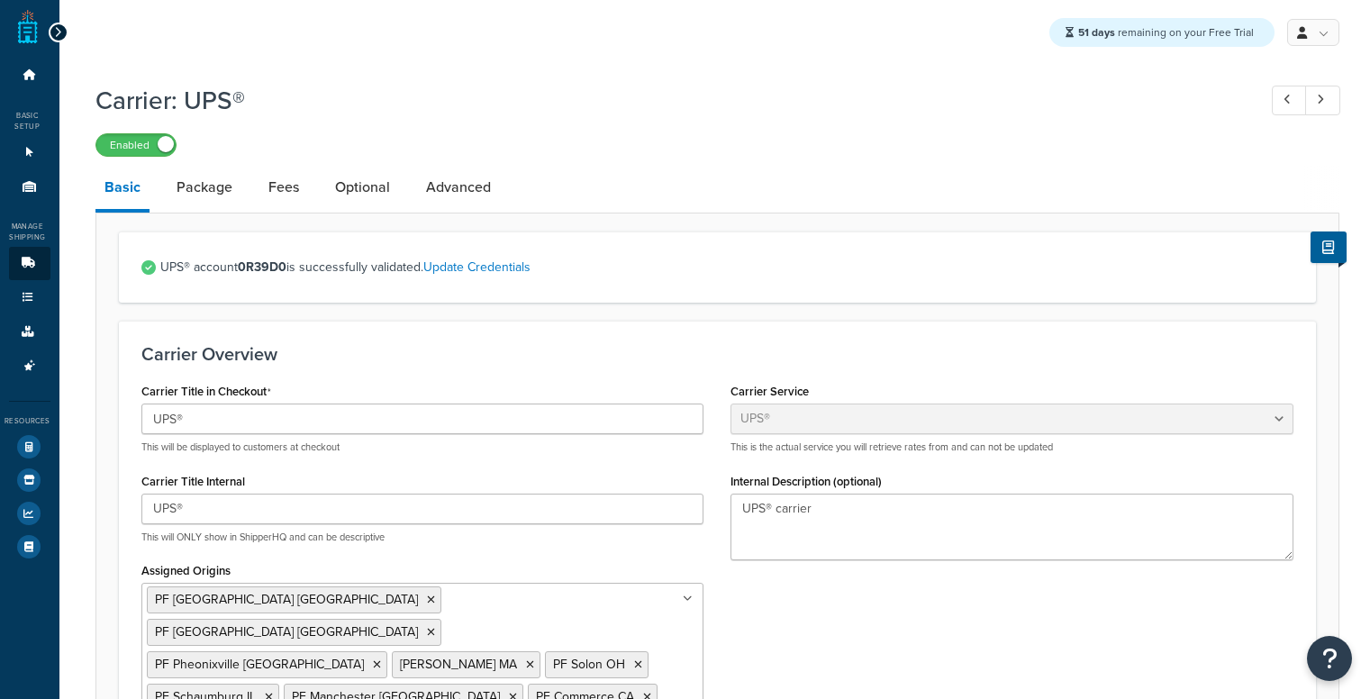
select select "ups"
select select "06"
click at [189, 187] on link "Package" at bounding box center [204, 187] width 74 height 43
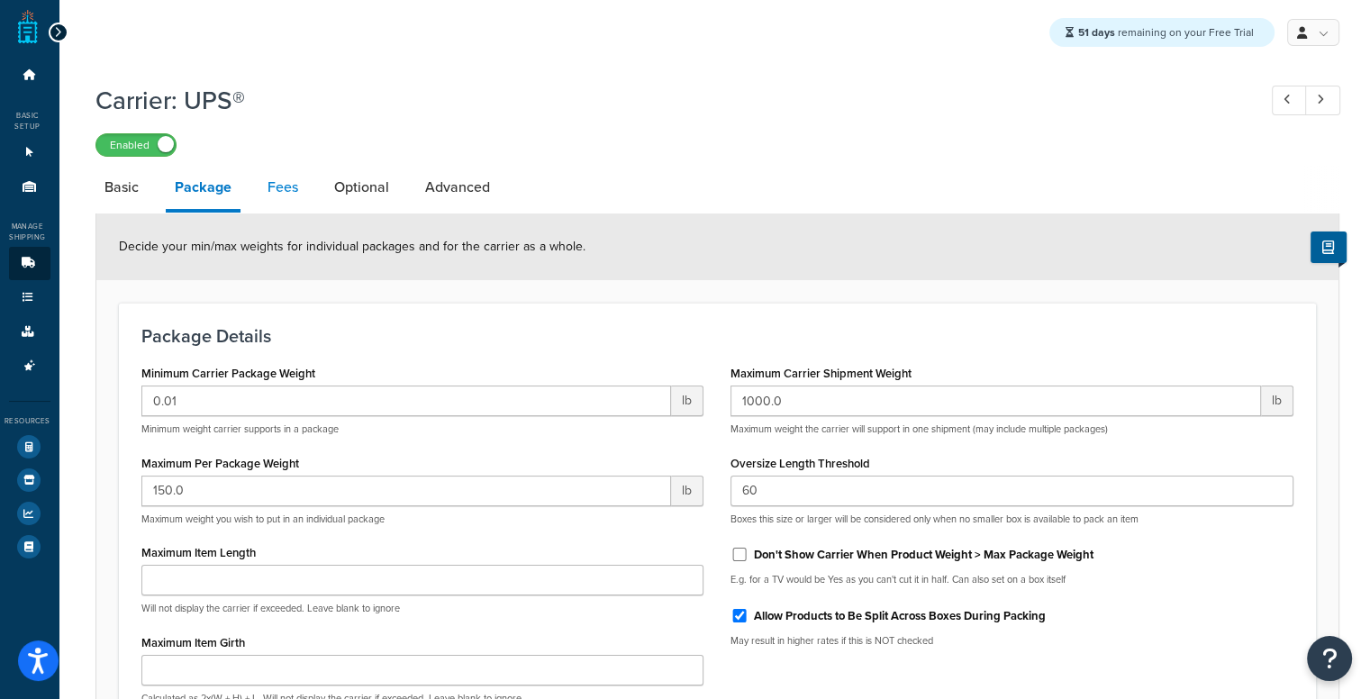
click at [266, 201] on link "Fees" at bounding box center [282, 187] width 49 height 43
select select "AFTER"
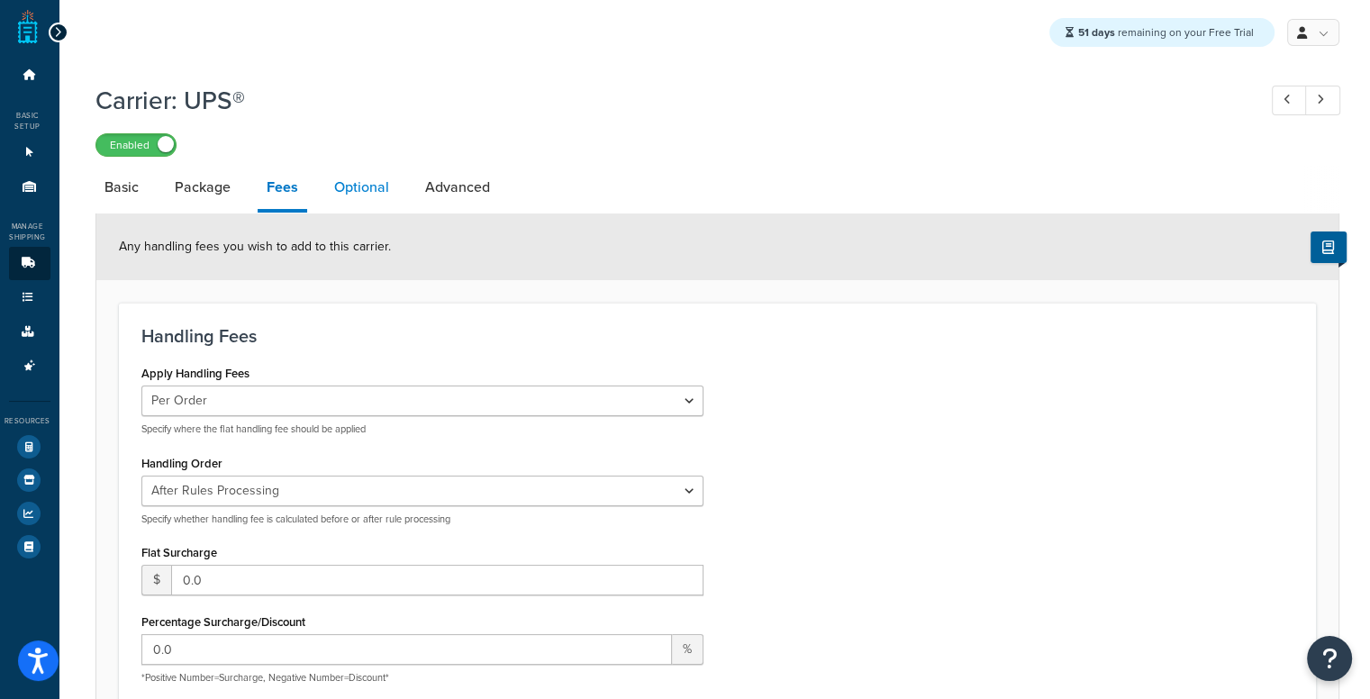
click at [331, 176] on link "Optional" at bounding box center [361, 187] width 73 height 43
select select "business"
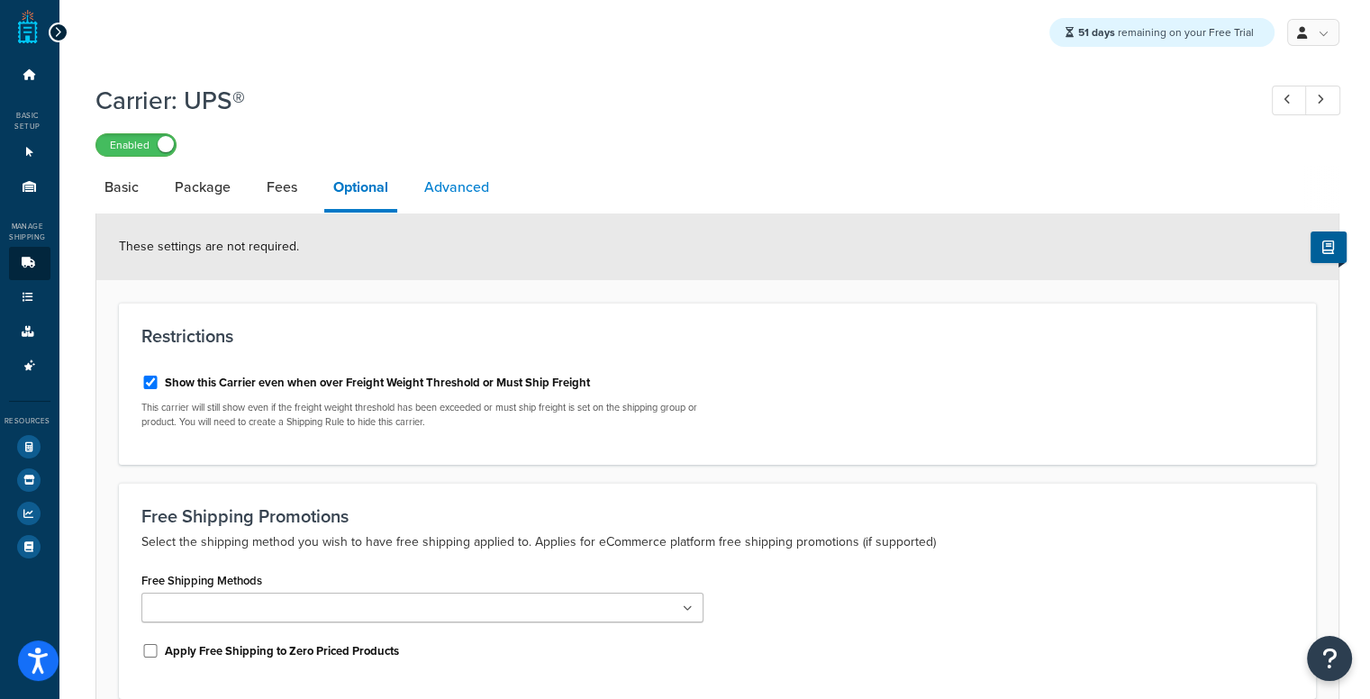
click at [467, 175] on link "Advanced" at bounding box center [456, 187] width 83 height 43
select select "false"
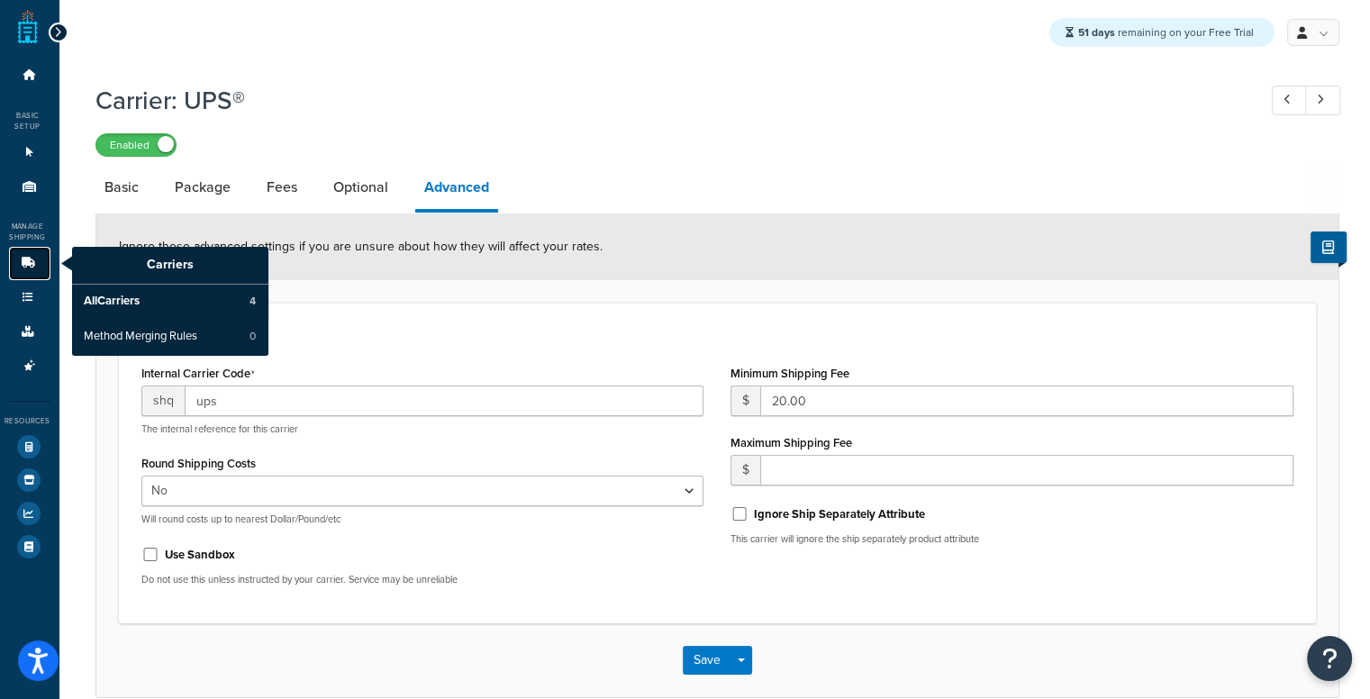
click at [41, 262] on link "Carriers" at bounding box center [29, 263] width 41 height 33
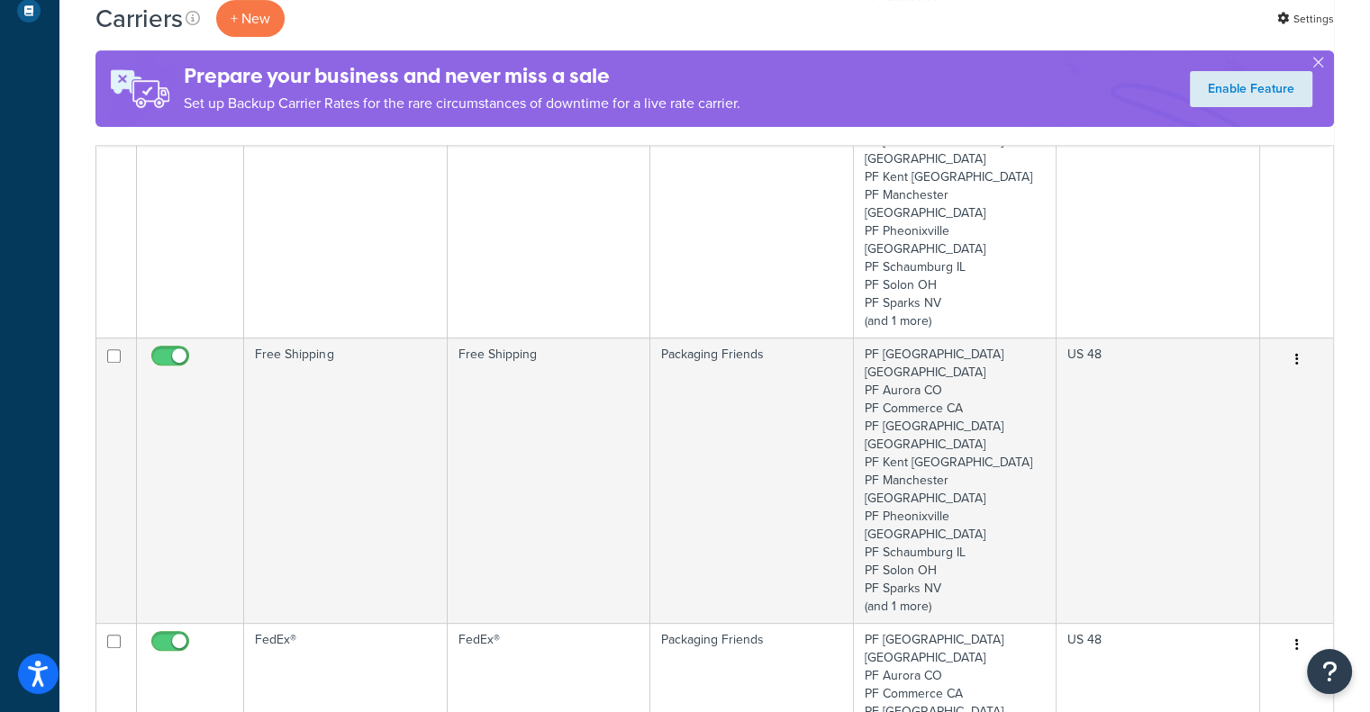
scroll to position [574, 0]
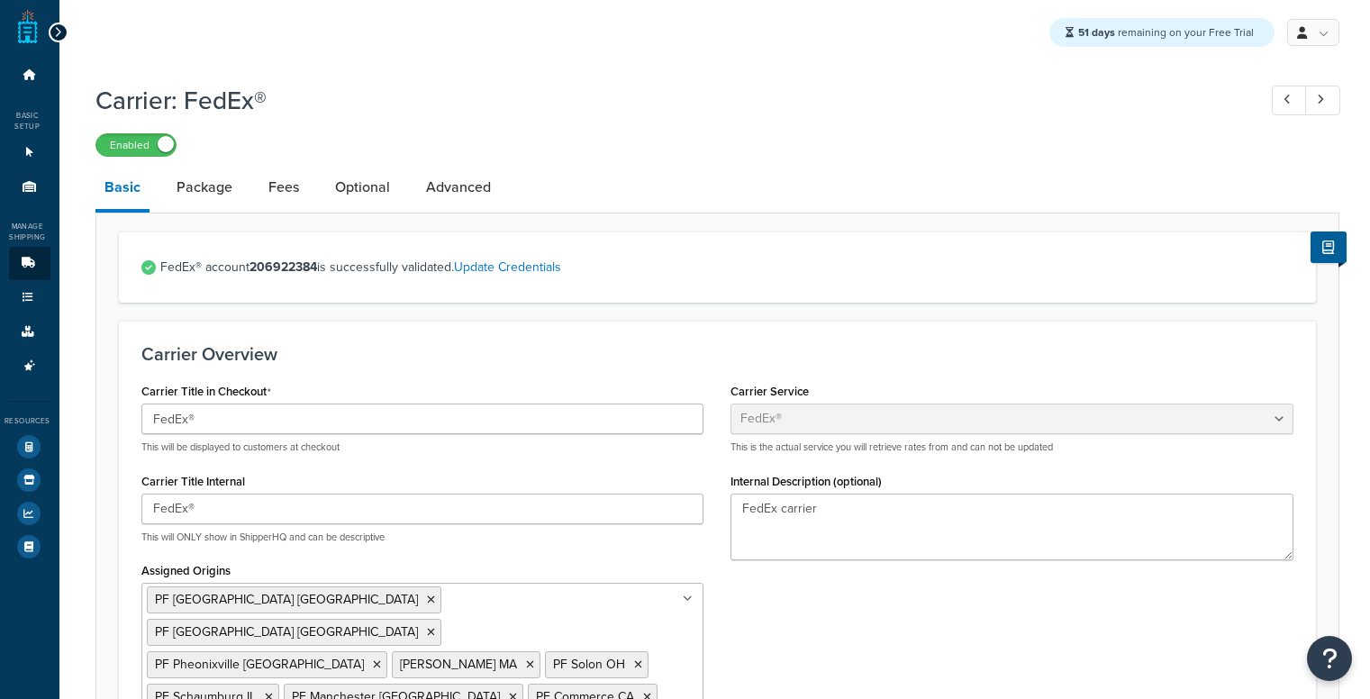
select select "fedEx"
select select "REQUEST_COURIER"
select select "YOUR_PACKAGING"
click at [183, 183] on link "Package" at bounding box center [204, 187] width 74 height 43
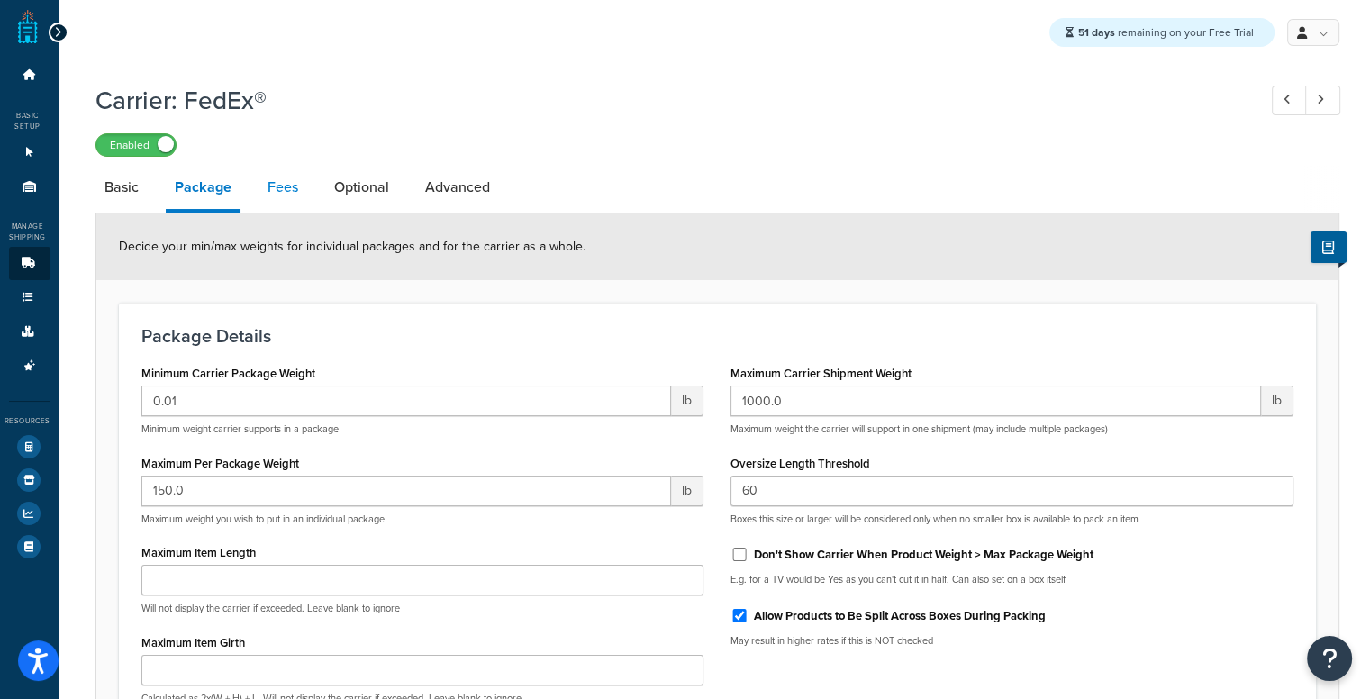
click at [263, 179] on link "Fees" at bounding box center [282, 187] width 49 height 43
select select "AFTER"
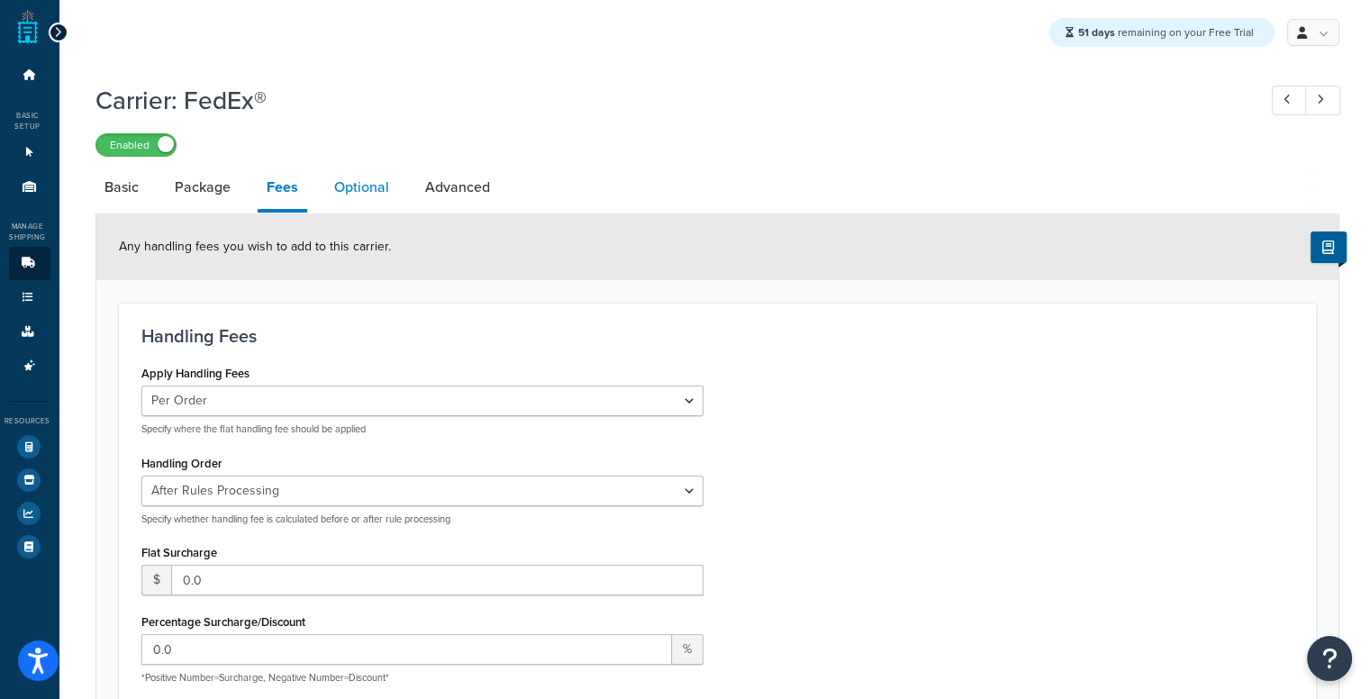
click at [386, 177] on link "Optional" at bounding box center [361, 187] width 73 height 43
select select "business"
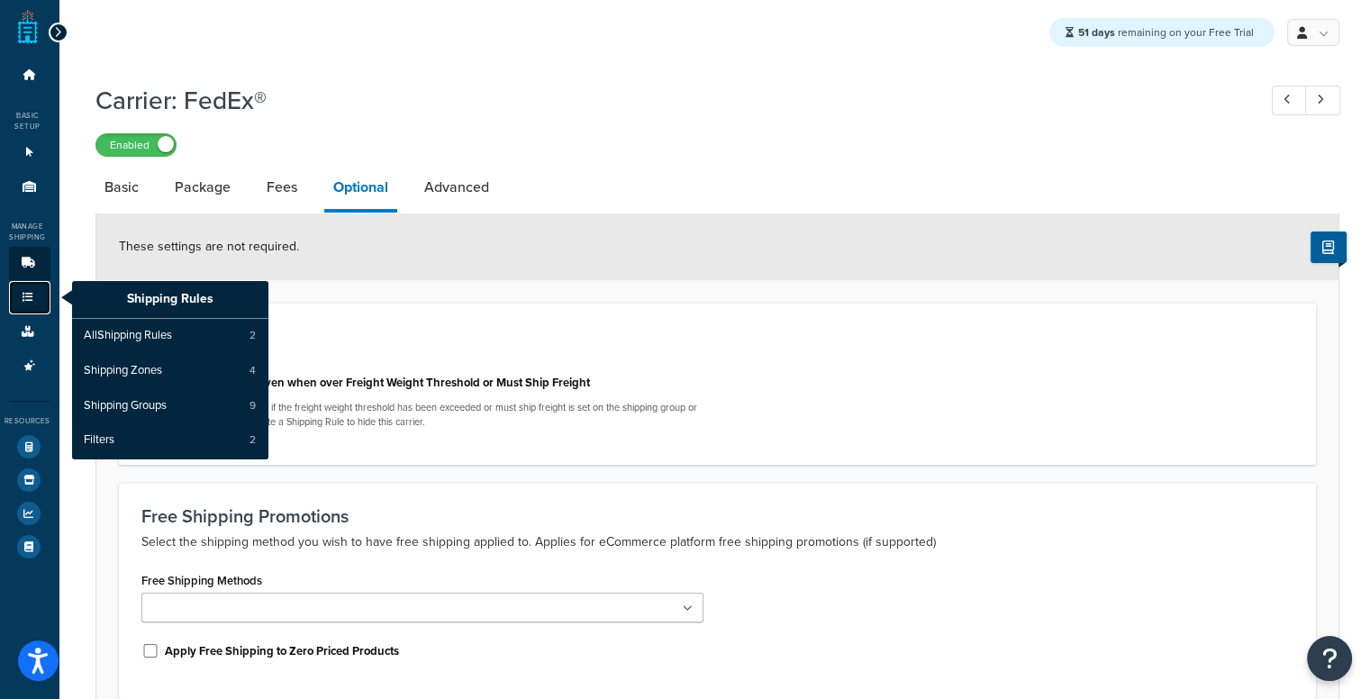
click at [12, 282] on link "Shipping Rules" at bounding box center [29, 297] width 41 height 33
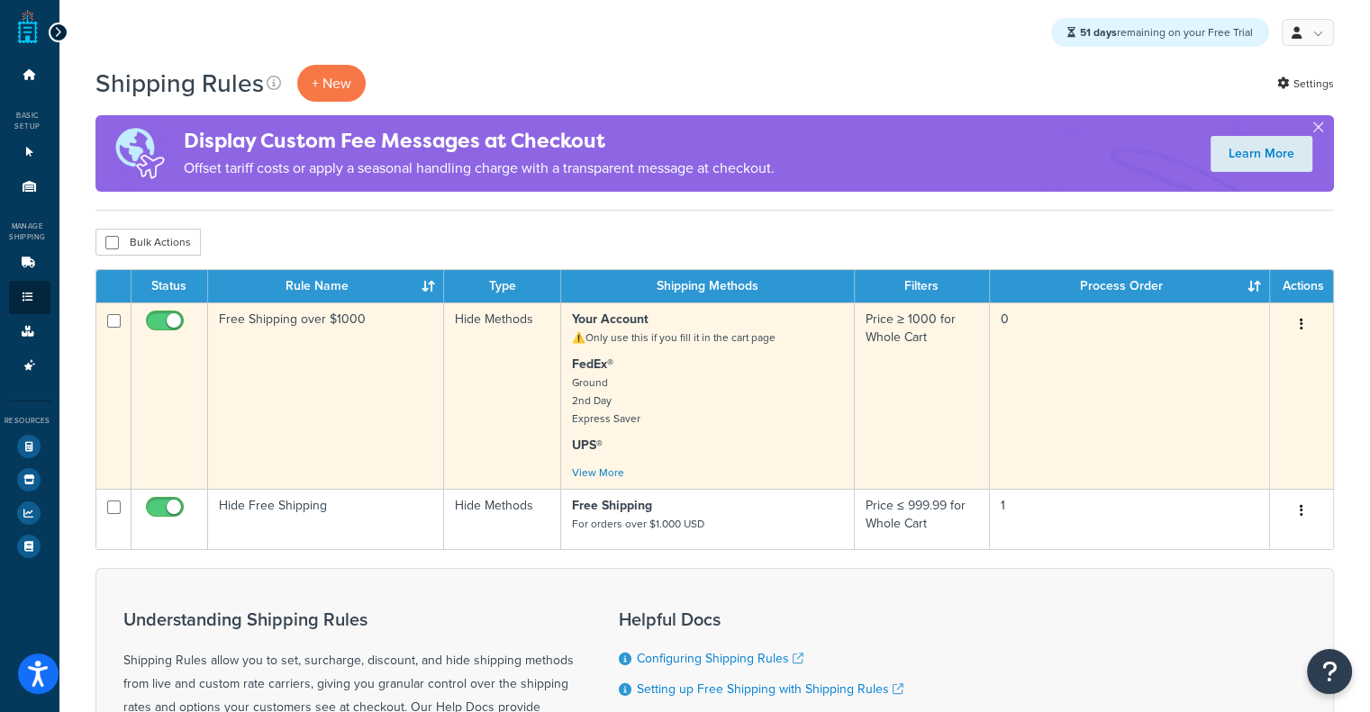
click at [318, 374] on td "Free Shipping over $1000" at bounding box center [326, 396] width 237 height 186
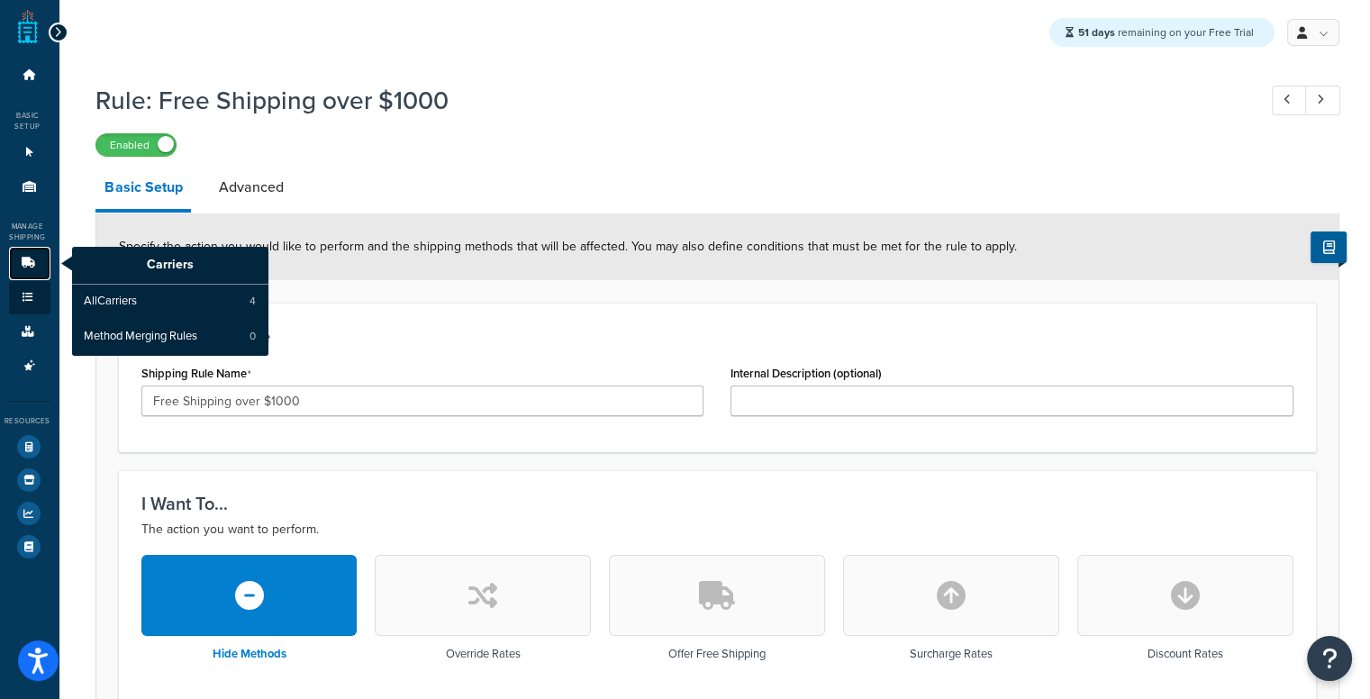
click at [34, 277] on link "Carriers" at bounding box center [29, 263] width 41 height 33
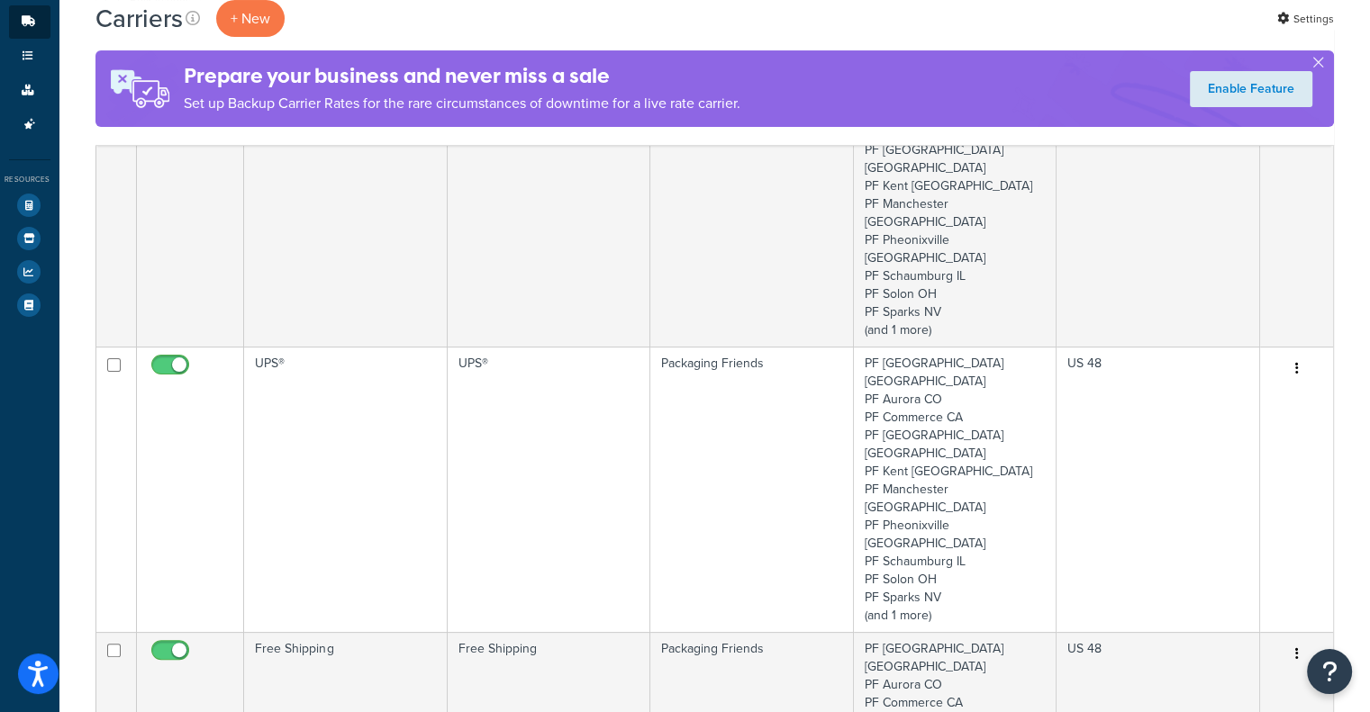
scroll to position [245, 0]
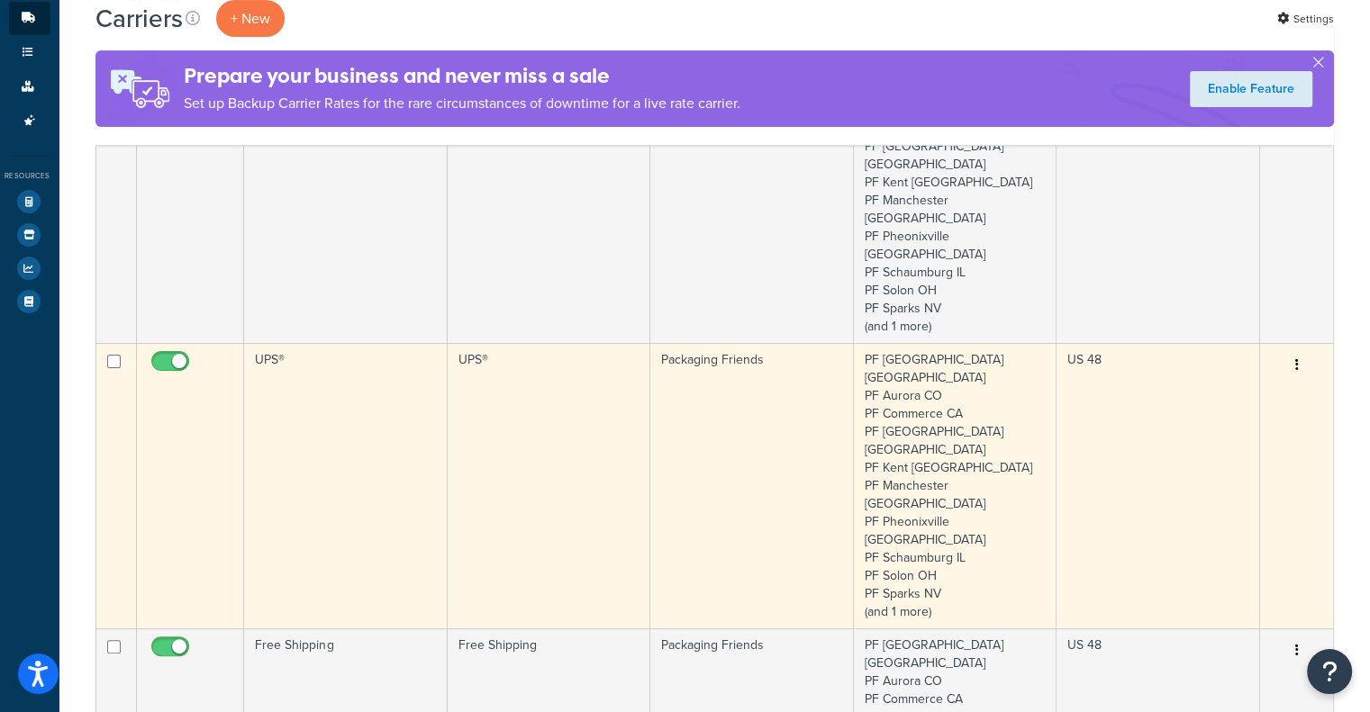
click at [635, 343] on td "UPS®" at bounding box center [549, 485] width 203 height 285
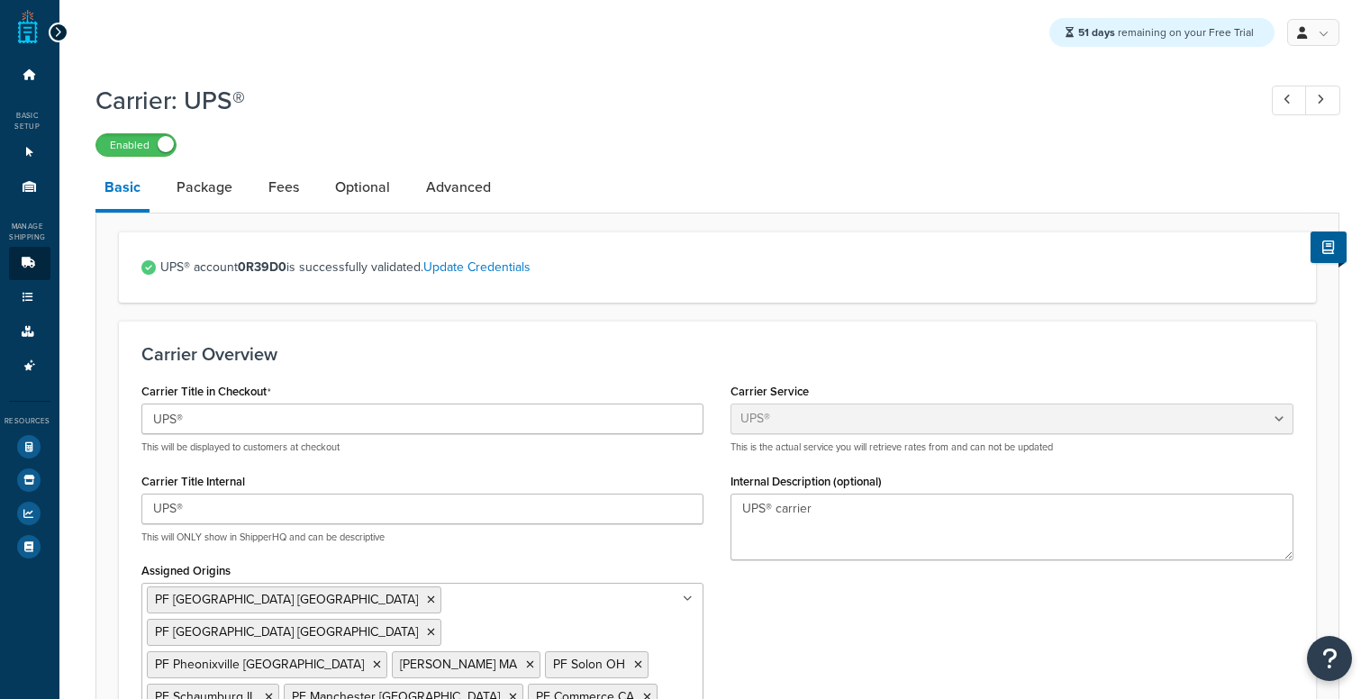
select select "ups"
select select "06"
click at [222, 185] on link "Package" at bounding box center [204, 187] width 74 height 43
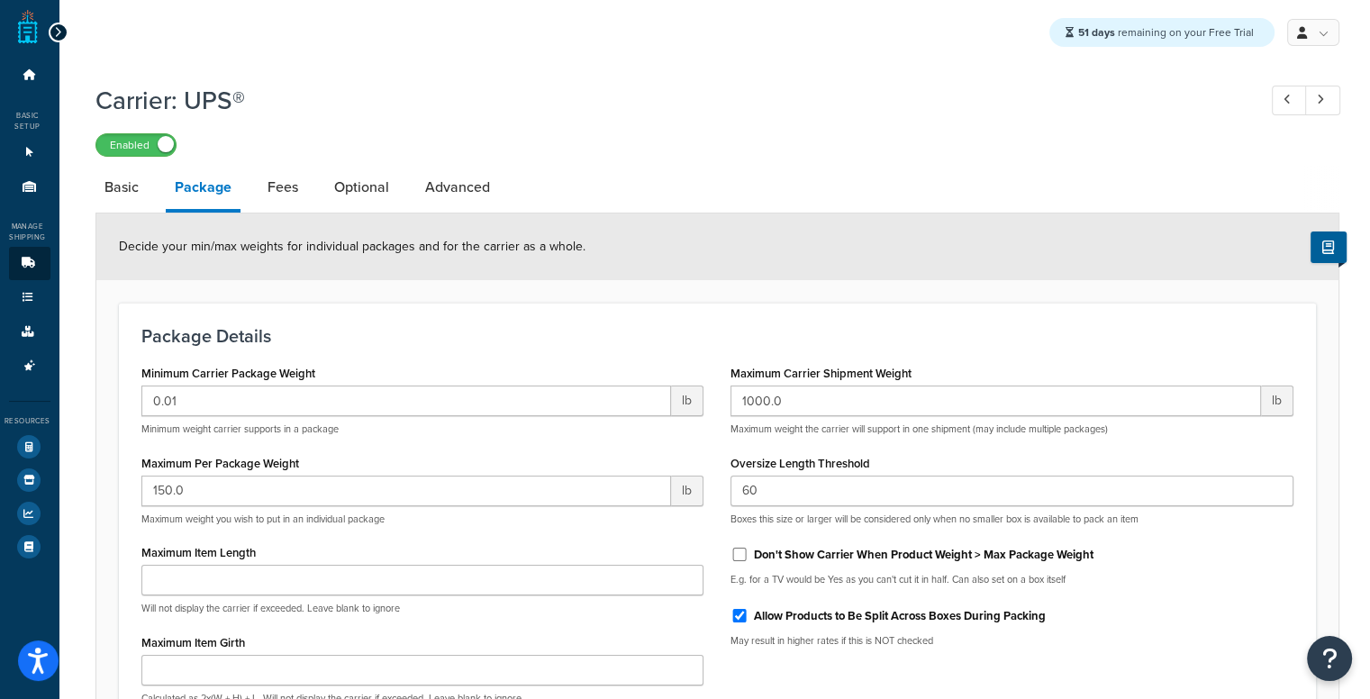
click at [222, 185] on link "Package" at bounding box center [203, 189] width 75 height 47
click at [256, 165] on div "Carrier: UPS® Enabled Basic Package Fees Optional Advanced Decide your min/max …" at bounding box center [717, 489] width 1244 height 831
click at [285, 204] on link "Fees" at bounding box center [282, 187] width 49 height 43
select select "AFTER"
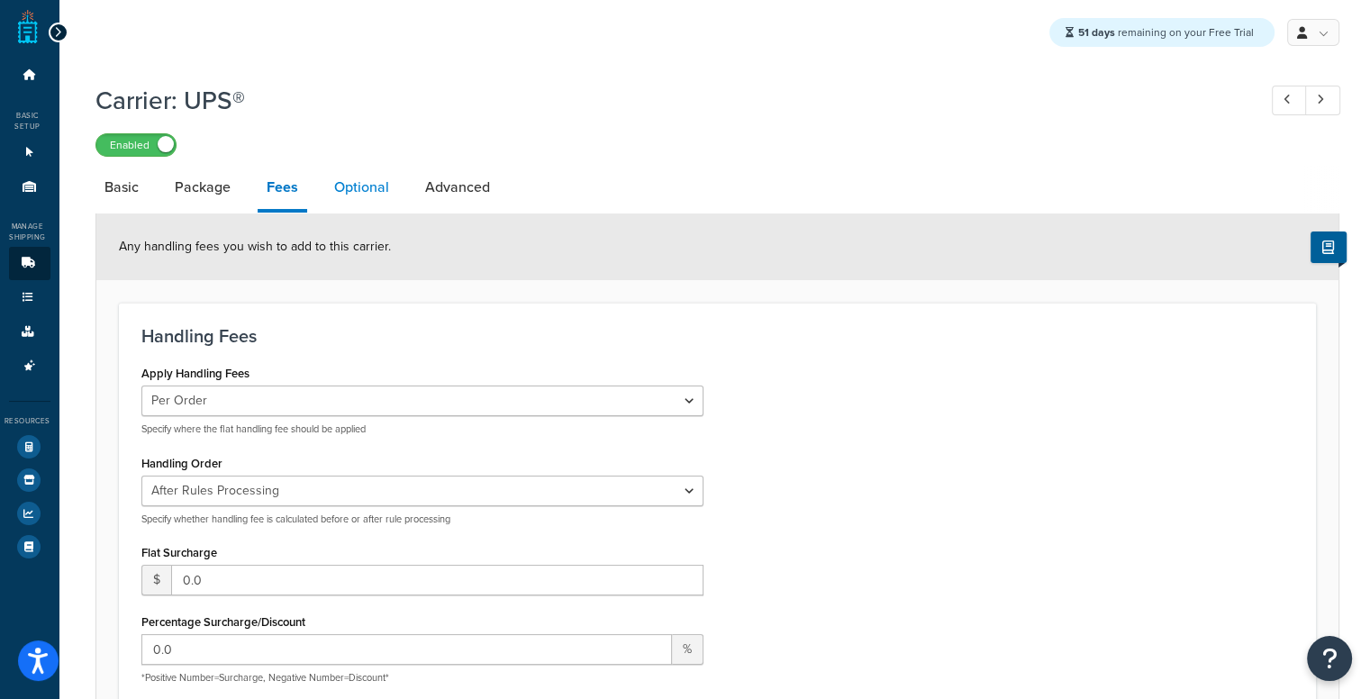
click at [366, 182] on link "Optional" at bounding box center [361, 187] width 73 height 43
select select "business"
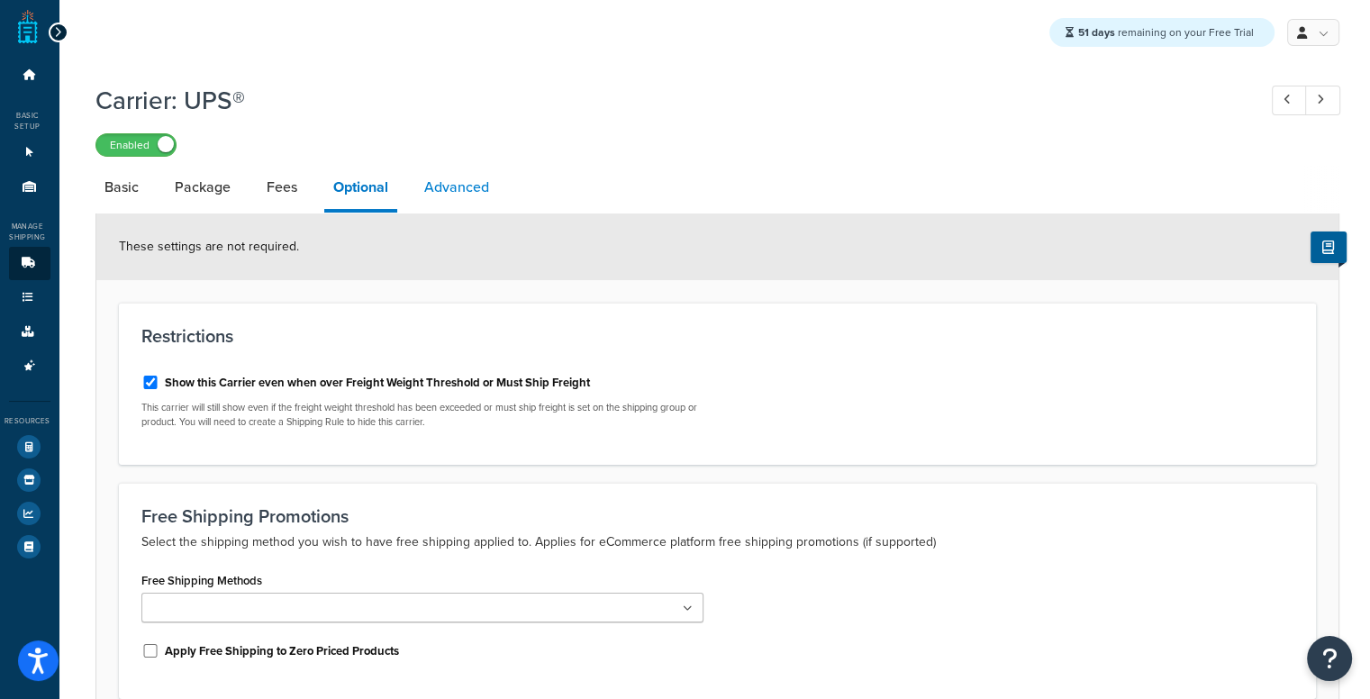
click at [466, 176] on link "Advanced" at bounding box center [456, 187] width 83 height 43
select select "false"
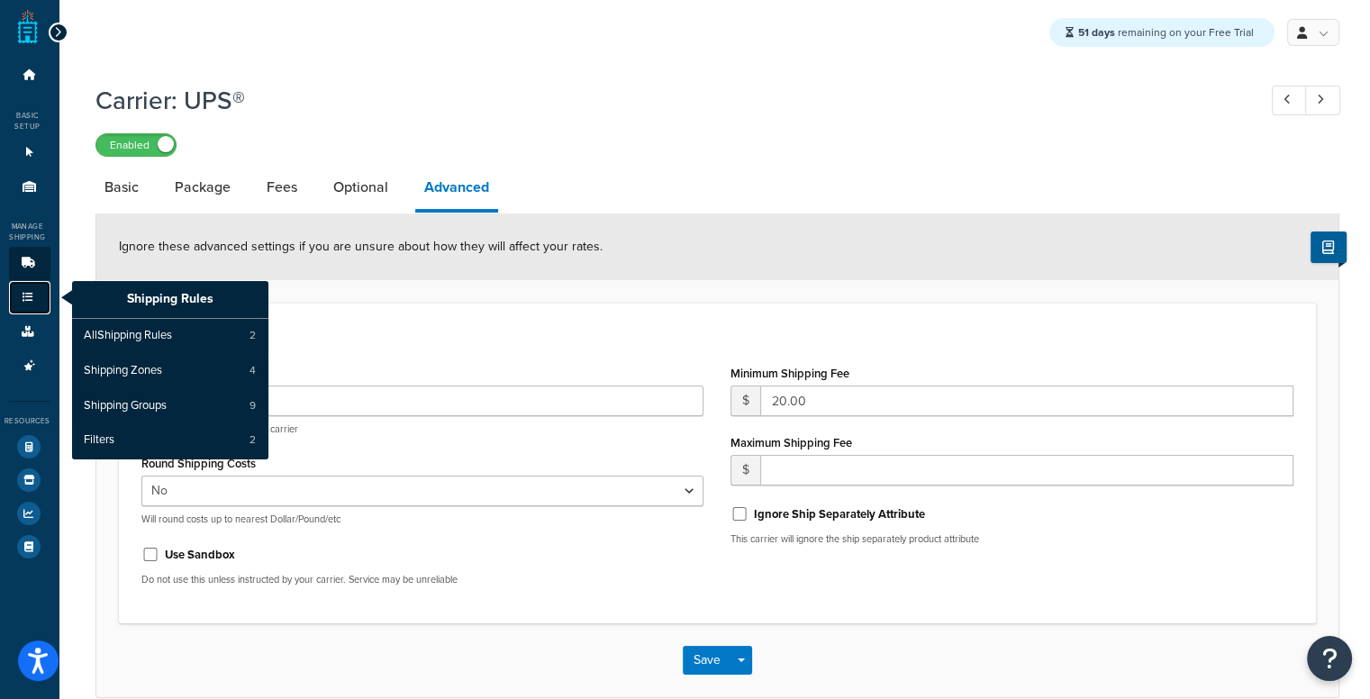
click at [30, 290] on link "Shipping Rules" at bounding box center [29, 297] width 41 height 33
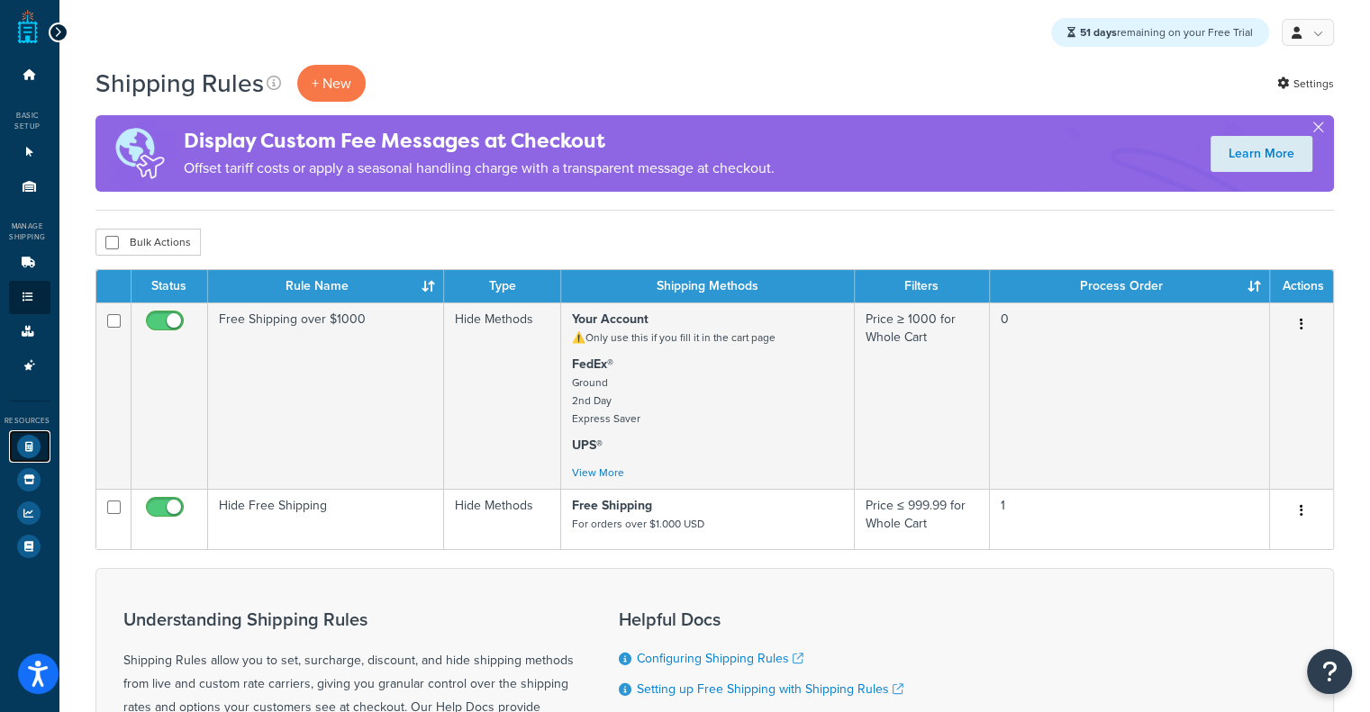
click at [40, 443] on link "Test Your Rates" at bounding box center [29, 446] width 41 height 32
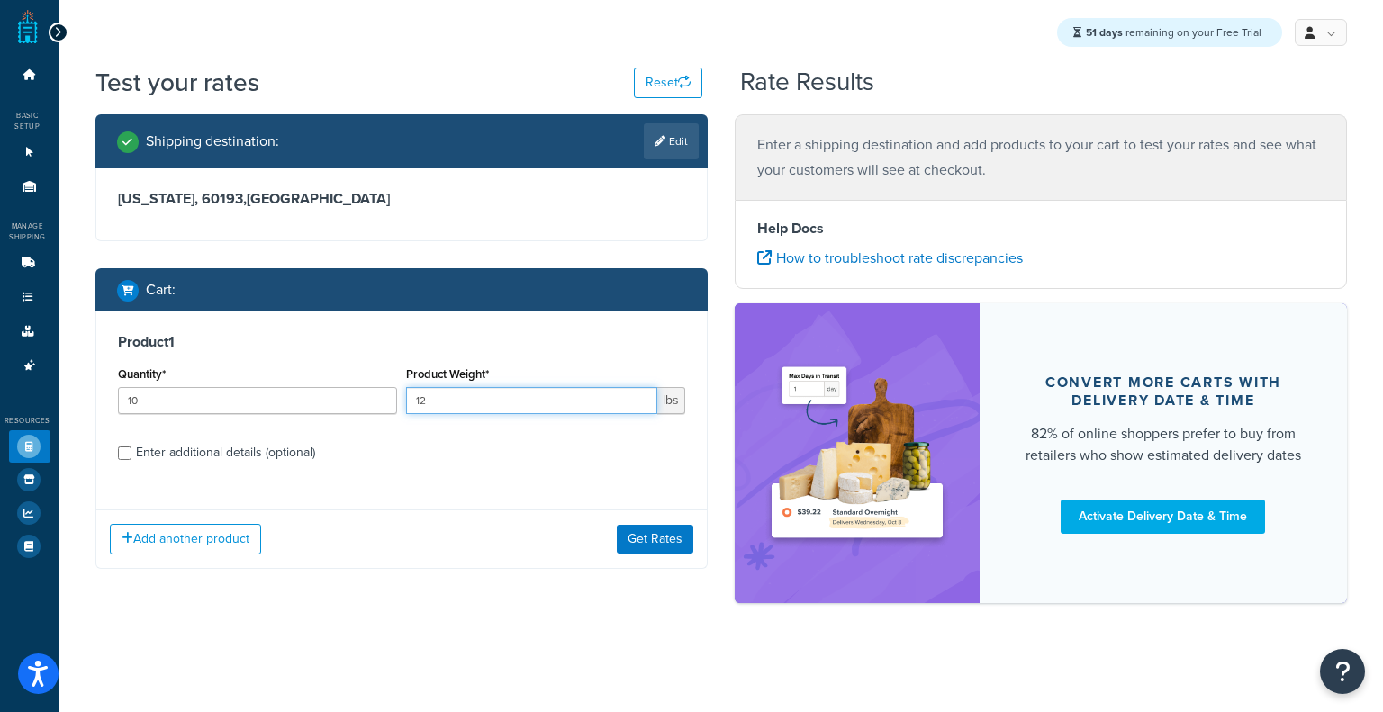
click at [467, 402] on input "12" at bounding box center [531, 400] width 251 height 27
type input "100"
click at [635, 534] on button "Get Rates" at bounding box center [655, 539] width 77 height 29
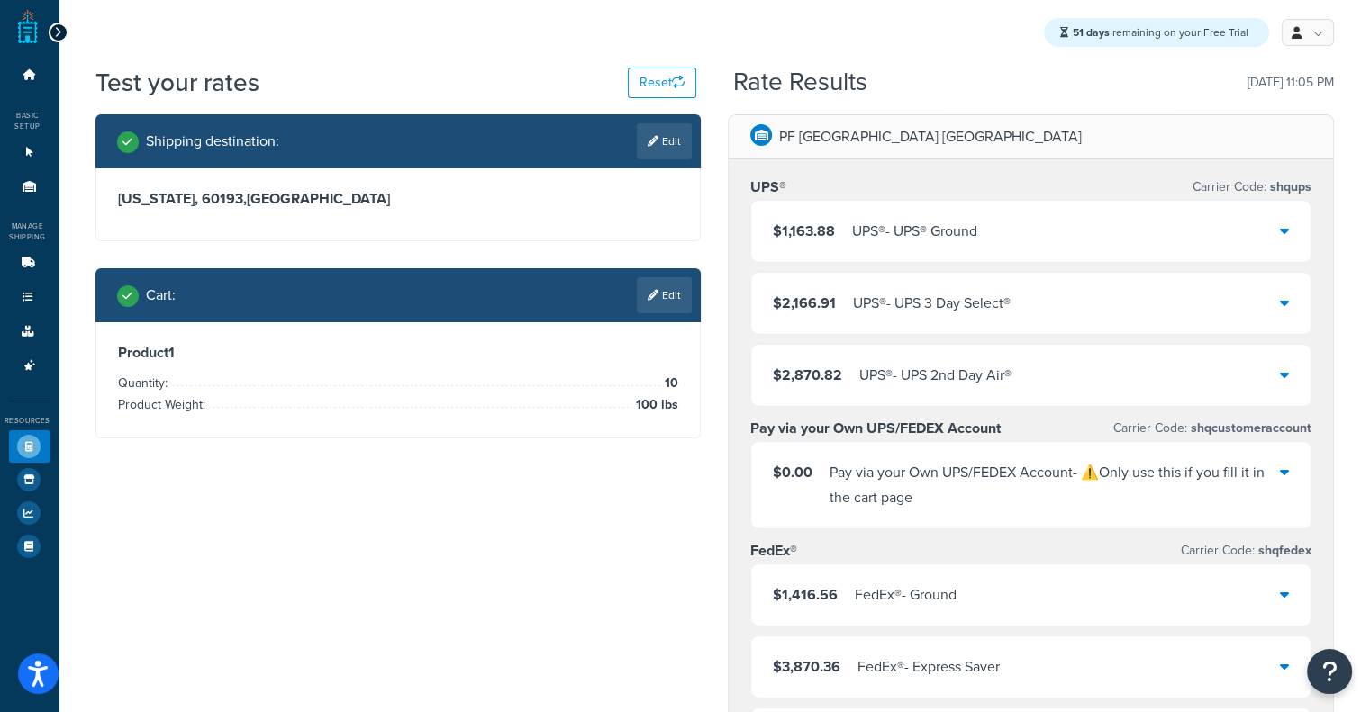
click at [853, 229] on div "UPS® - UPS® Ground" at bounding box center [914, 231] width 125 height 25
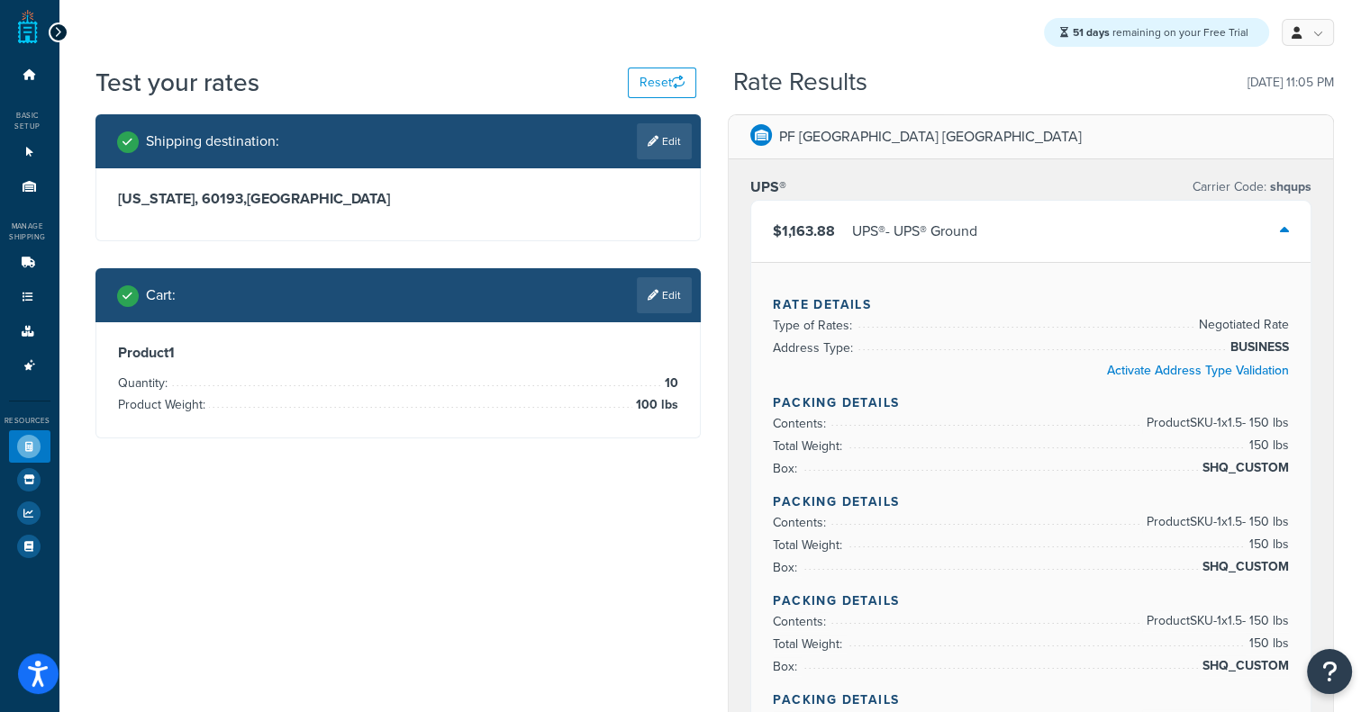
click at [1001, 220] on div "$1,163.88 UPS® - UPS® Ground" at bounding box center [1030, 231] width 559 height 61
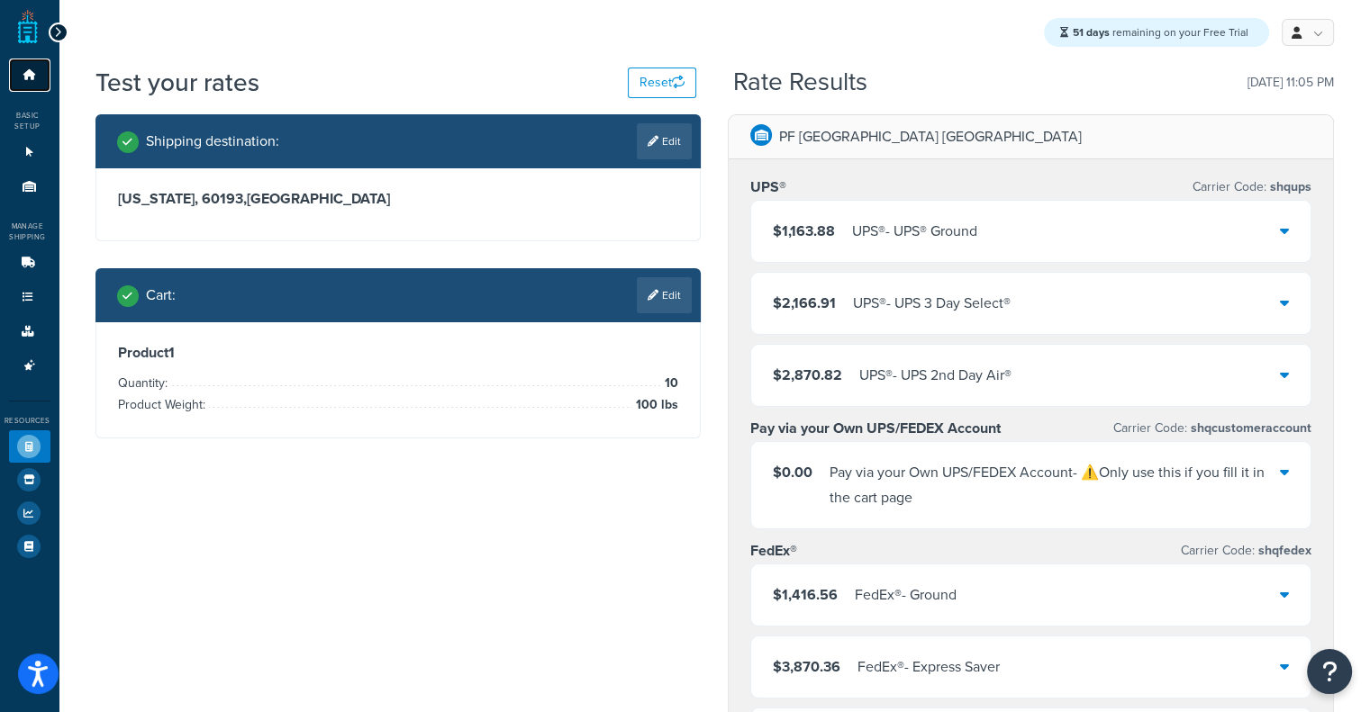
click at [42, 71] on link "Dashboard" at bounding box center [29, 75] width 41 height 33
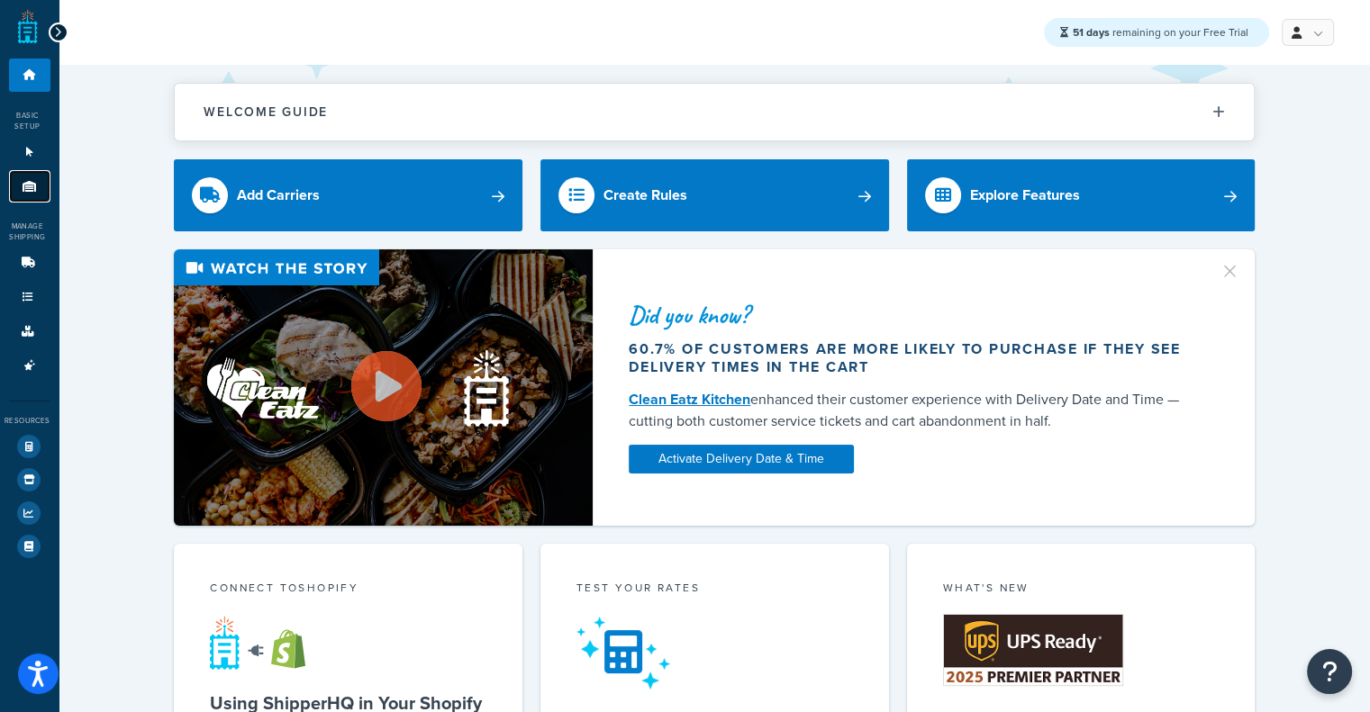
click at [37, 194] on link "Origins 11" at bounding box center [29, 186] width 41 height 33
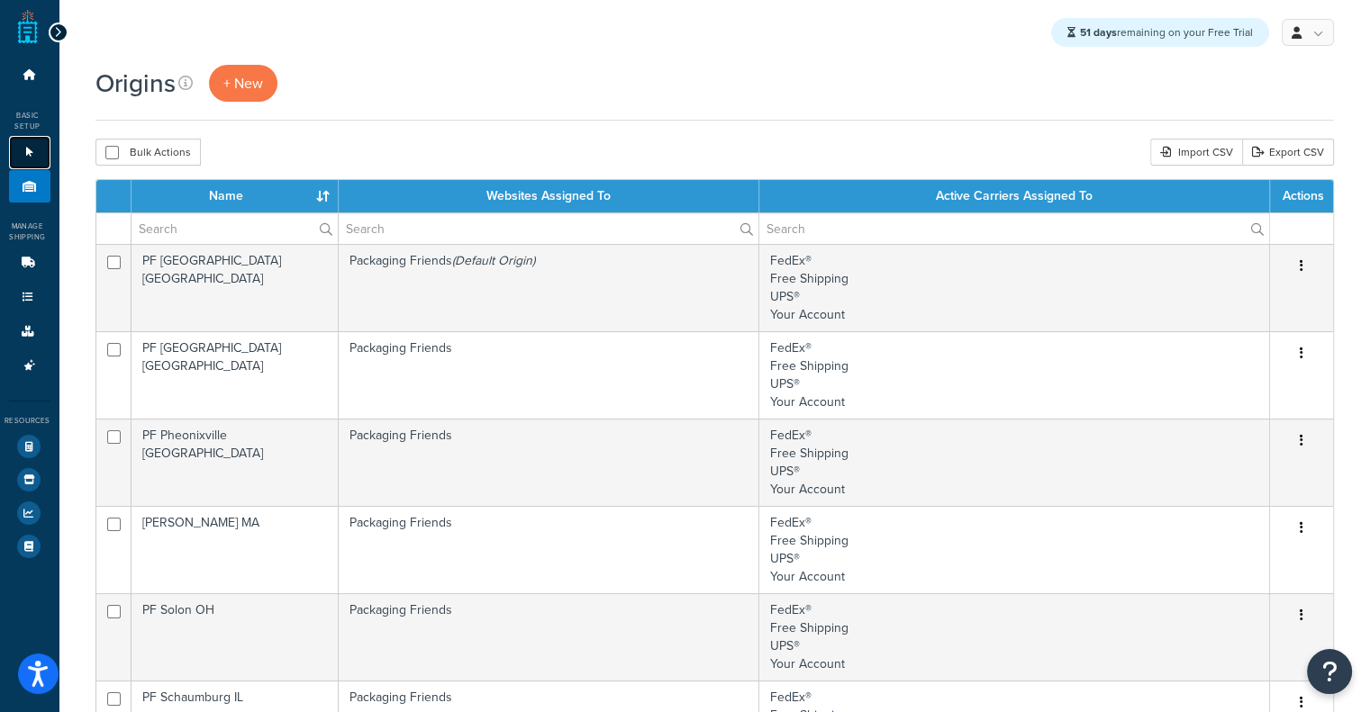
click at [38, 139] on link "Websites 1" at bounding box center [29, 152] width 41 height 33
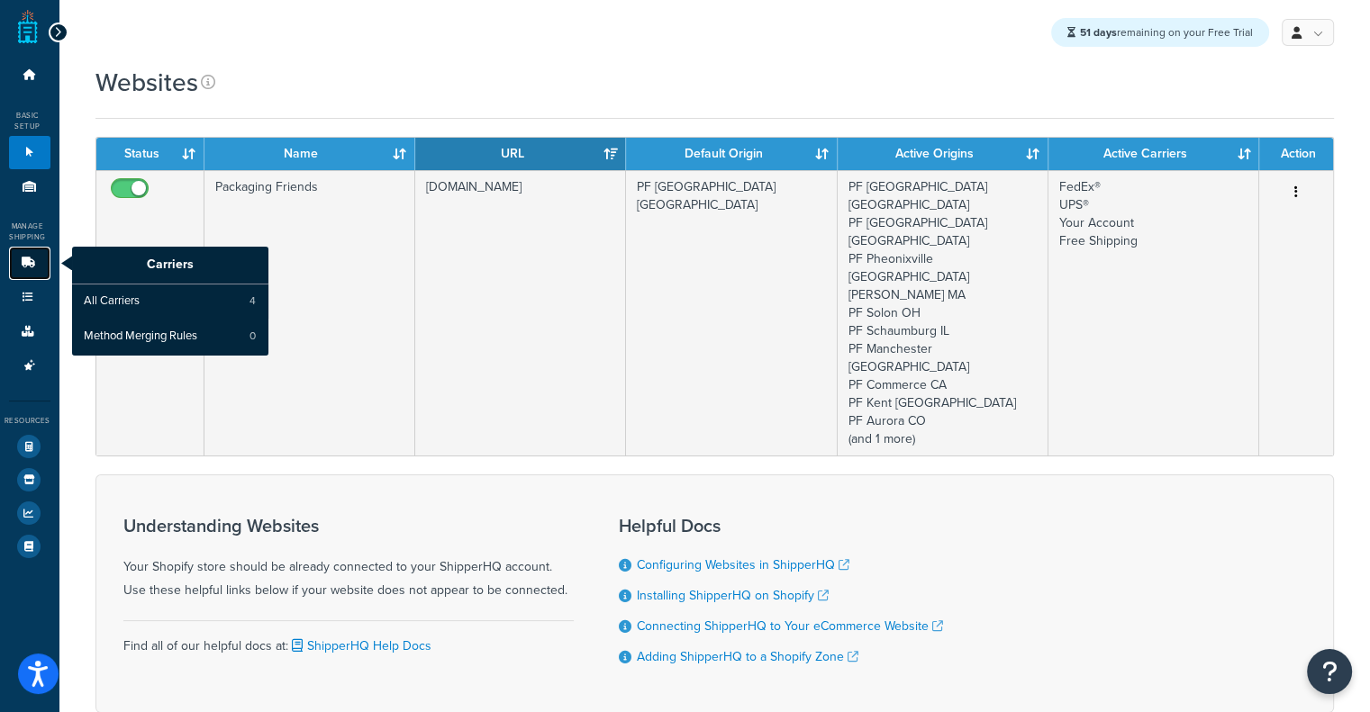
click at [29, 264] on icon at bounding box center [28, 263] width 18 height 11
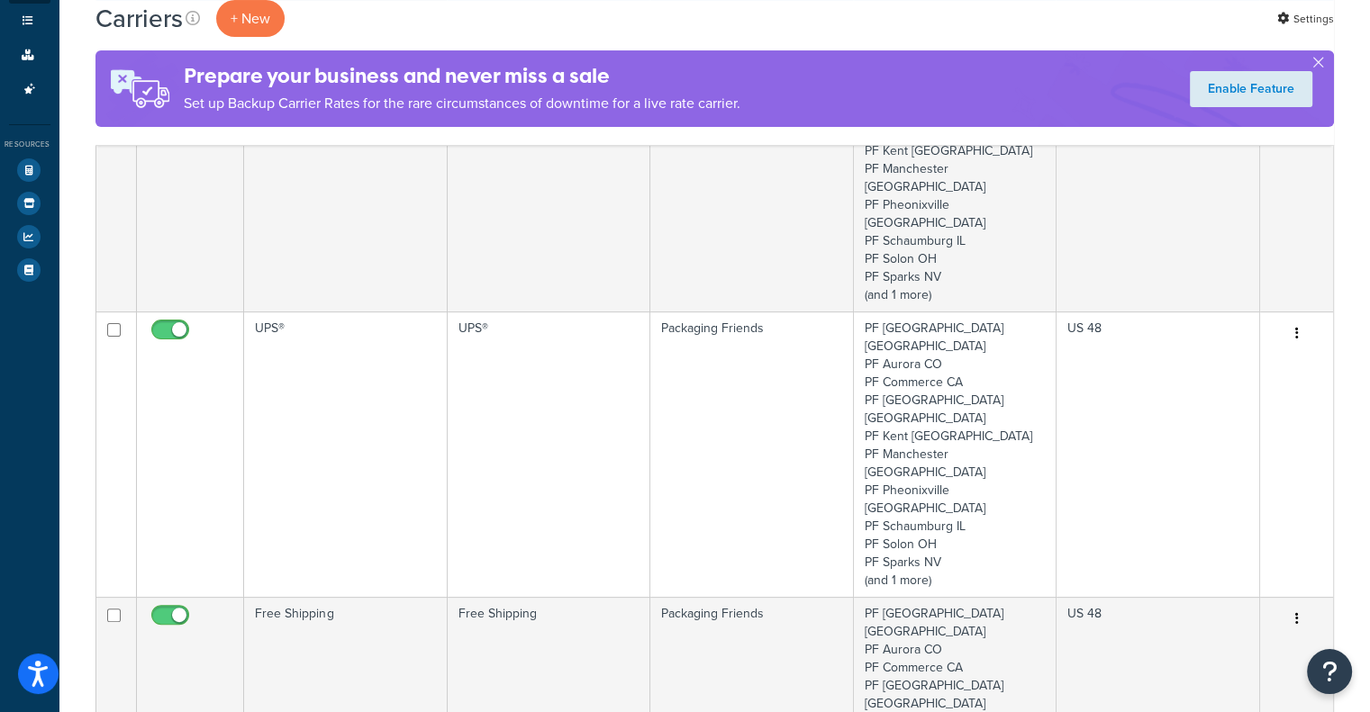
scroll to position [258, 0]
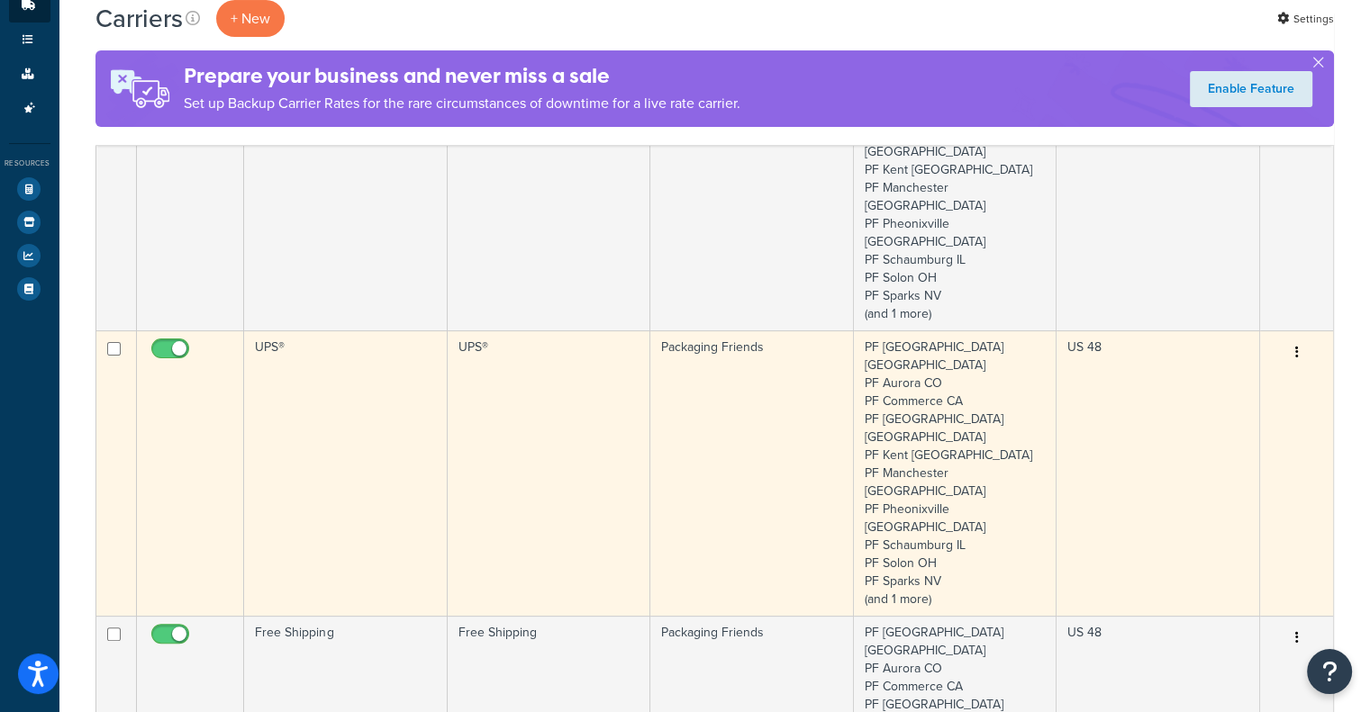
click at [455, 330] on td "UPS®" at bounding box center [549, 472] width 203 height 285
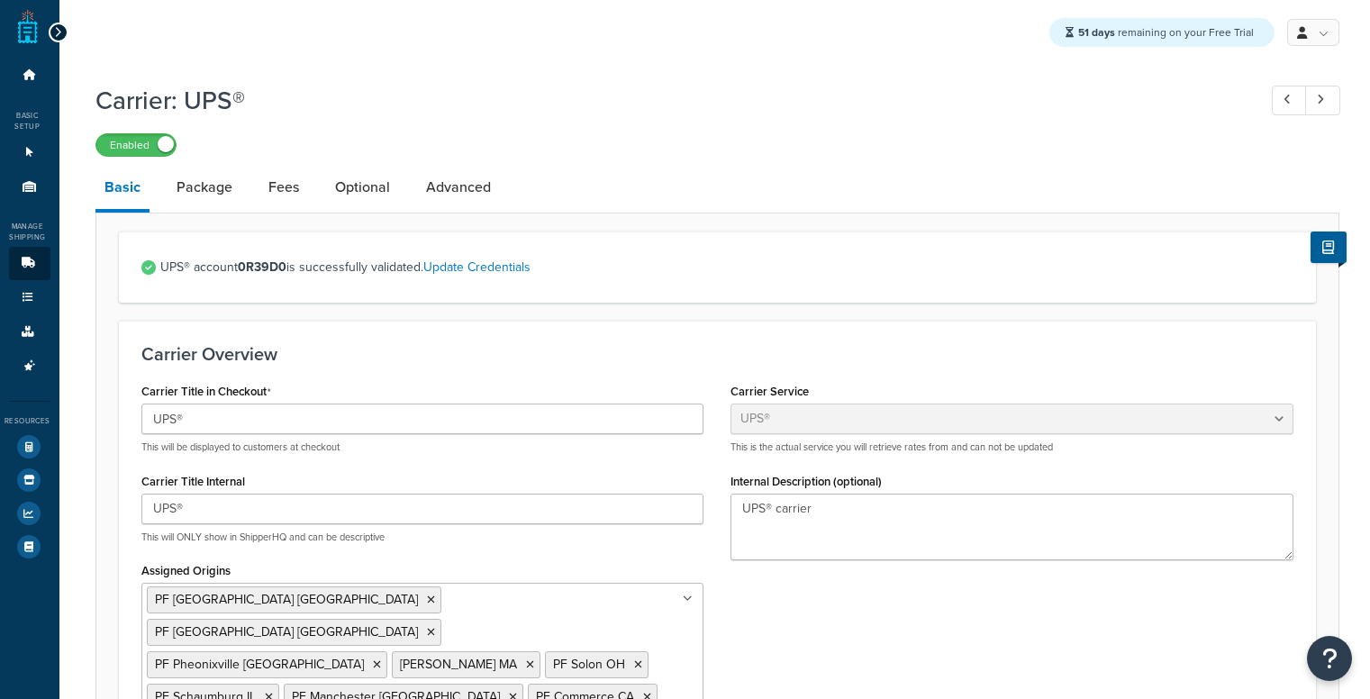
select select "ups"
select select "06"
click at [210, 190] on link "Package" at bounding box center [204, 187] width 74 height 43
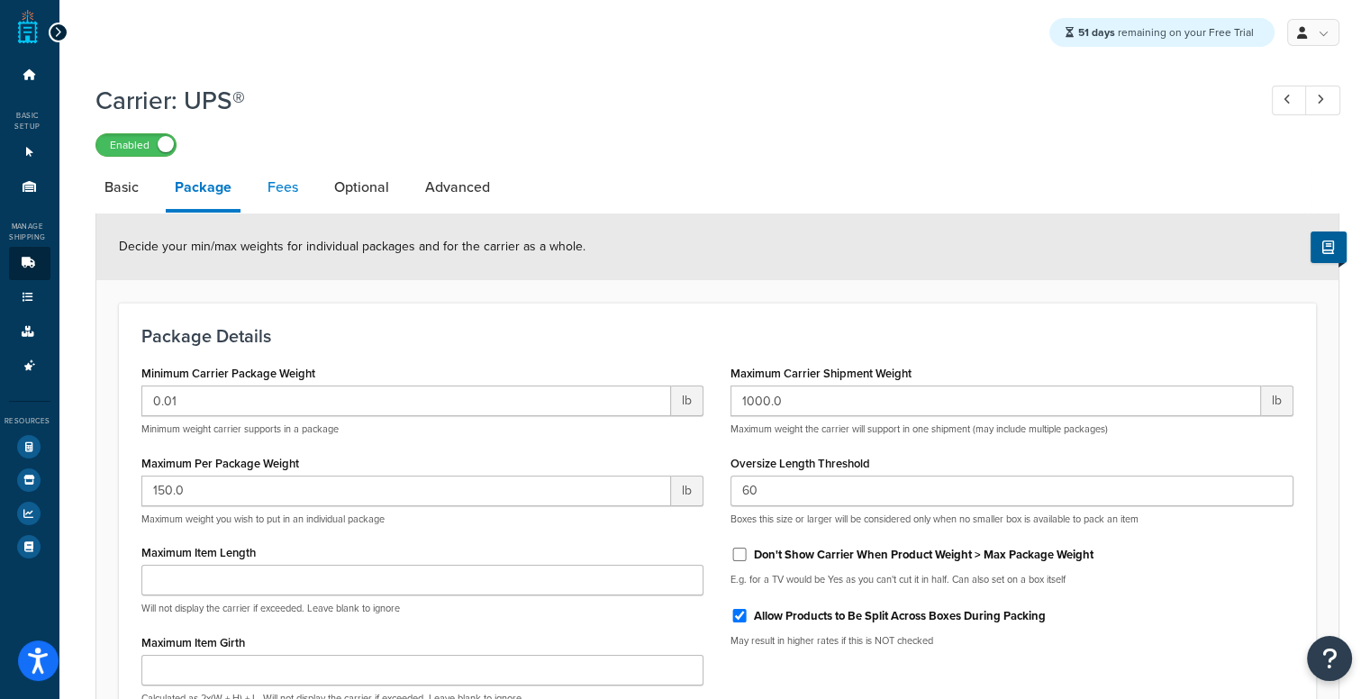
click at [279, 199] on link "Fees" at bounding box center [282, 187] width 49 height 43
select select "AFTER"
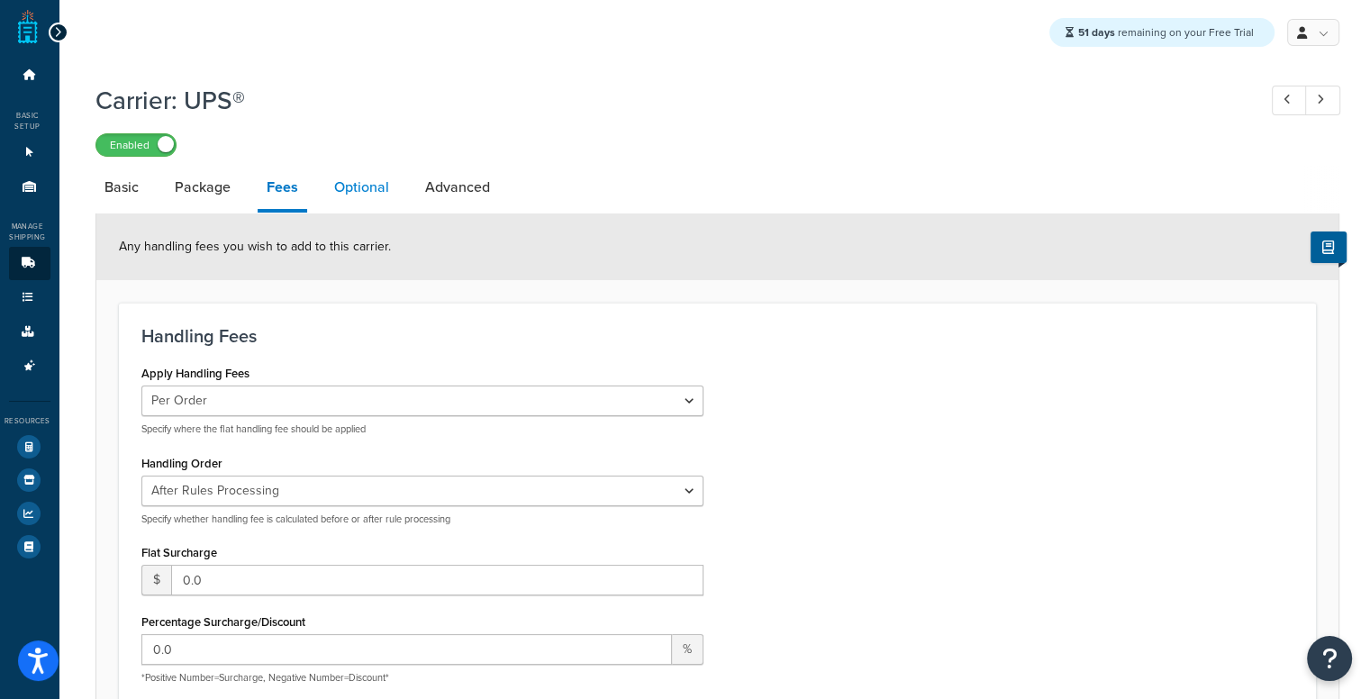
click at [334, 190] on link "Optional" at bounding box center [361, 187] width 73 height 43
select select "business"
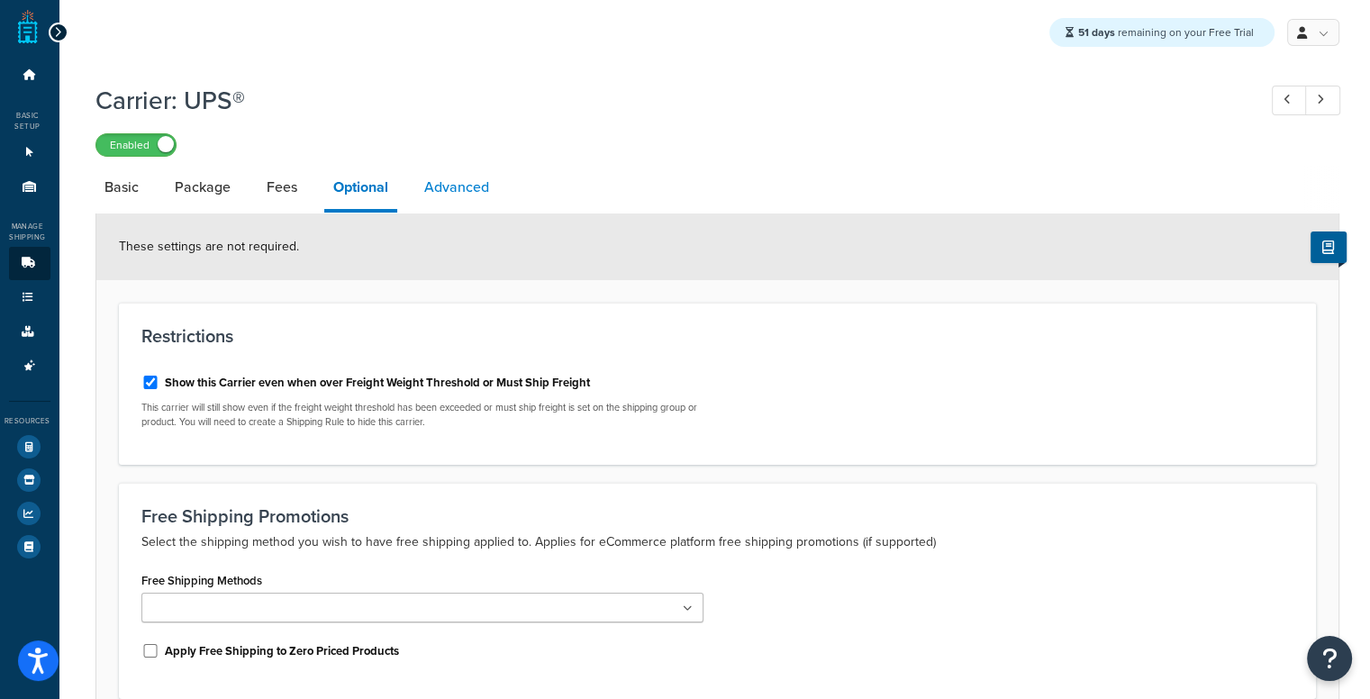
click at [491, 197] on link "Advanced" at bounding box center [456, 187] width 83 height 43
select select "false"
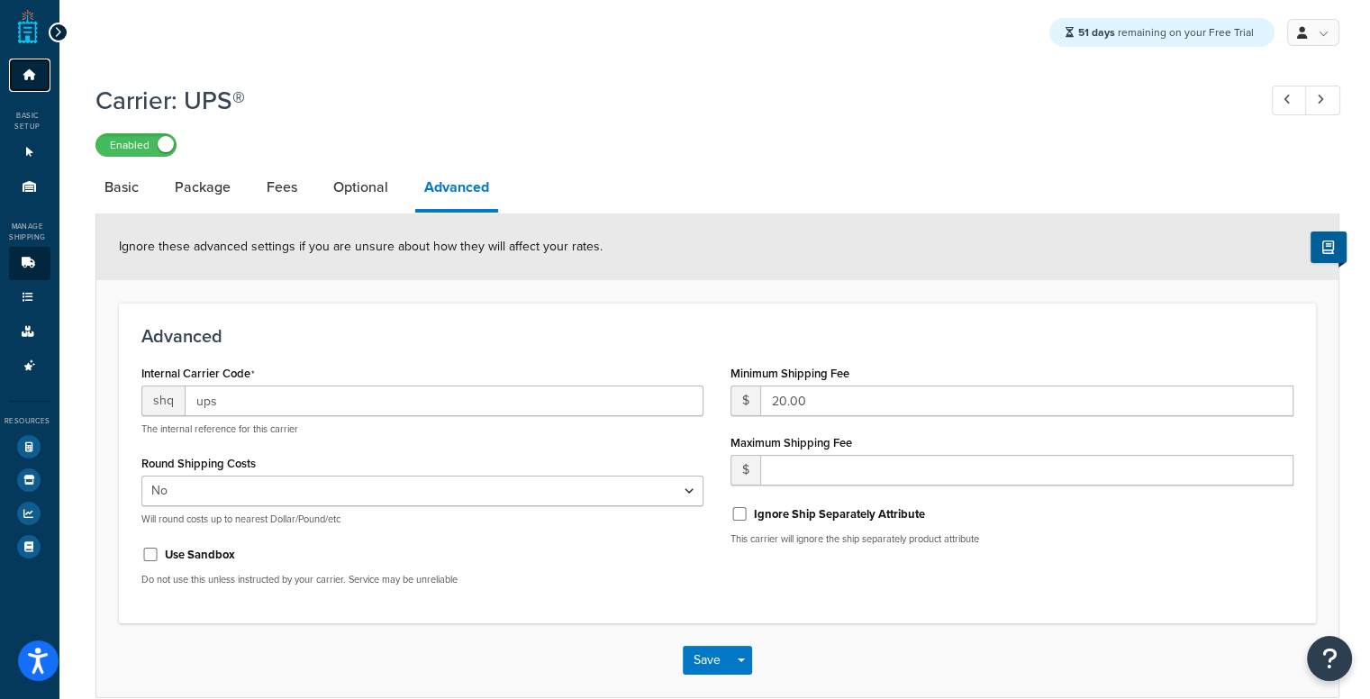
click at [25, 83] on link "Dashboard" at bounding box center [29, 75] width 41 height 33
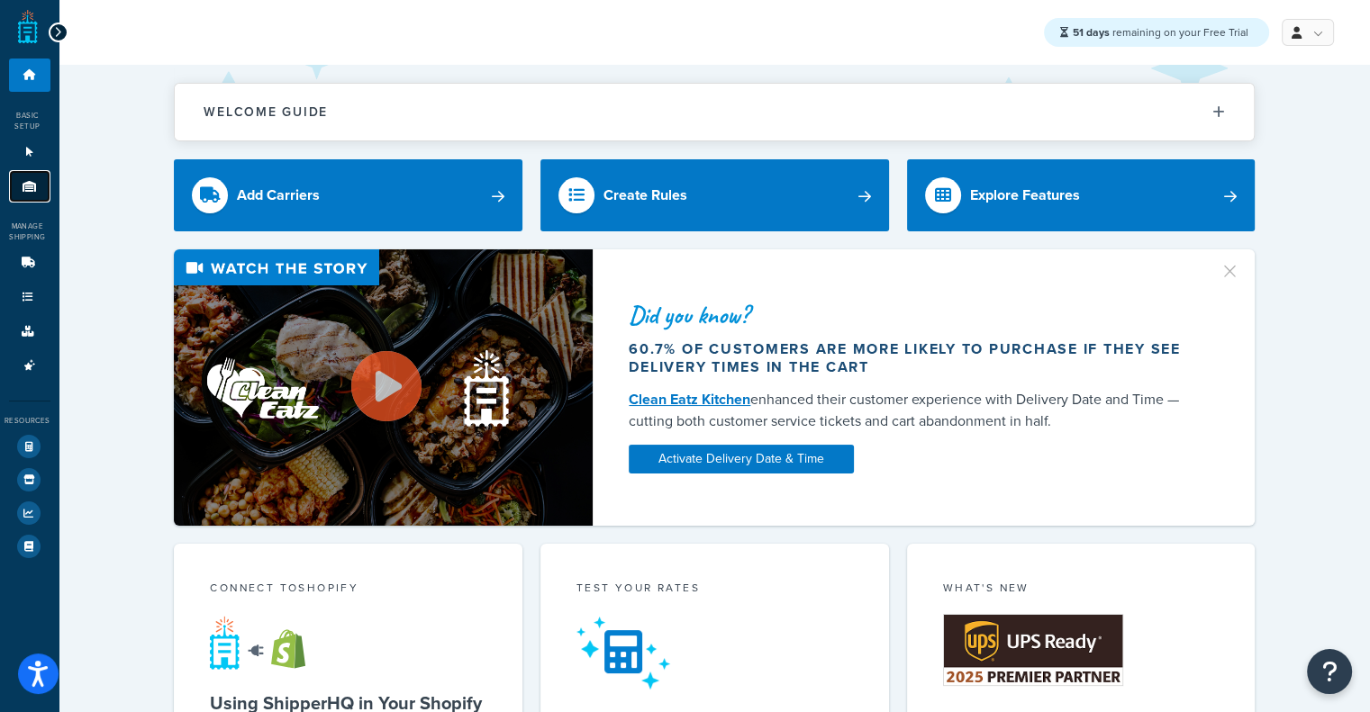
click at [32, 186] on icon at bounding box center [30, 186] width 18 height 11
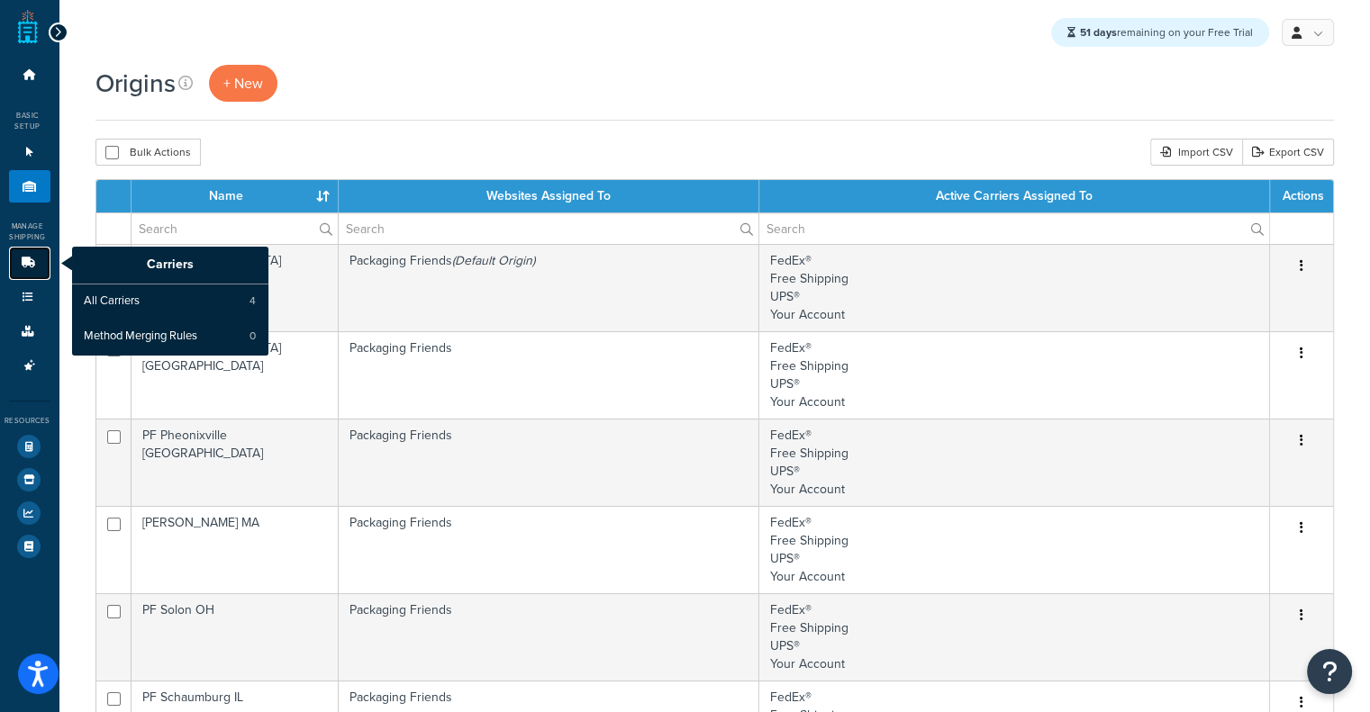
click at [29, 253] on link "Carriers" at bounding box center [29, 263] width 41 height 33
